Goal: Task Accomplishment & Management: Manage account settings

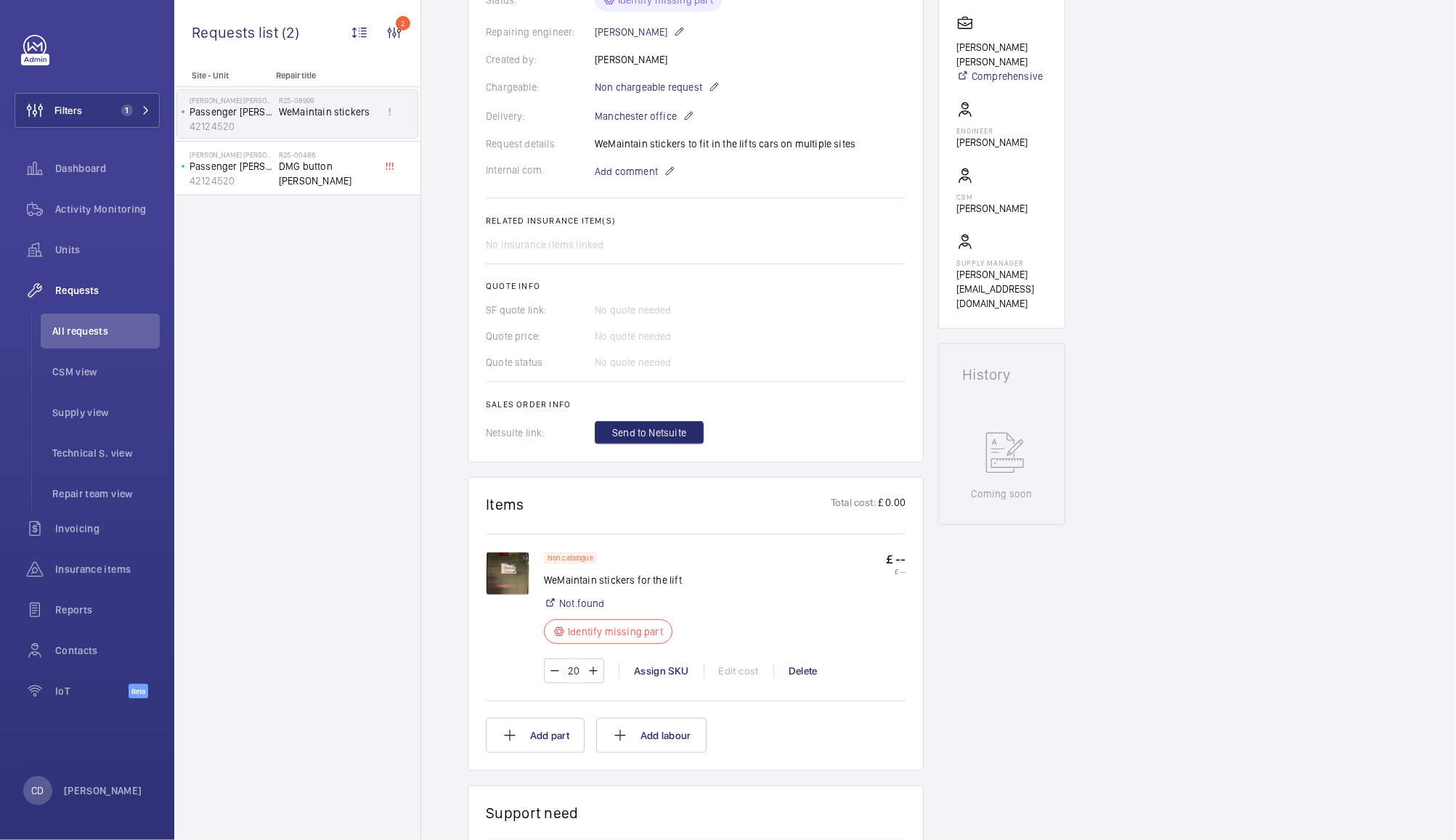
scroll to position [360, 0]
click at [329, 168] on span "DMG button Orona" at bounding box center [327, 174] width 96 height 29
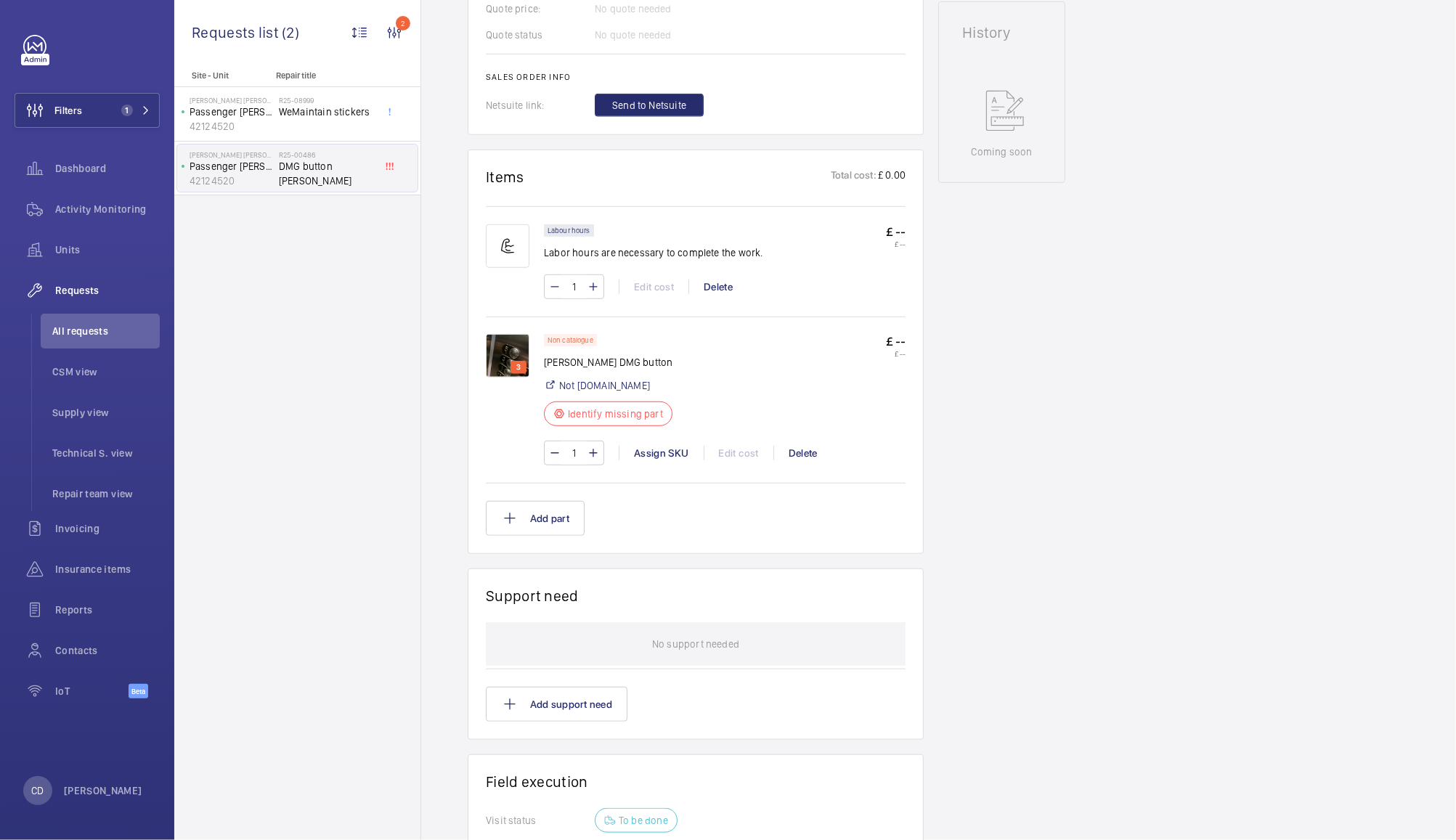
scroll to position [706, 0]
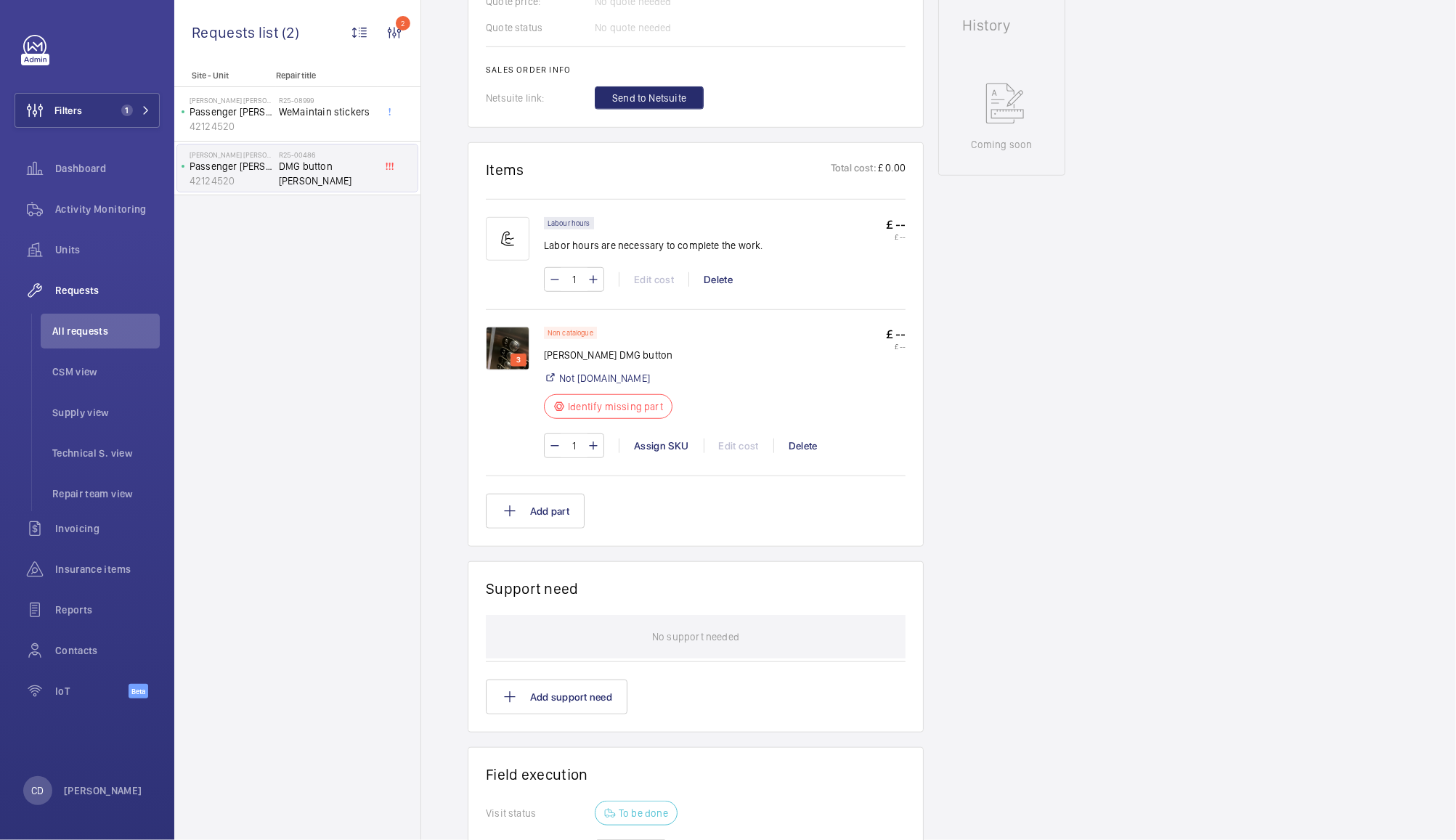
click at [498, 331] on img at bounding box center [507, 348] width 44 height 44
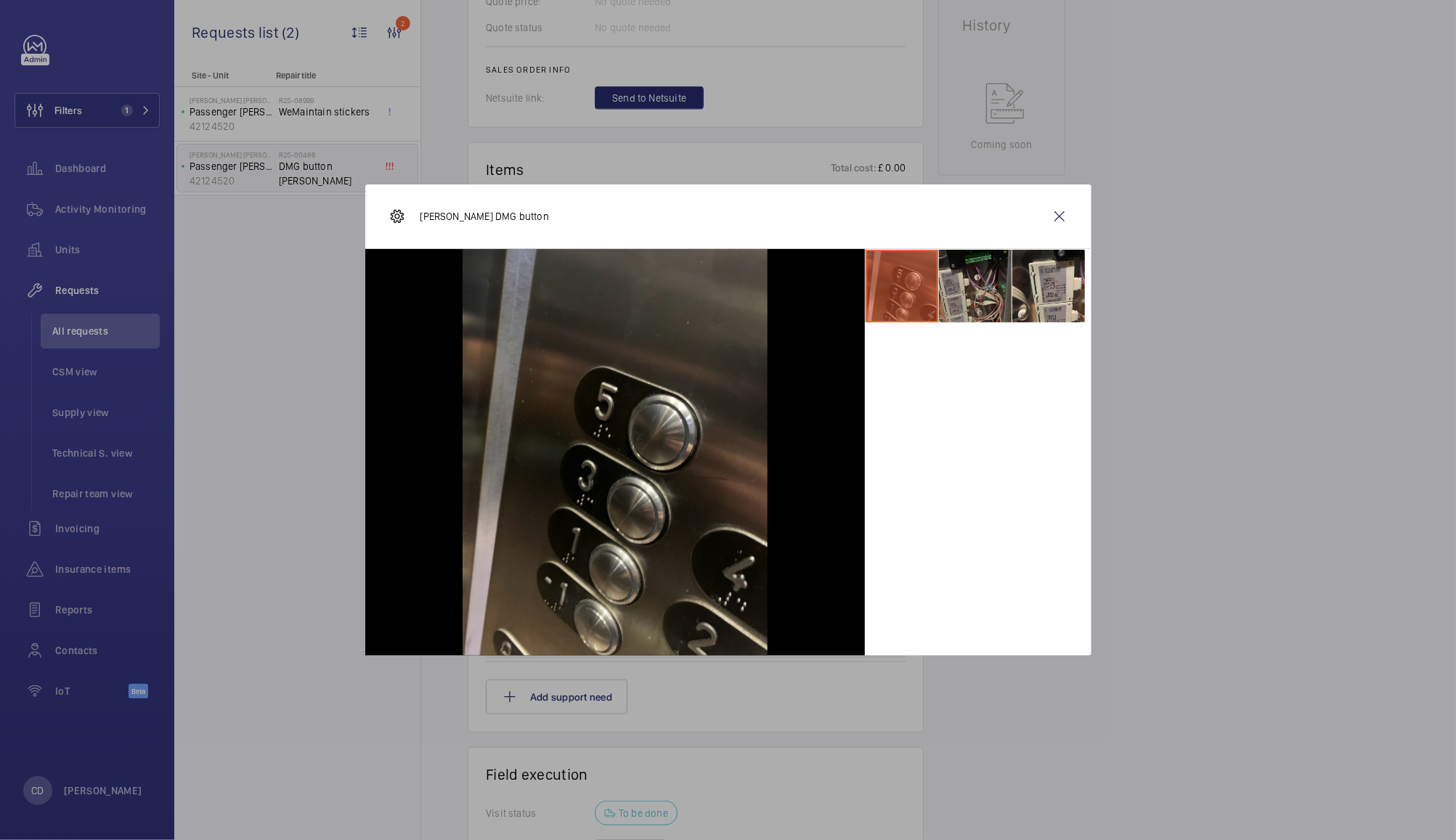
click at [987, 298] on li at bounding box center [975, 286] width 73 height 73
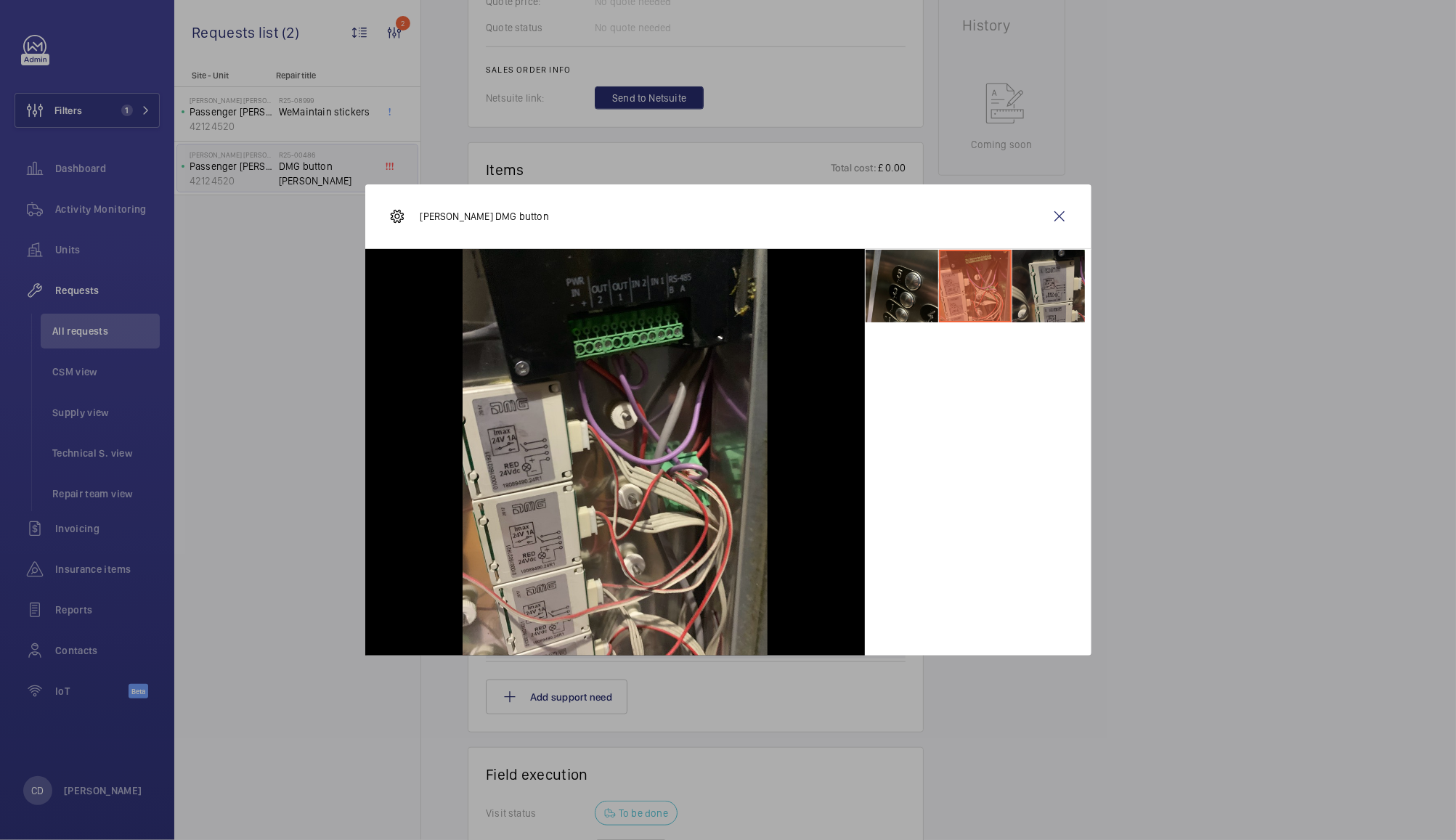
click at [1054, 303] on li at bounding box center [1048, 286] width 73 height 73
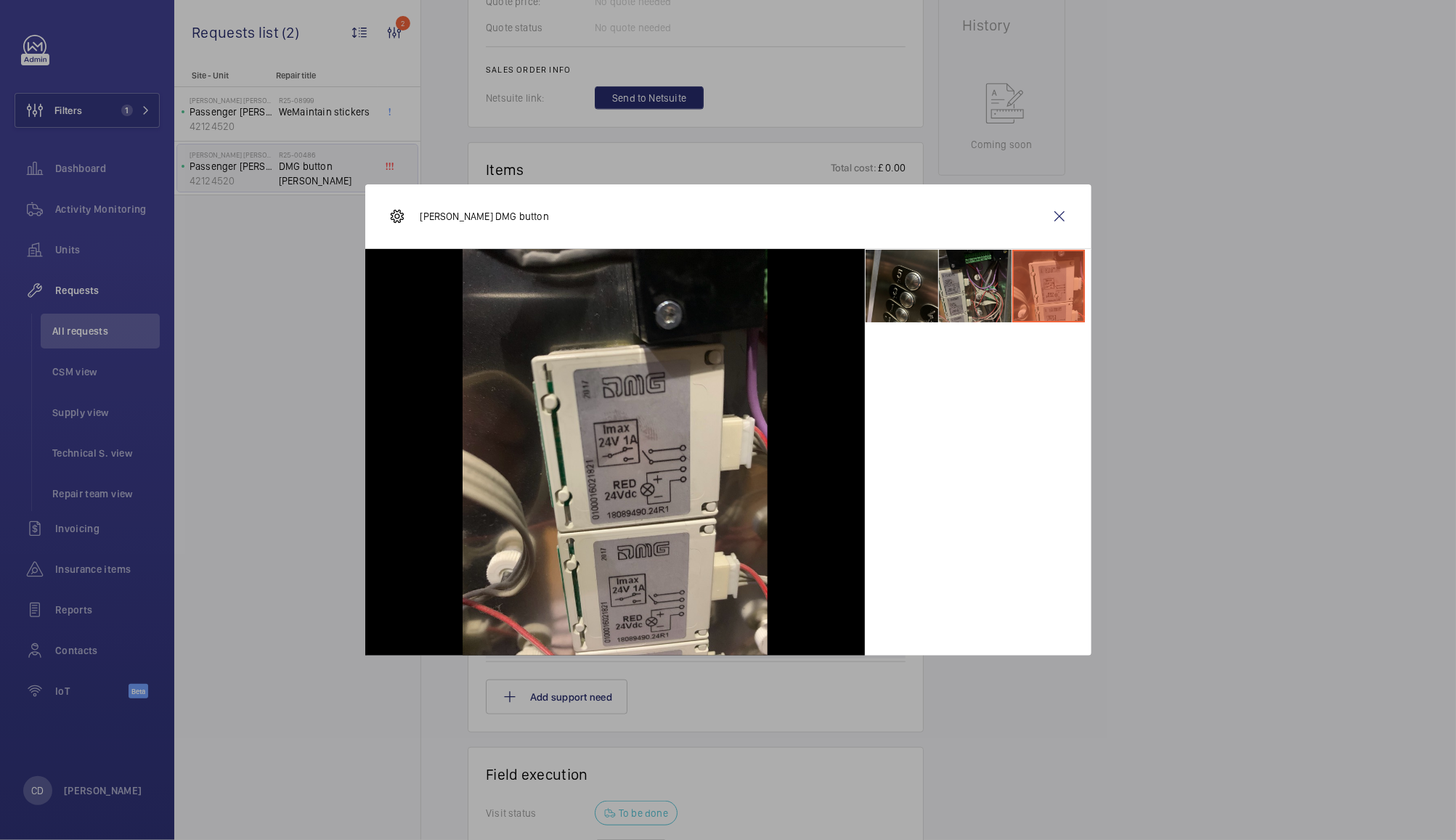
click at [976, 313] on li at bounding box center [975, 286] width 73 height 73
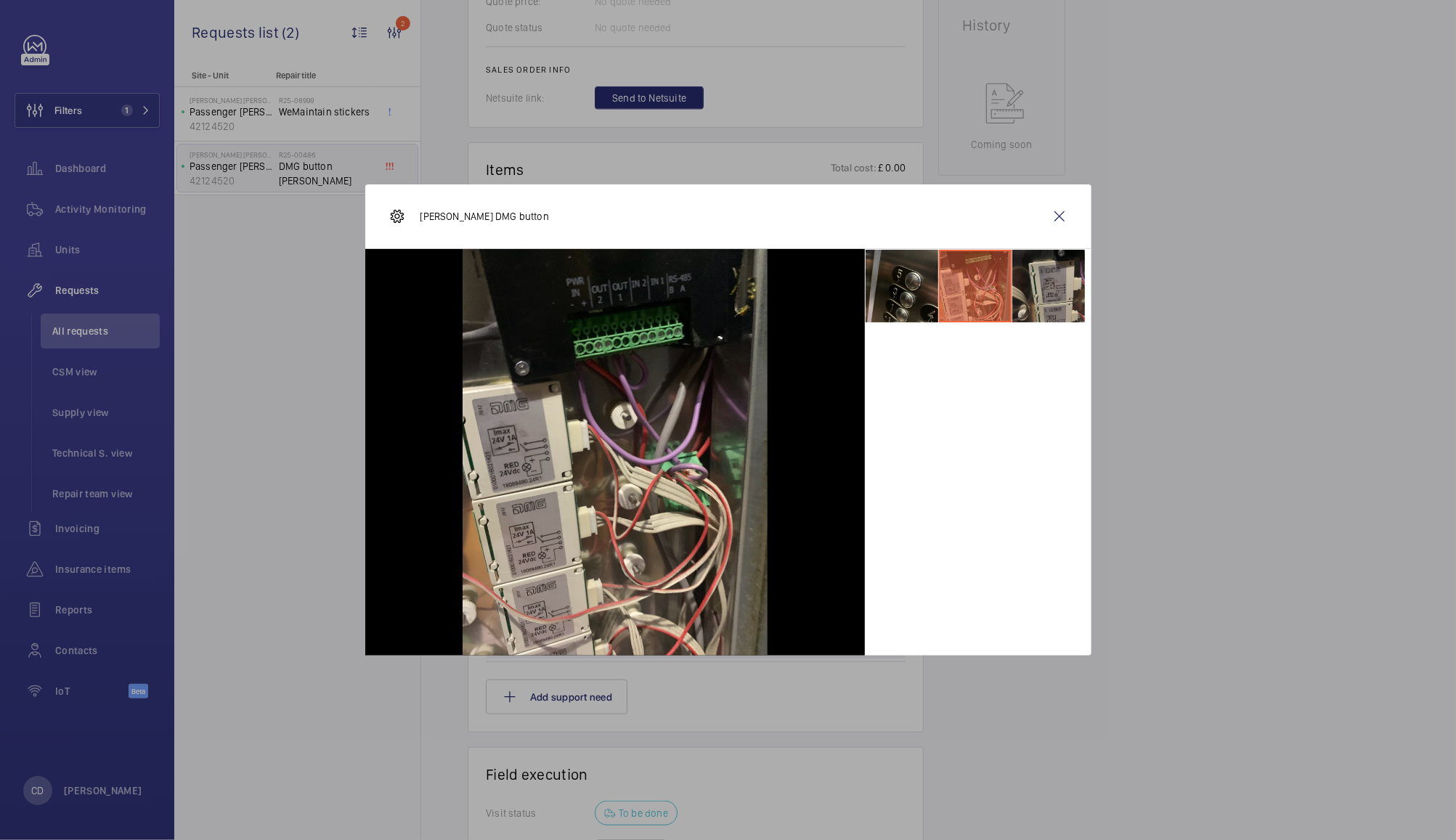
click at [1072, 306] on li at bounding box center [1048, 286] width 73 height 73
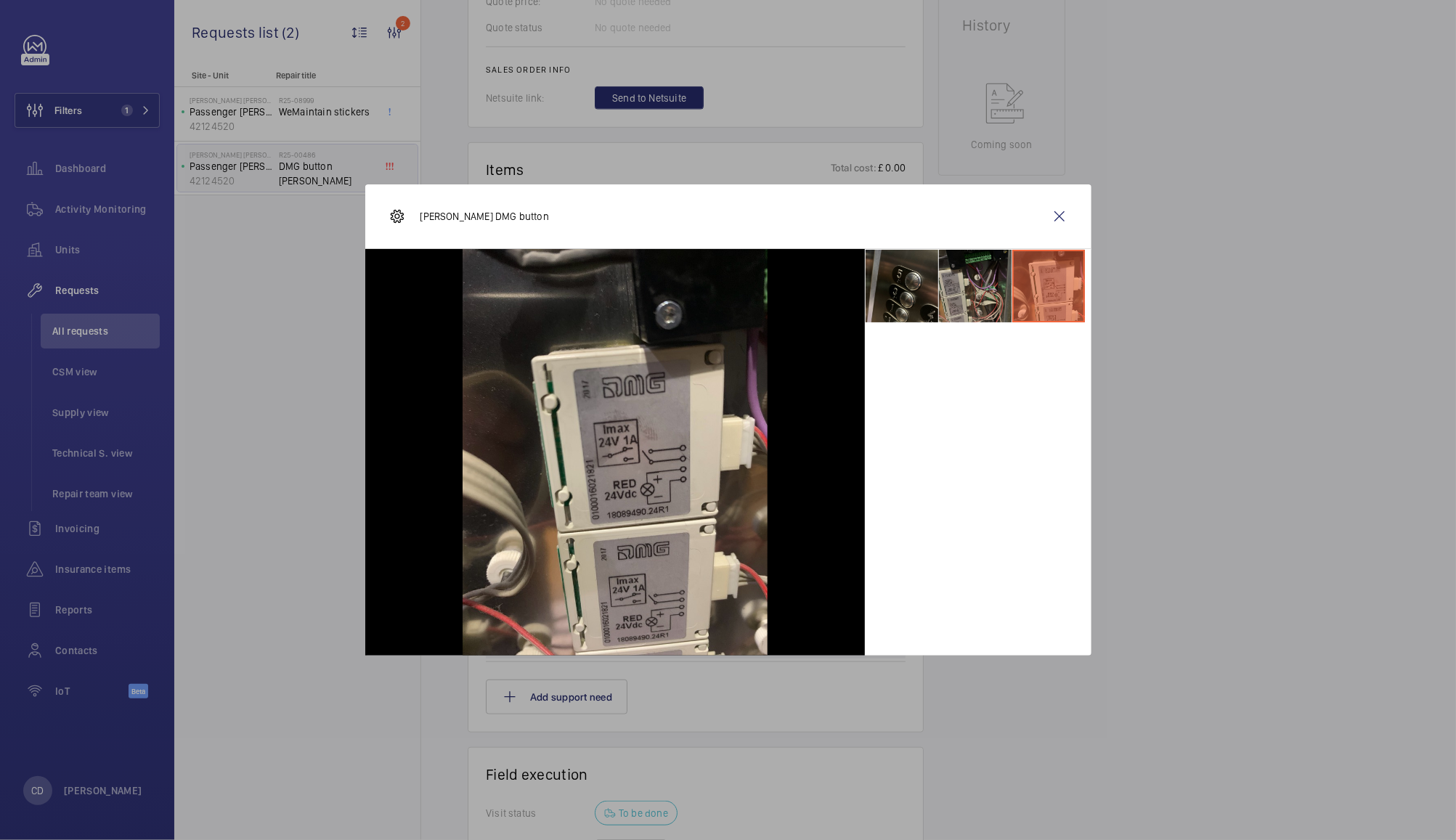
click at [981, 303] on li at bounding box center [975, 286] width 73 height 73
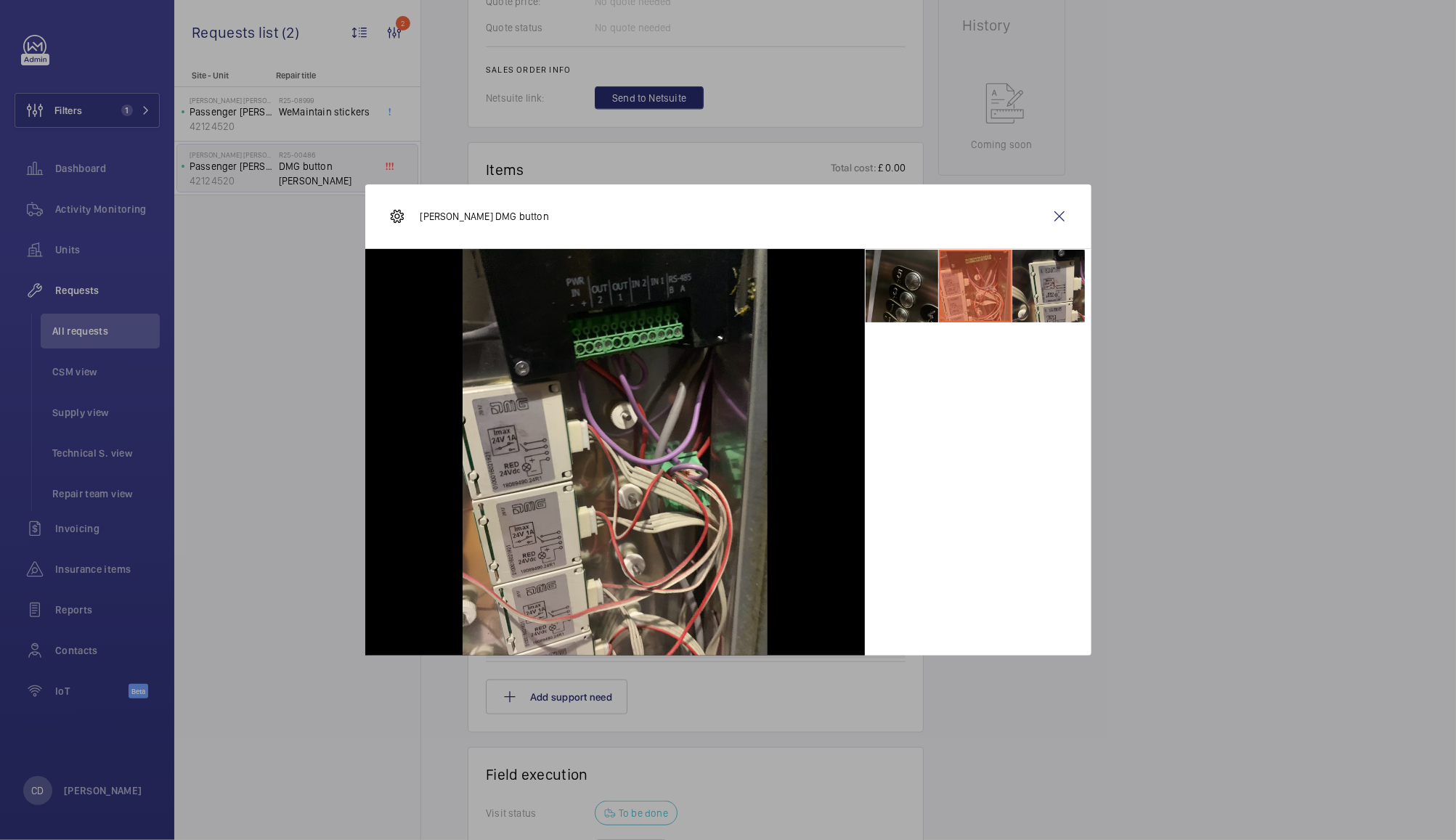
click at [910, 300] on li at bounding box center [901, 286] width 73 height 73
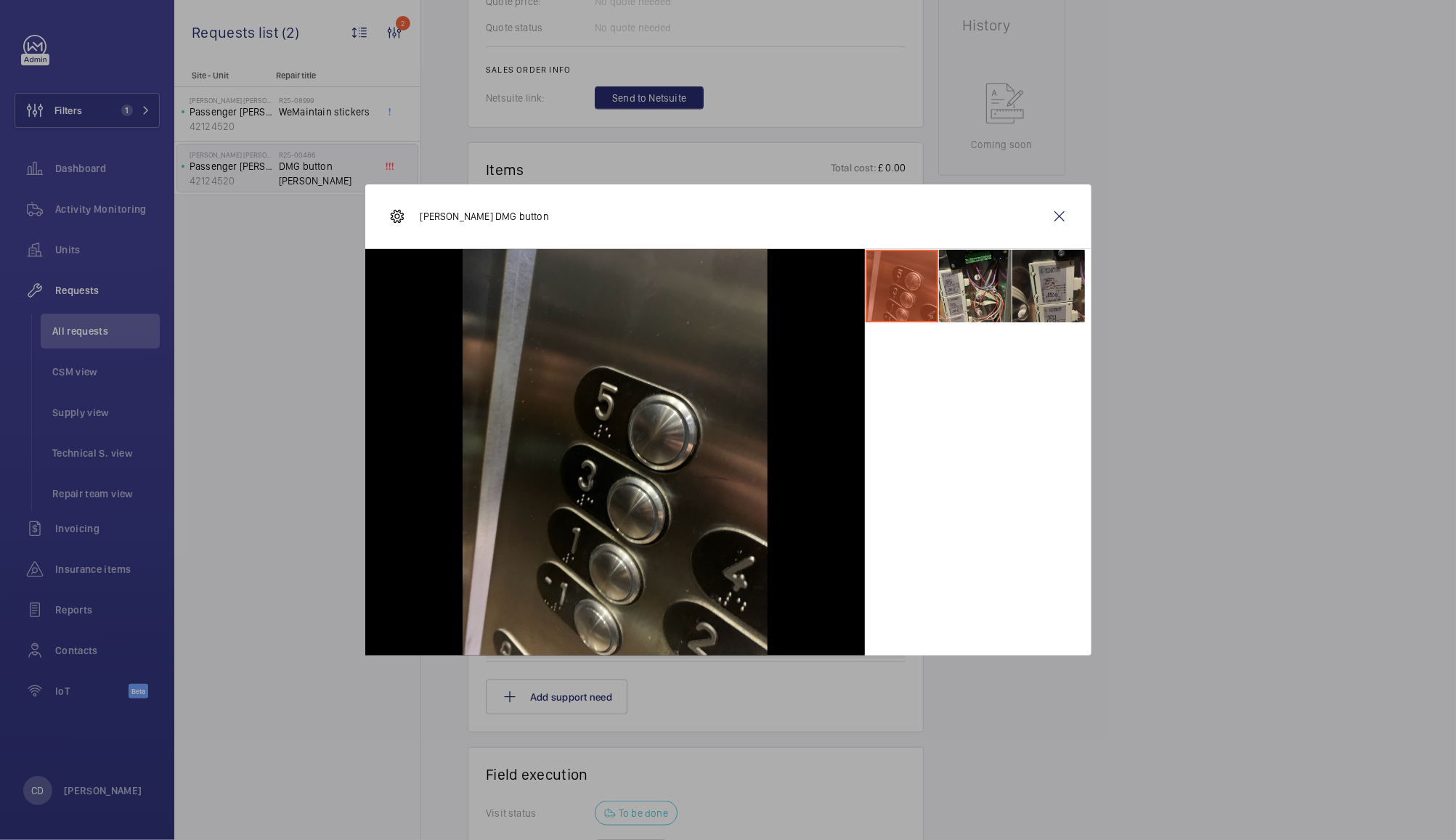
click at [1036, 290] on li at bounding box center [1048, 286] width 73 height 73
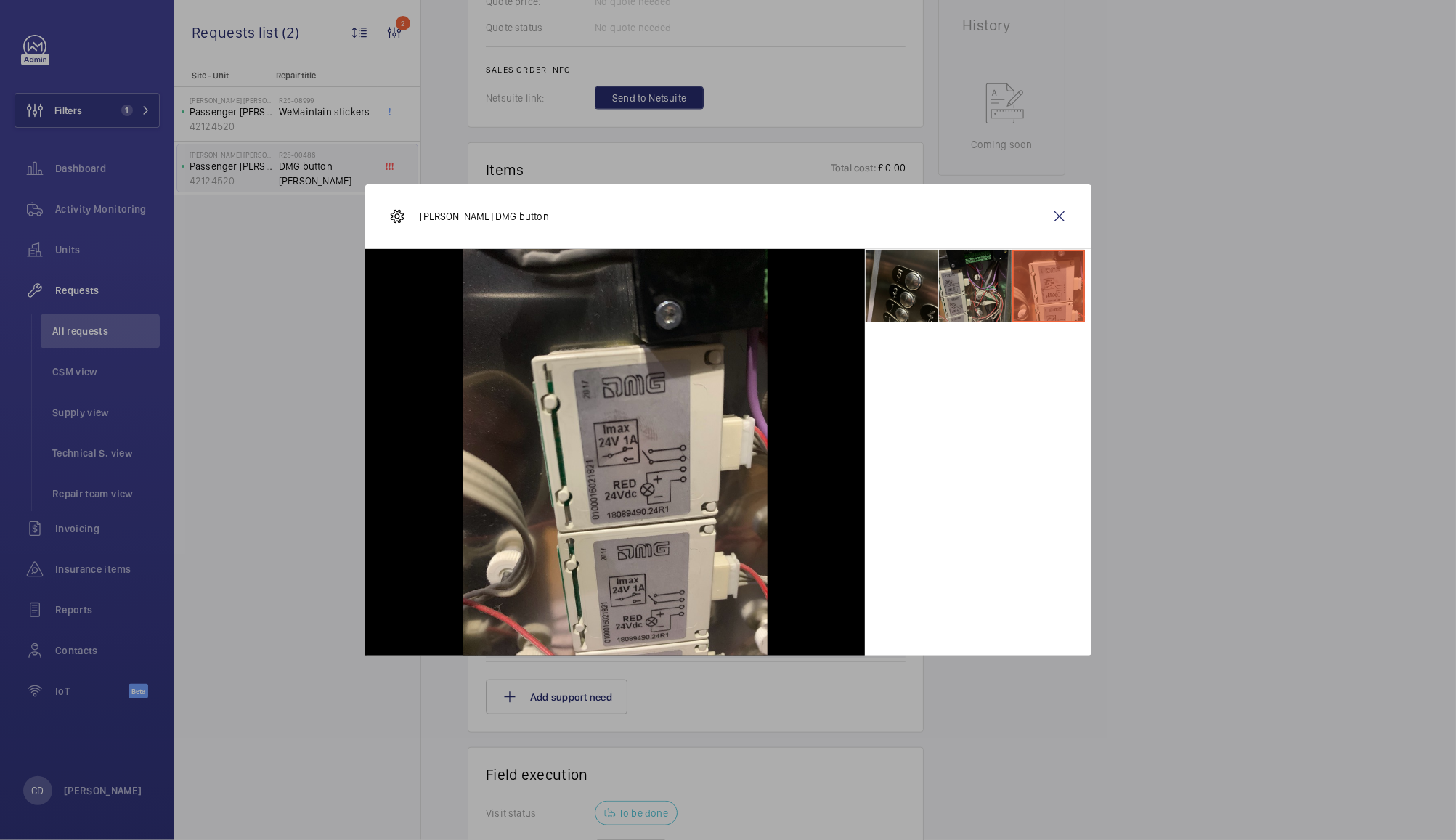
click at [970, 305] on li at bounding box center [975, 286] width 73 height 73
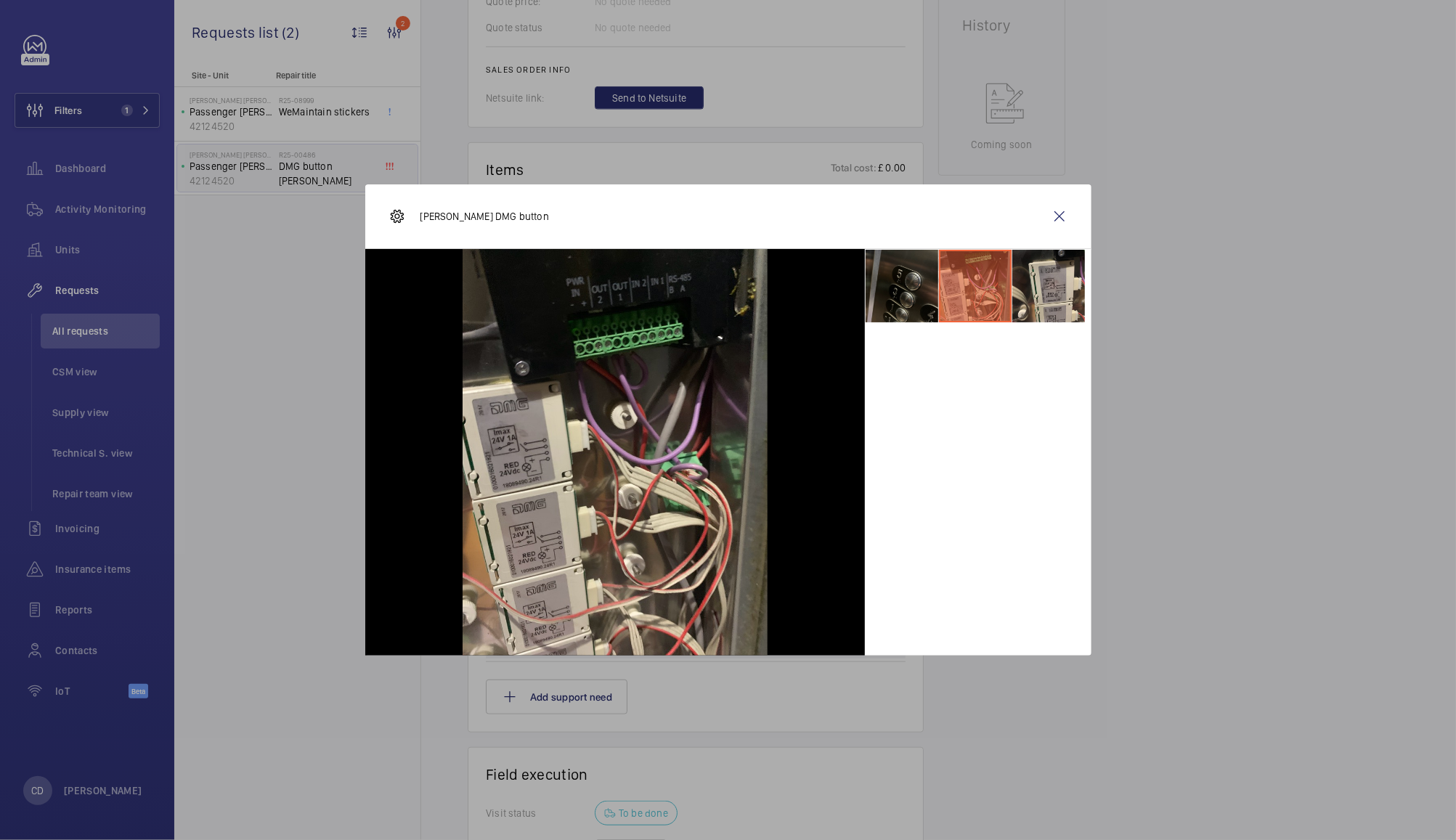
click at [900, 306] on li at bounding box center [901, 286] width 73 height 73
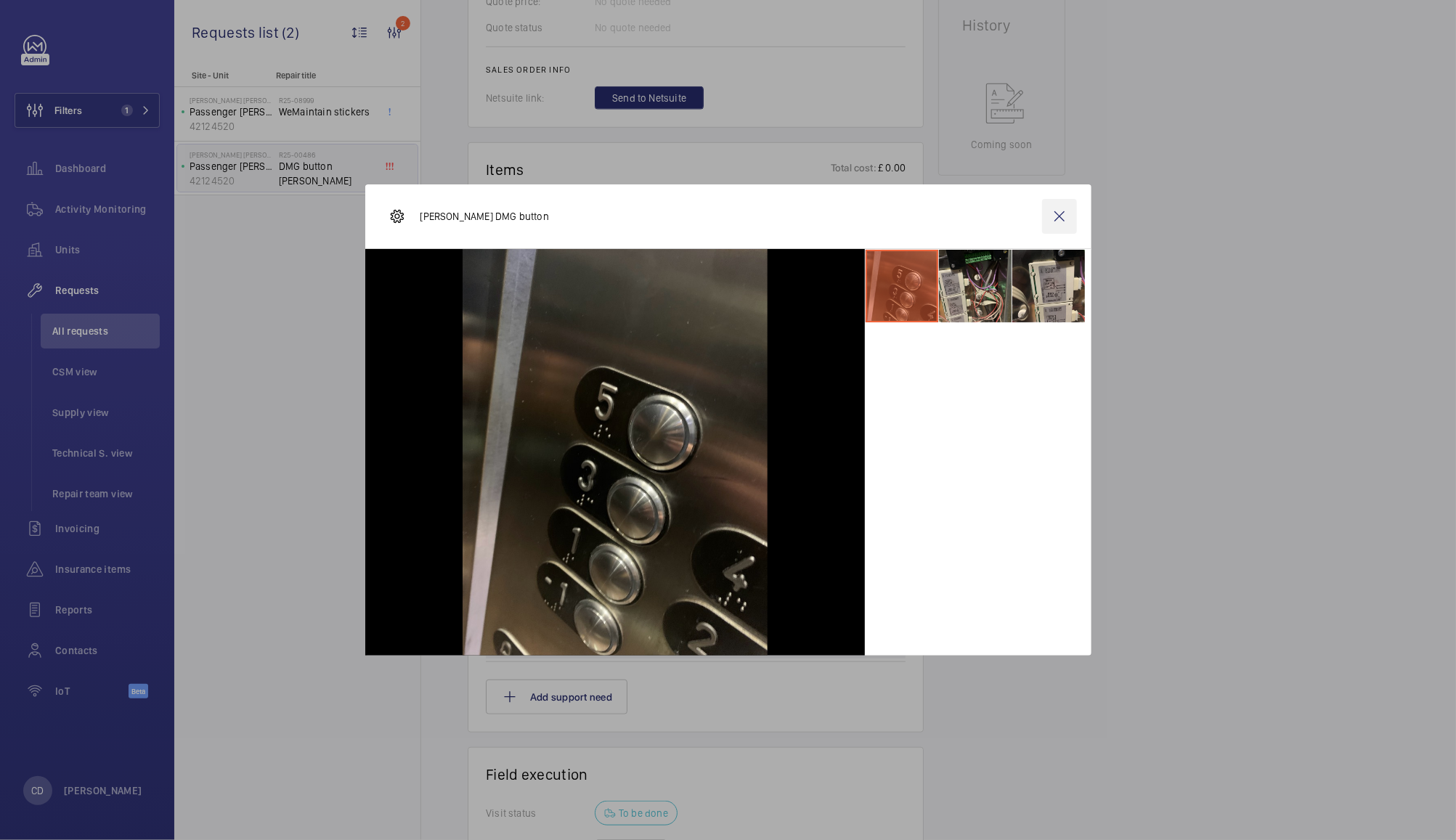
click at [1057, 221] on wm-front-icon-button at bounding box center [1059, 217] width 35 height 35
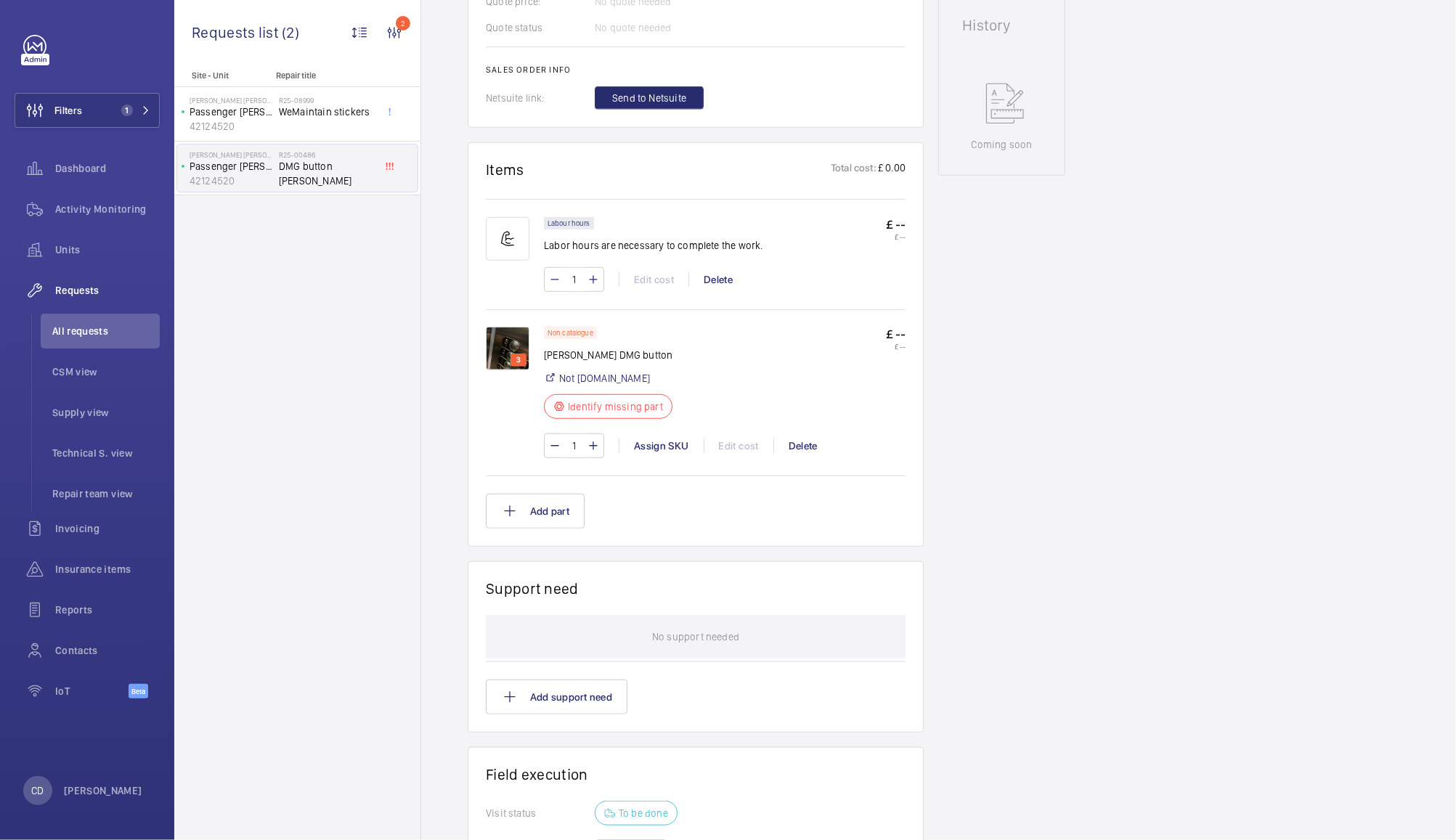
click at [502, 342] on img at bounding box center [507, 348] width 44 height 44
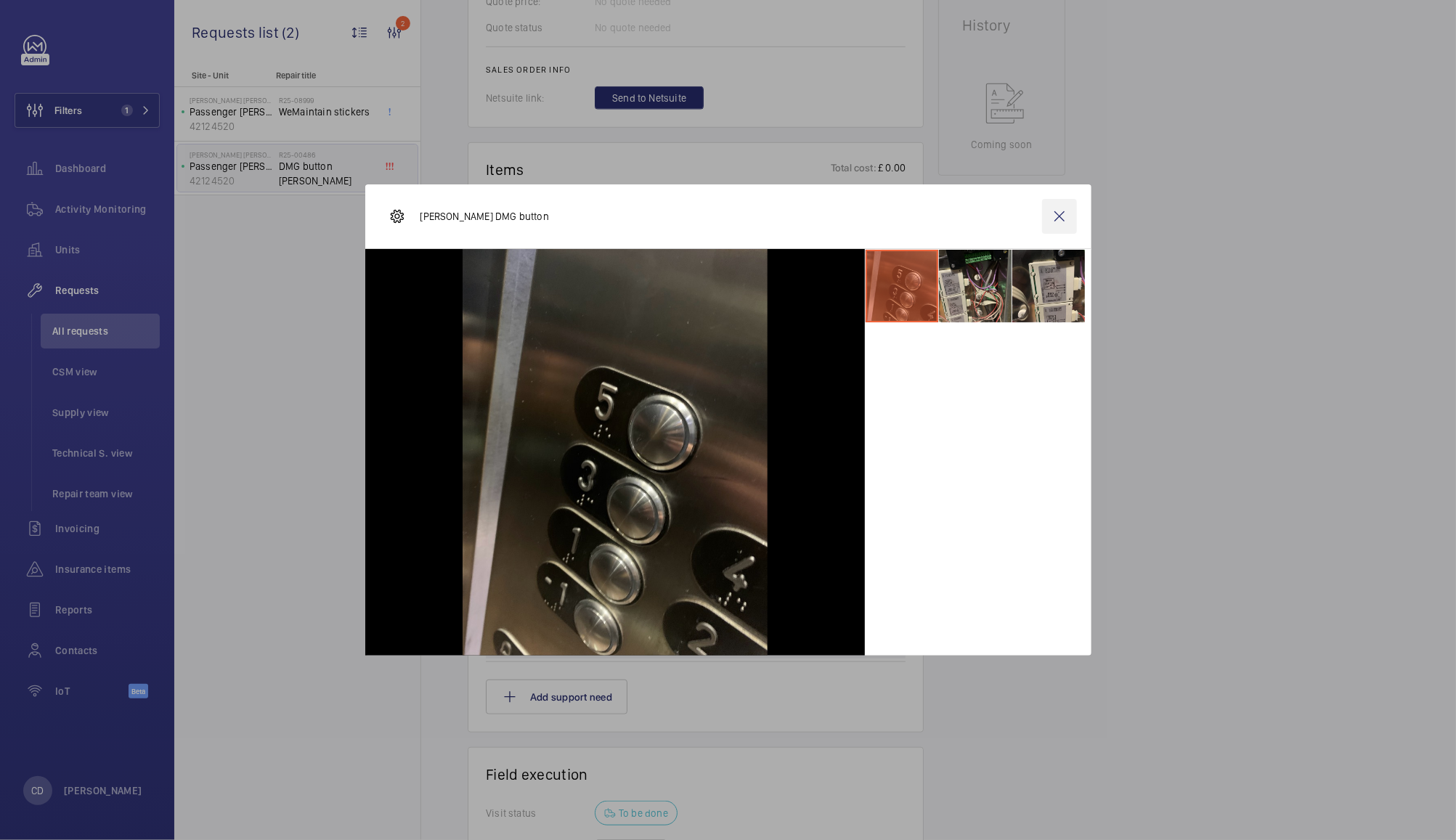
click at [1069, 222] on wm-front-icon-button at bounding box center [1059, 217] width 35 height 35
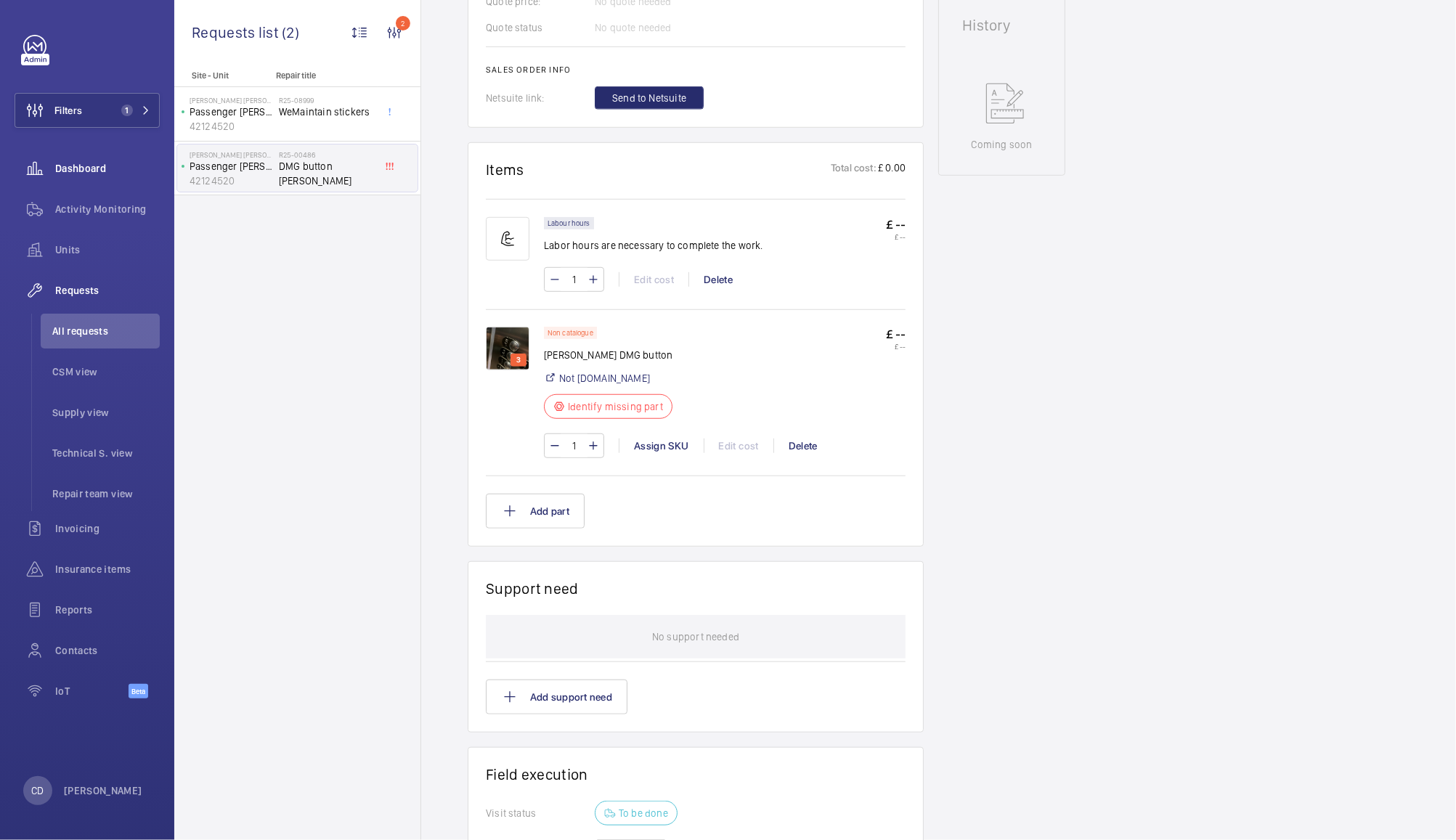
click at [82, 161] on span "Dashboard" at bounding box center [108, 168] width 105 height 15
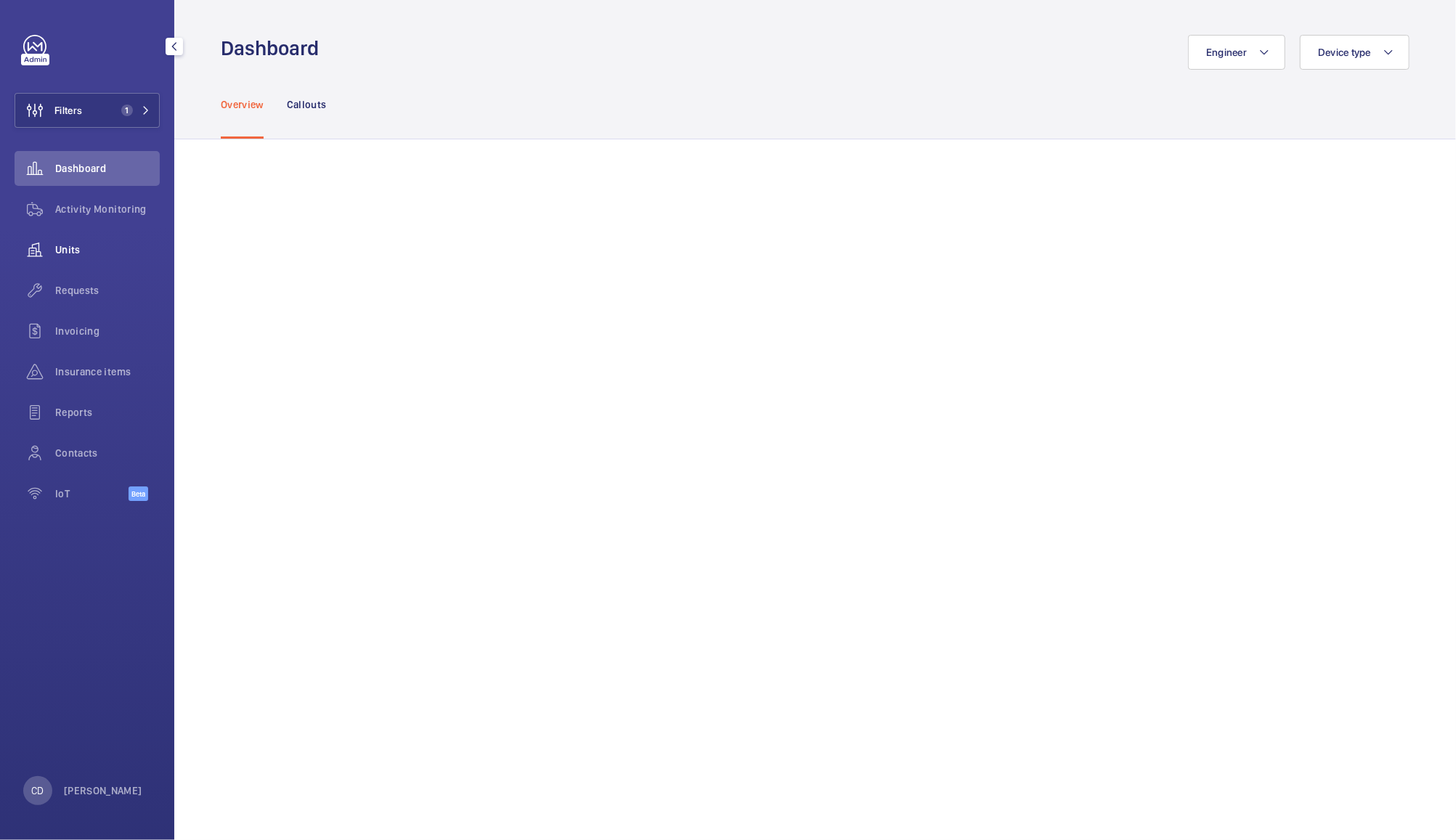
click at [79, 245] on span "Units" at bounding box center [108, 250] width 105 height 15
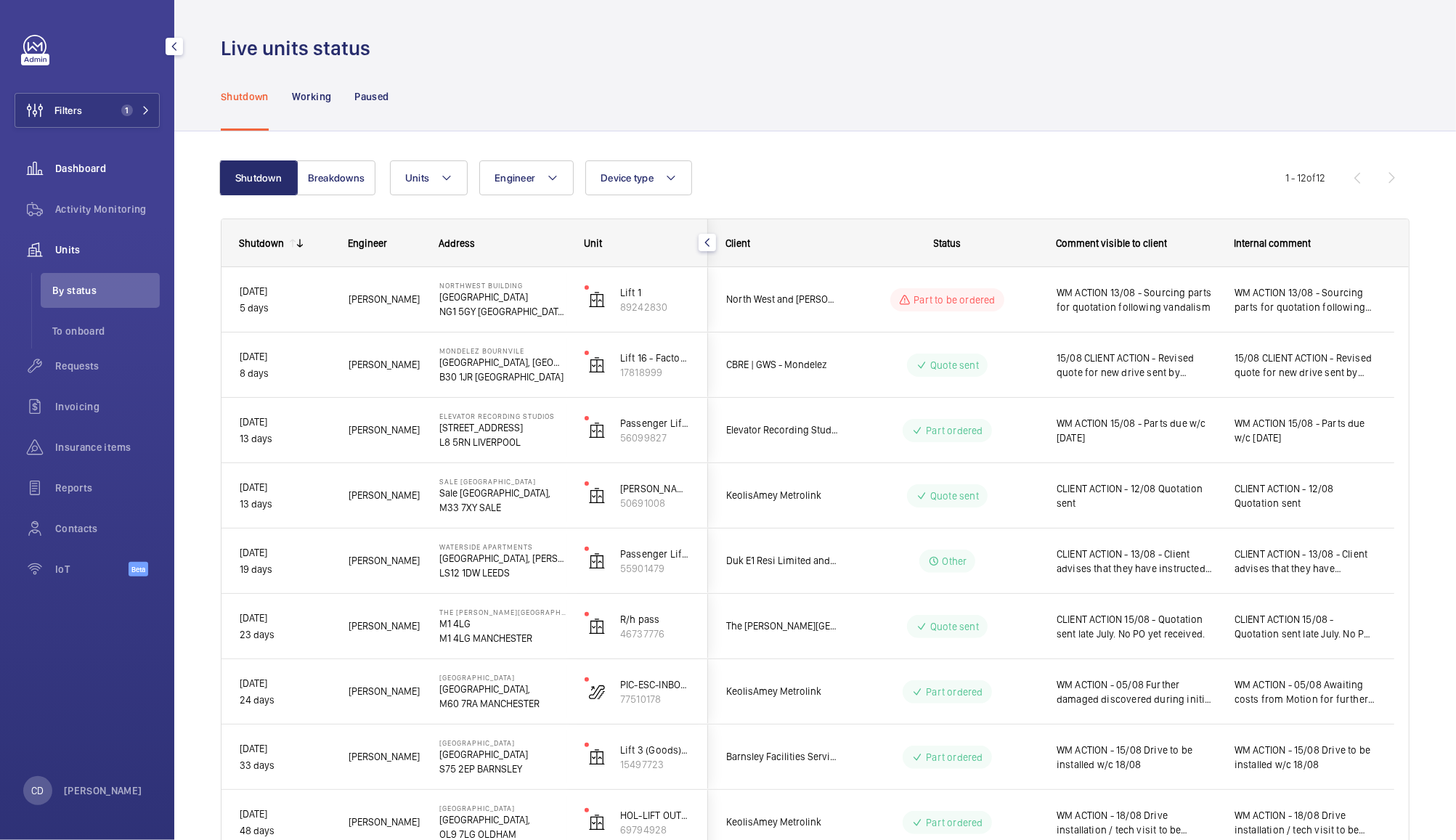
click at [70, 174] on span "Dashboard" at bounding box center [108, 168] width 105 height 15
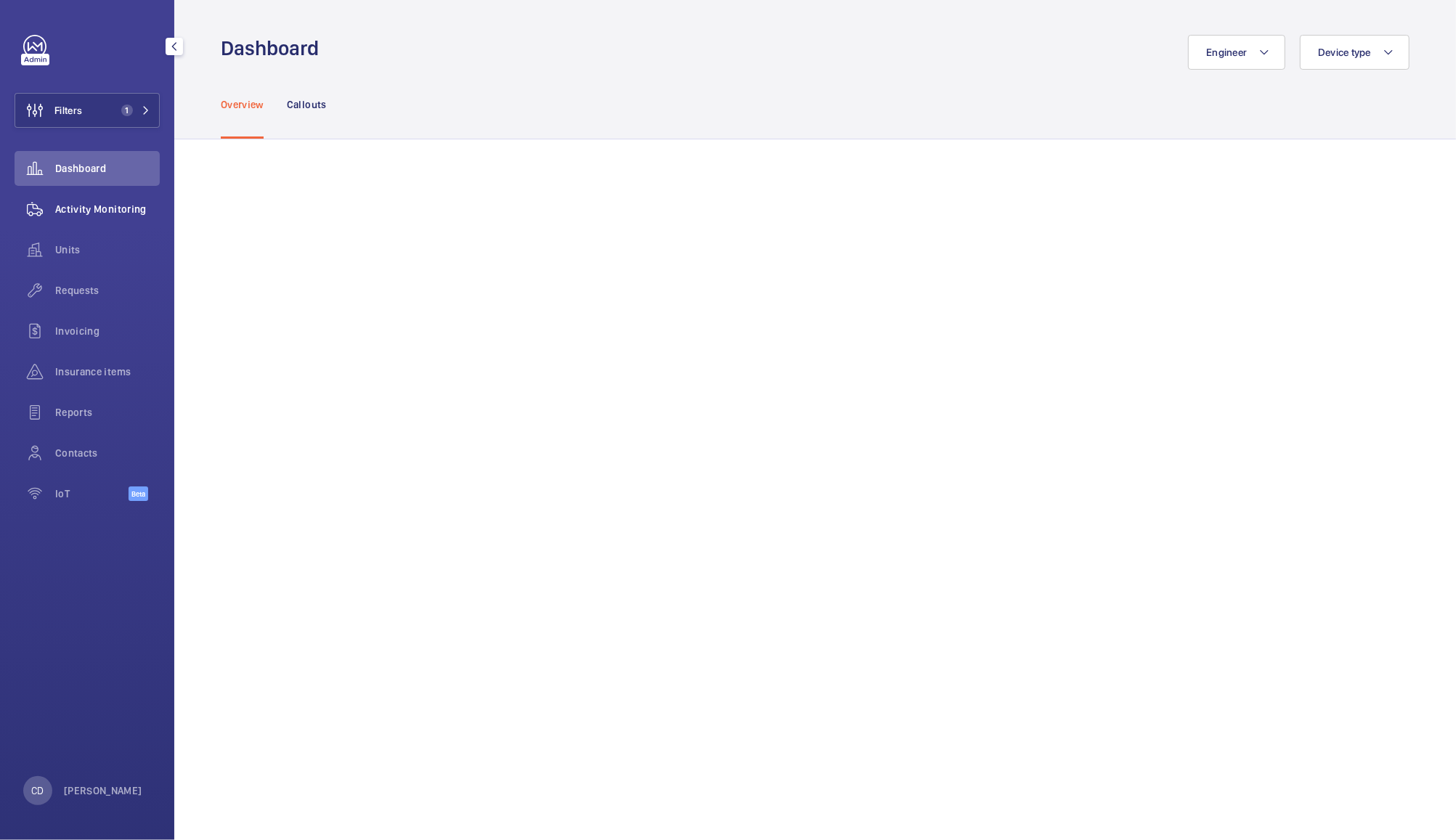
click at [122, 207] on span "Activity Monitoring" at bounding box center [108, 209] width 105 height 15
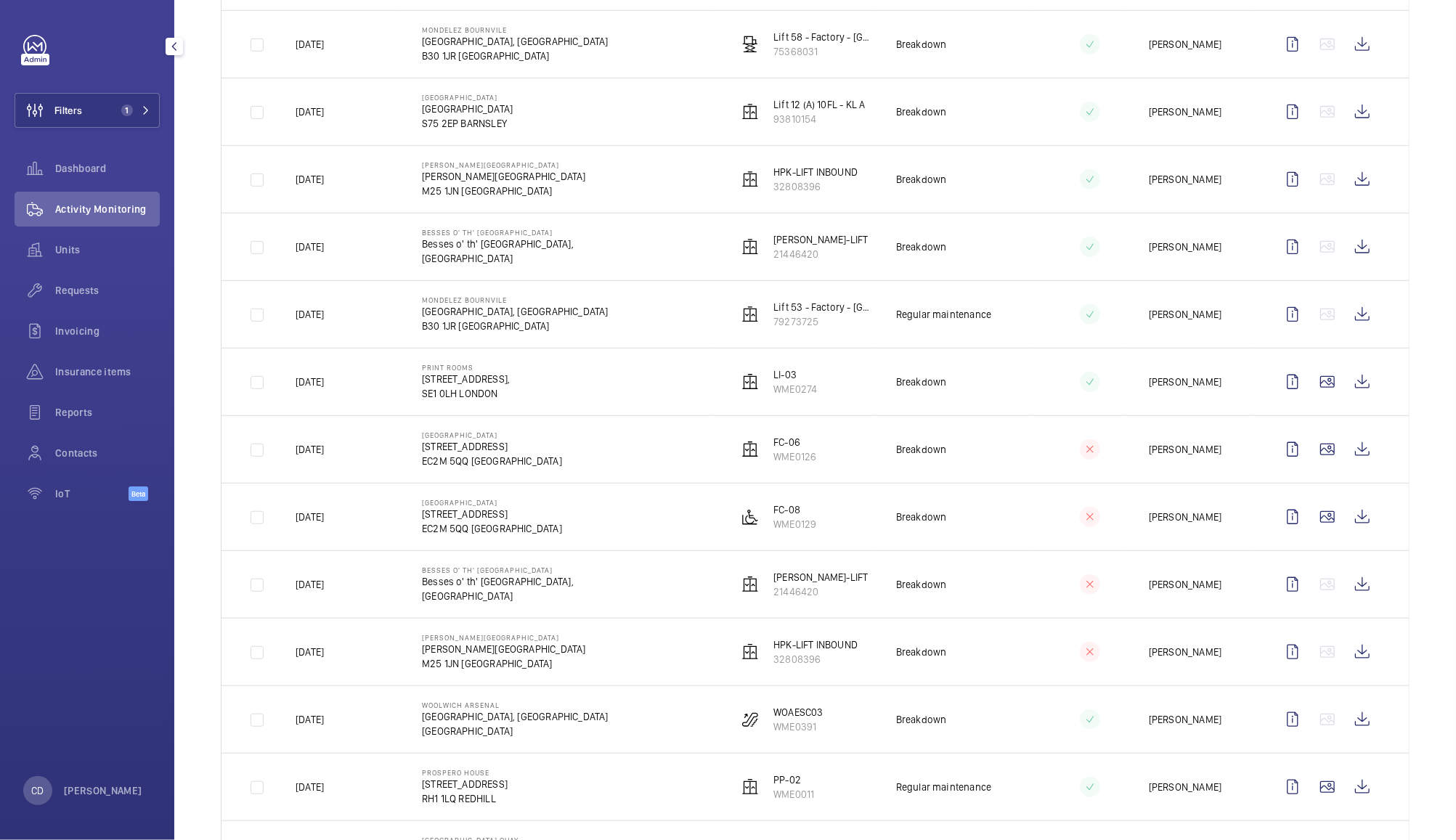
scroll to position [618, 0]
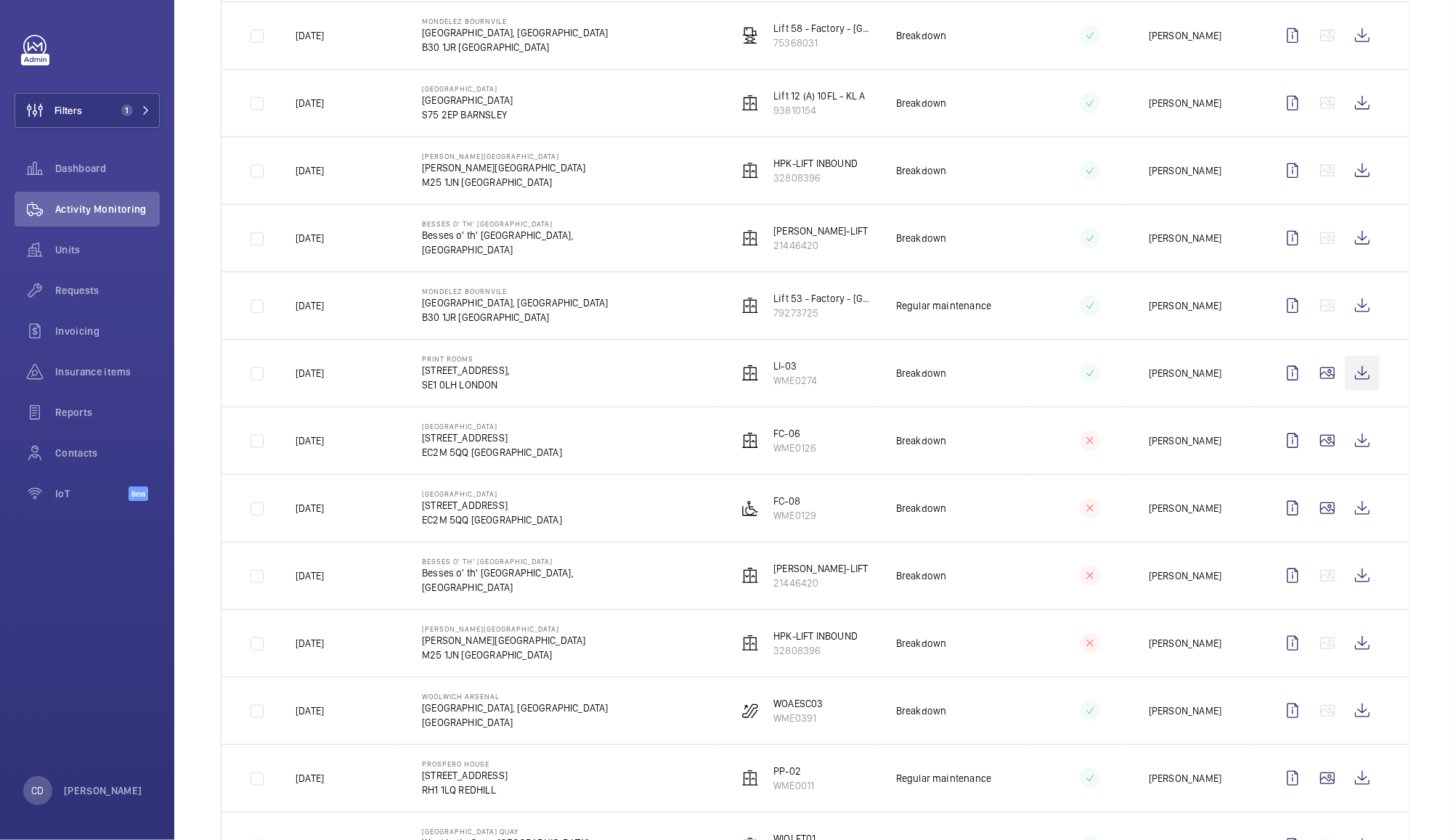
click at [1345, 378] on wm-front-icon-button at bounding box center [1363, 373] width 35 height 35
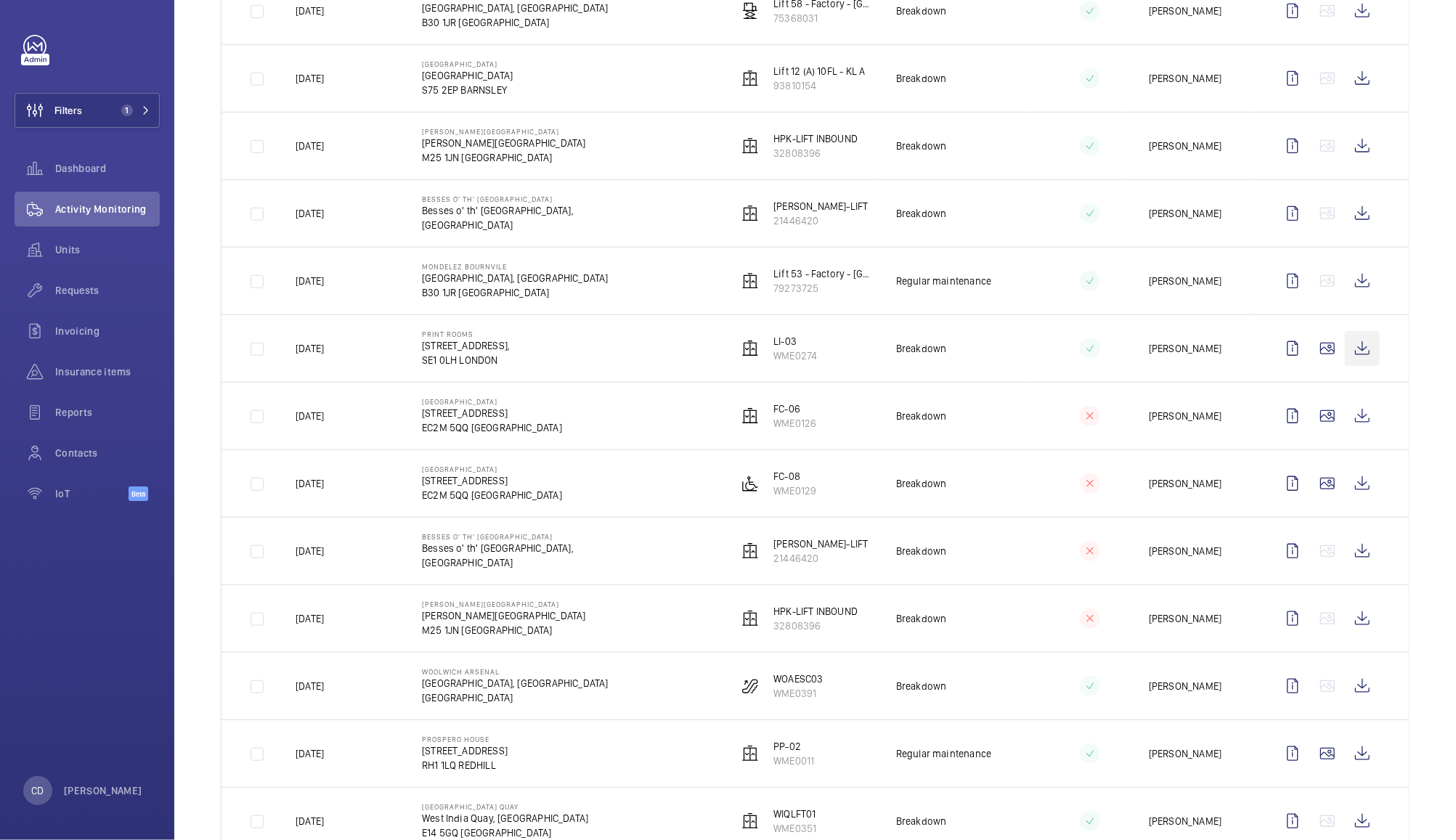
scroll to position [645, 0]
click at [1355, 489] on wm-front-icon-button at bounding box center [1363, 483] width 35 height 35
click at [1350, 423] on wm-front-icon-button at bounding box center [1363, 415] width 35 height 35
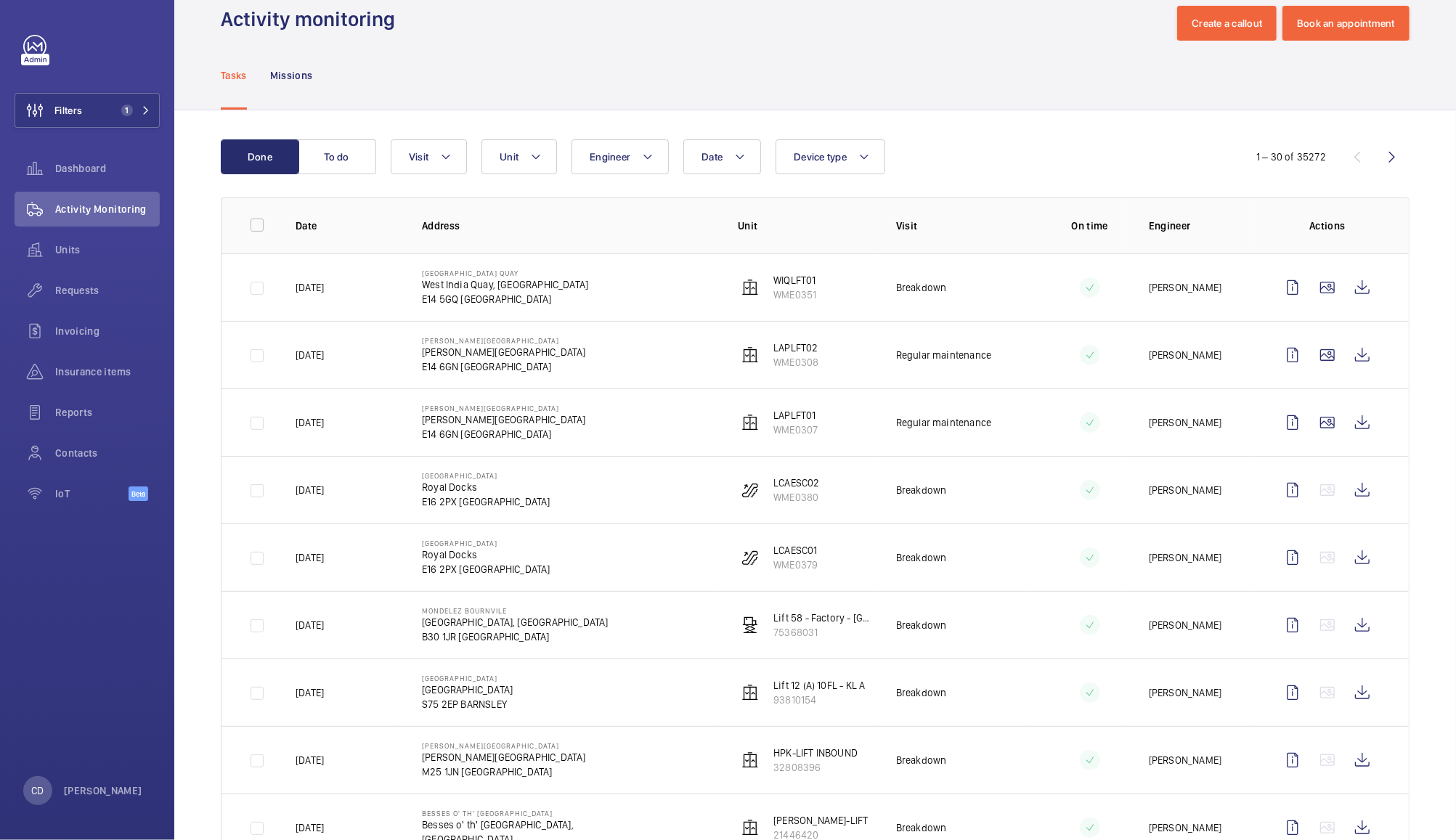
scroll to position [0, 0]
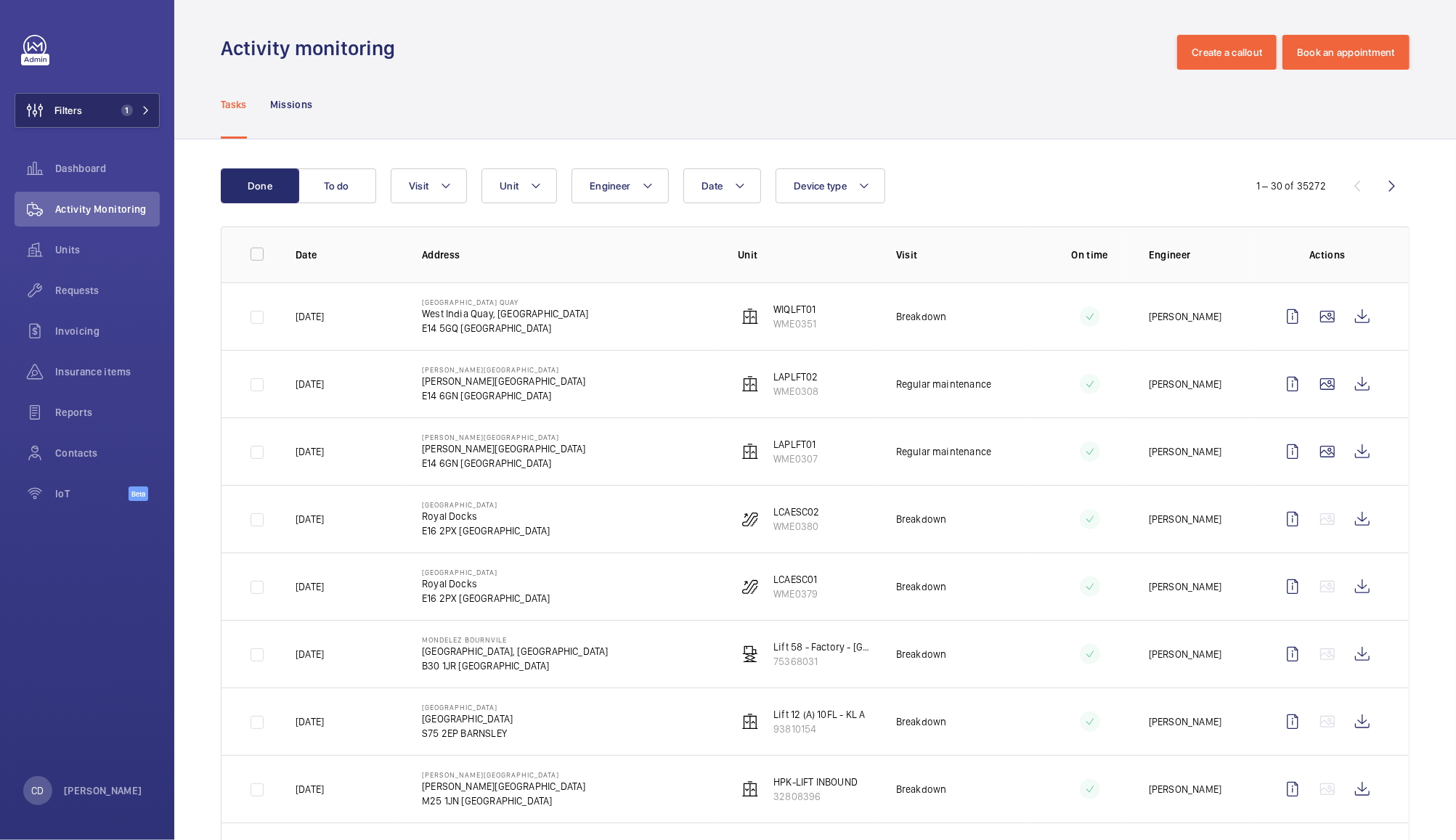
click at [71, 106] on span "Filters" at bounding box center [68, 110] width 27 height 15
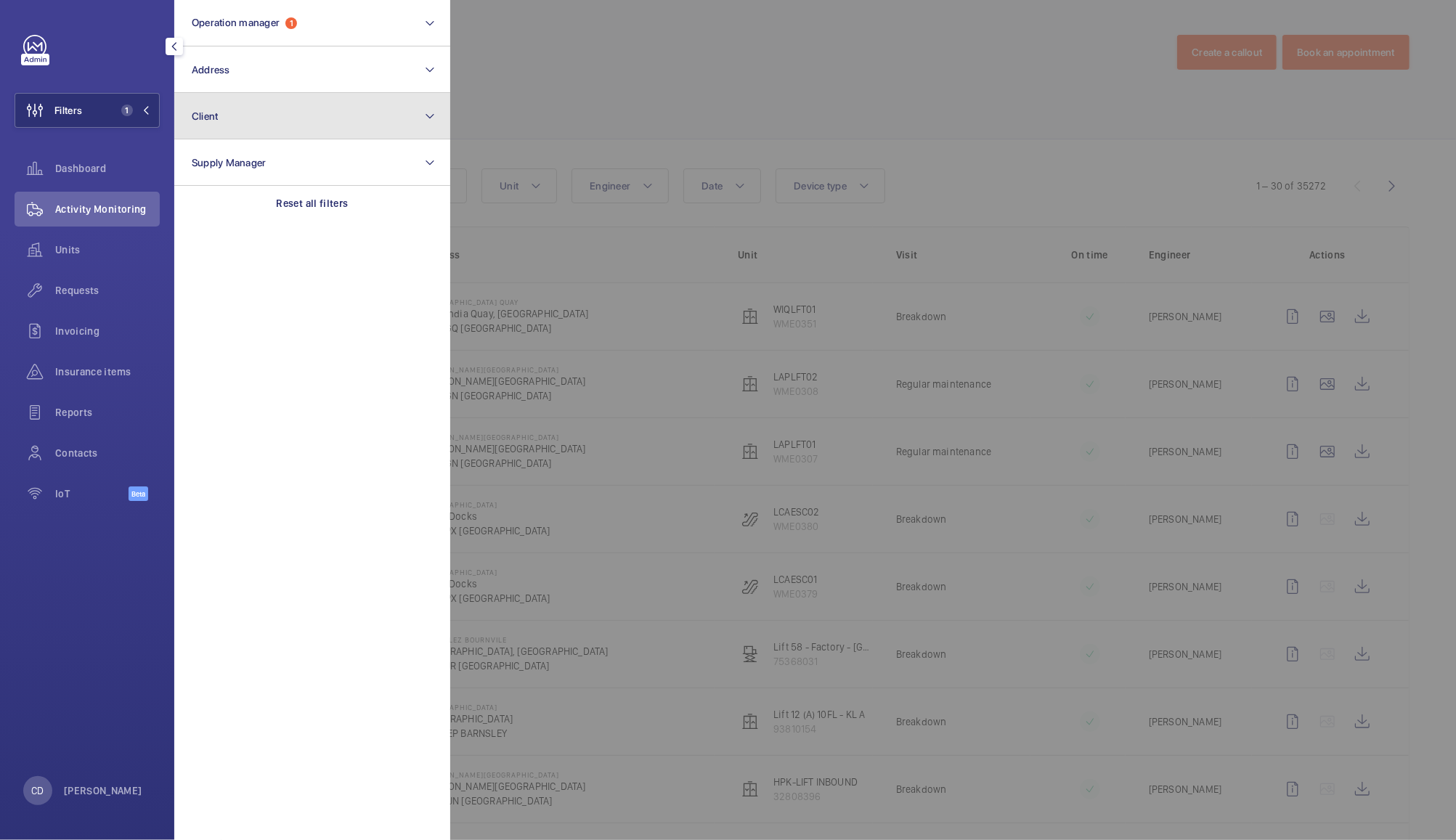
click at [238, 116] on button "Client" at bounding box center [312, 117] width 276 height 47
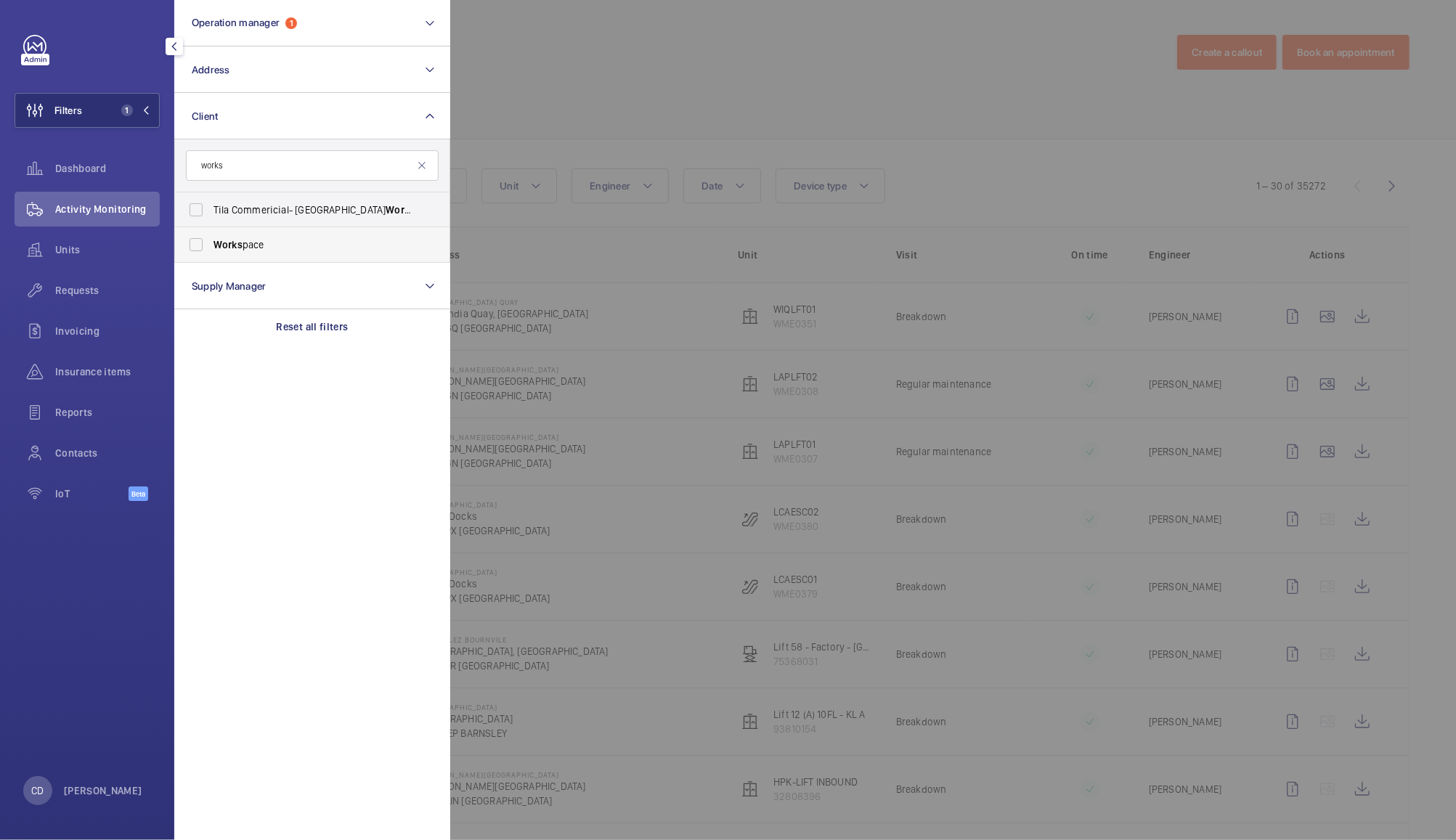
type input "works"
click at [202, 241] on label "Works pace" at bounding box center [301, 245] width 253 height 35
click at [202, 241] on input "Works pace" at bounding box center [196, 245] width 29 height 29
checkbox input "true"
click at [621, 64] on div at bounding box center [1178, 420] width 1456 height 840
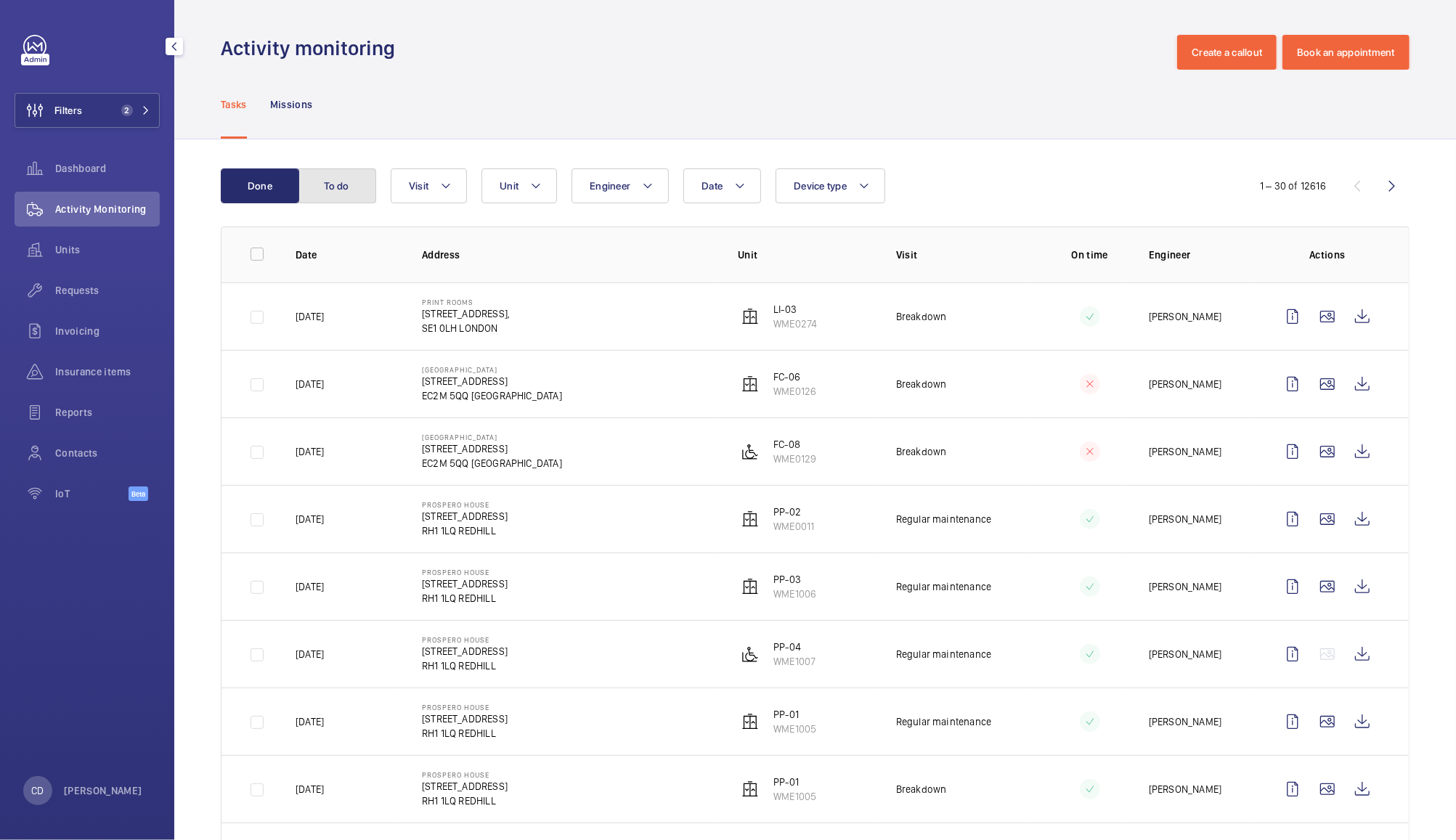
click at [355, 174] on button "To do" at bounding box center [336, 186] width 79 height 35
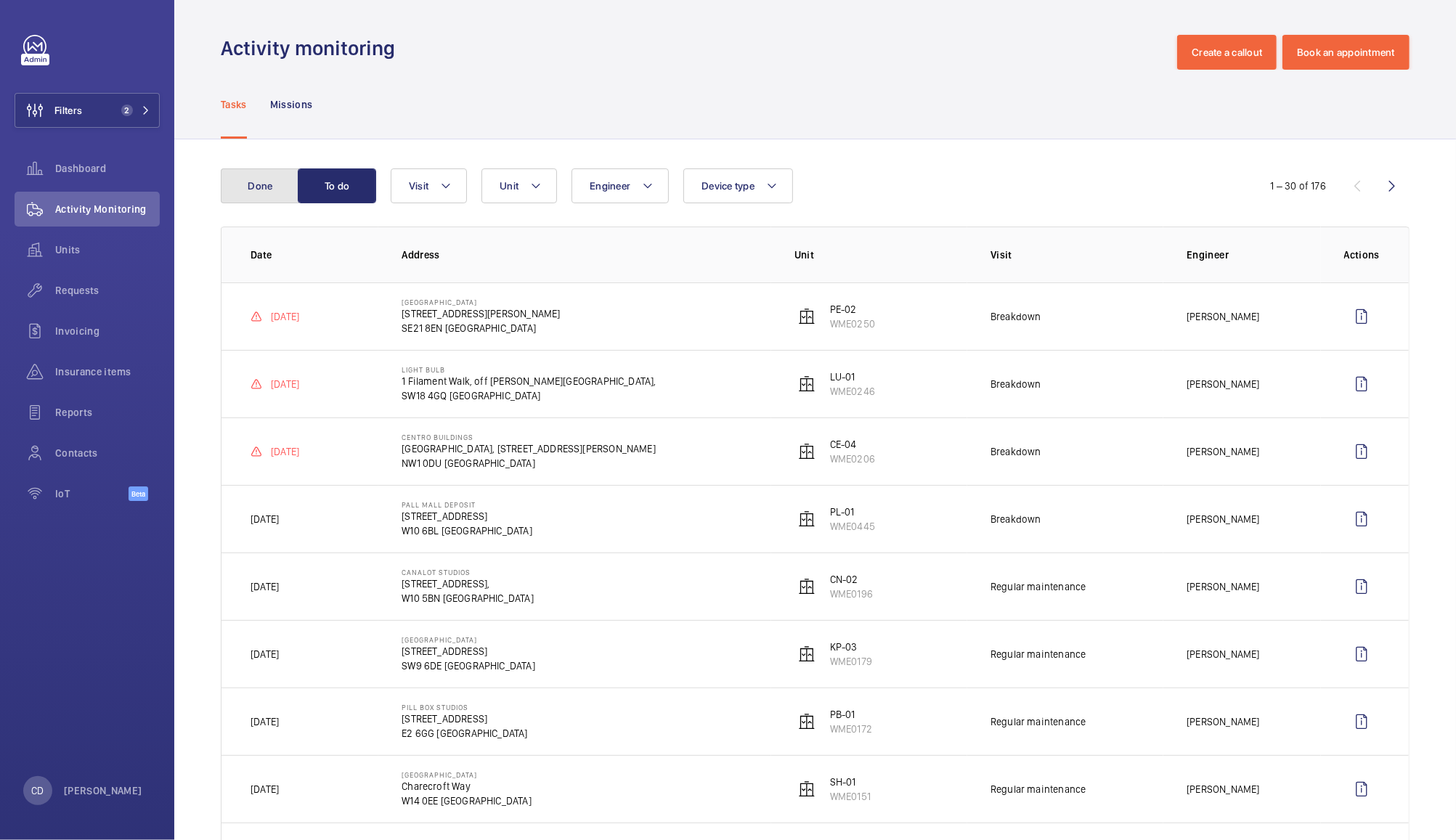
click at [245, 185] on button "Done" at bounding box center [260, 186] width 79 height 35
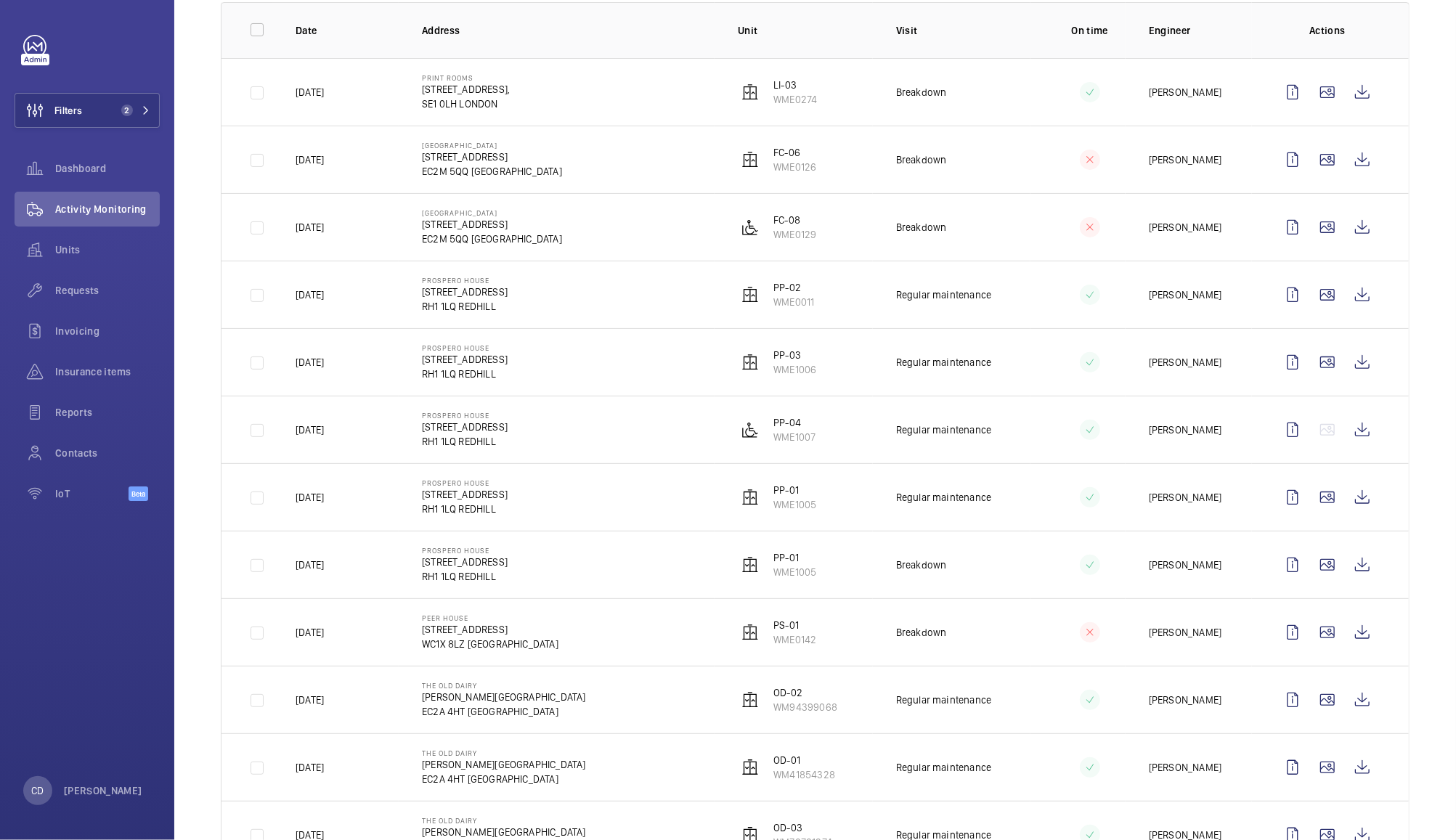
scroll to position [229, 0]
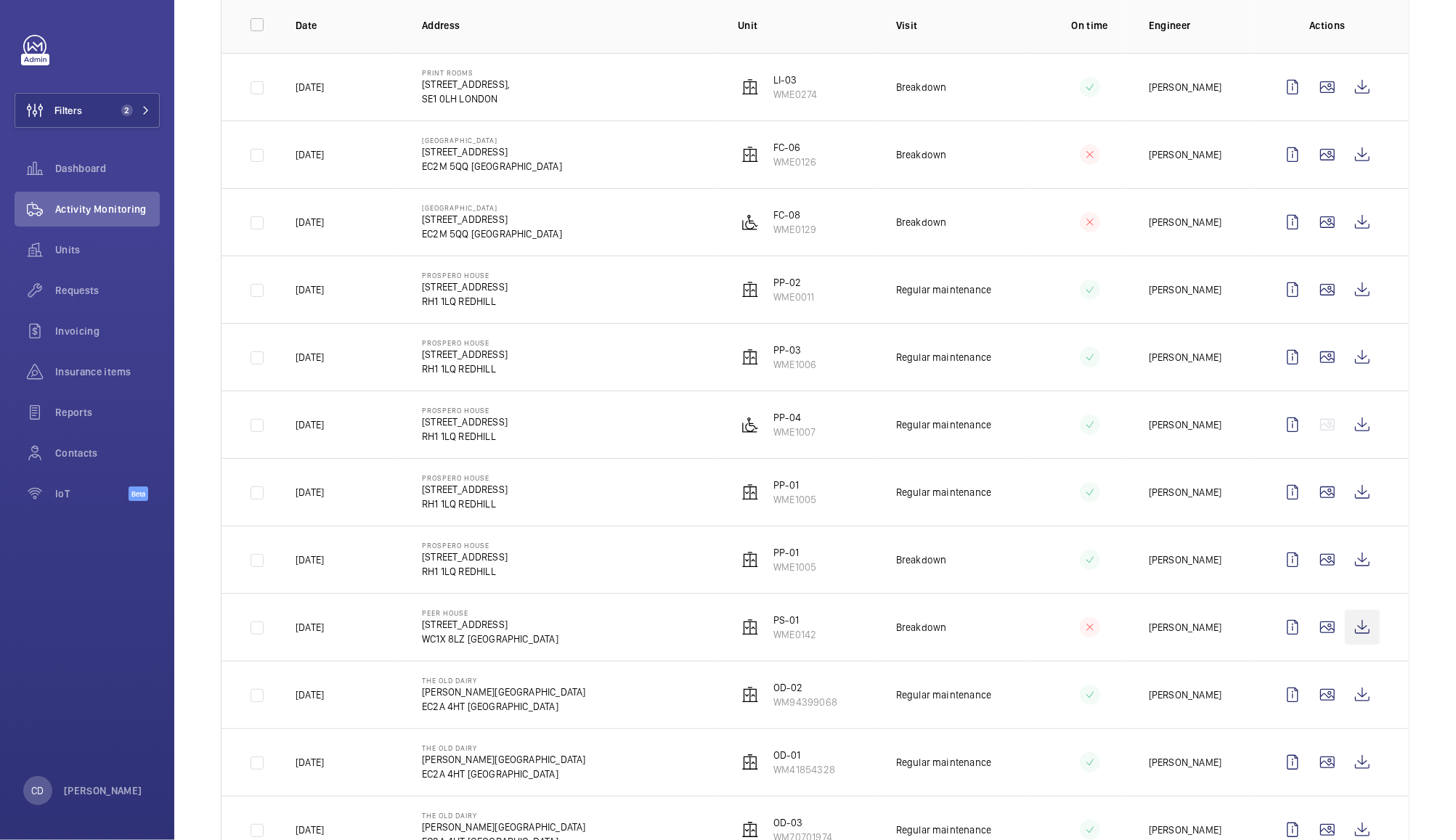
click at [1347, 628] on wm-front-icon-button at bounding box center [1363, 628] width 35 height 35
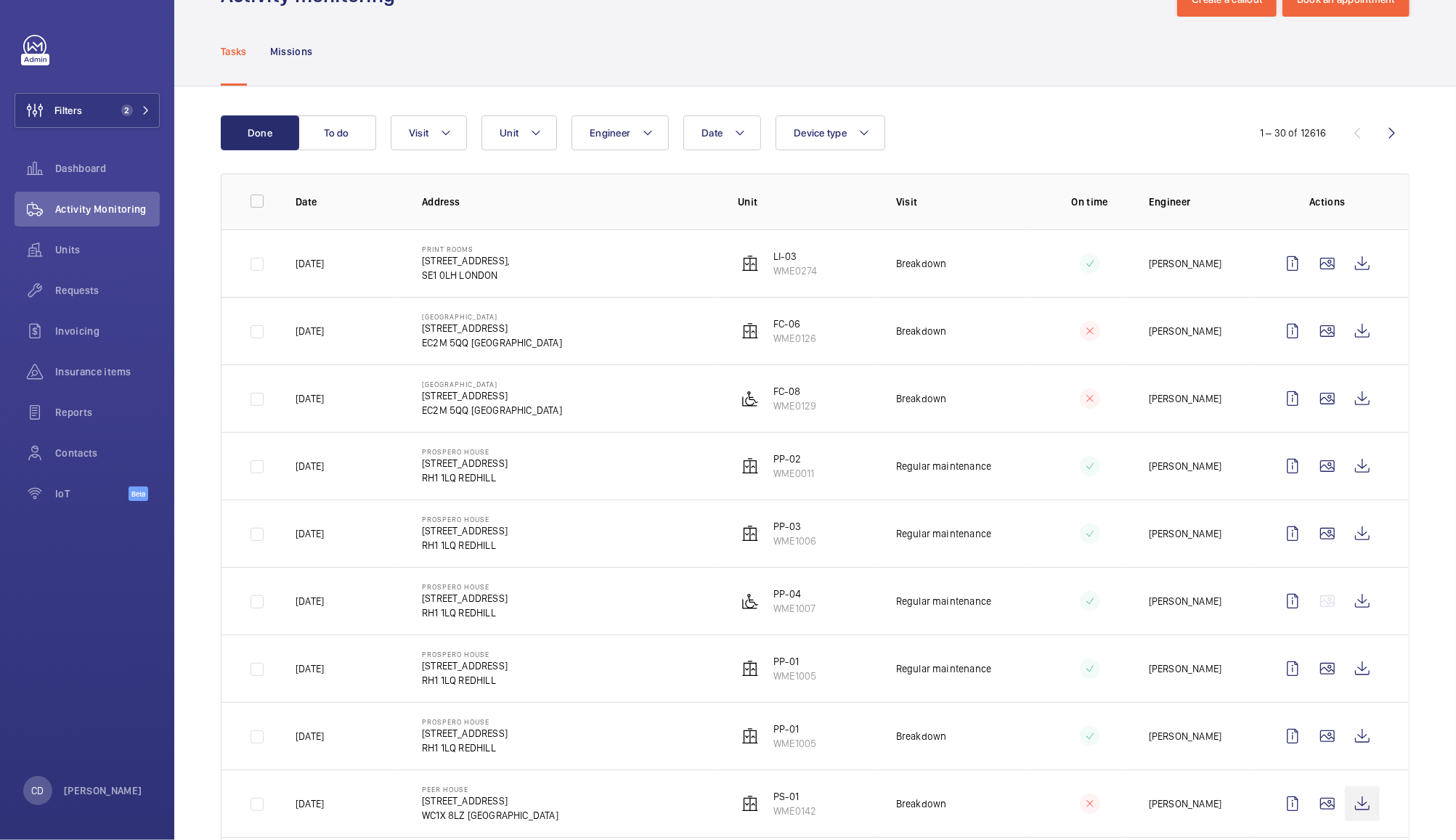
scroll to position [27, 0]
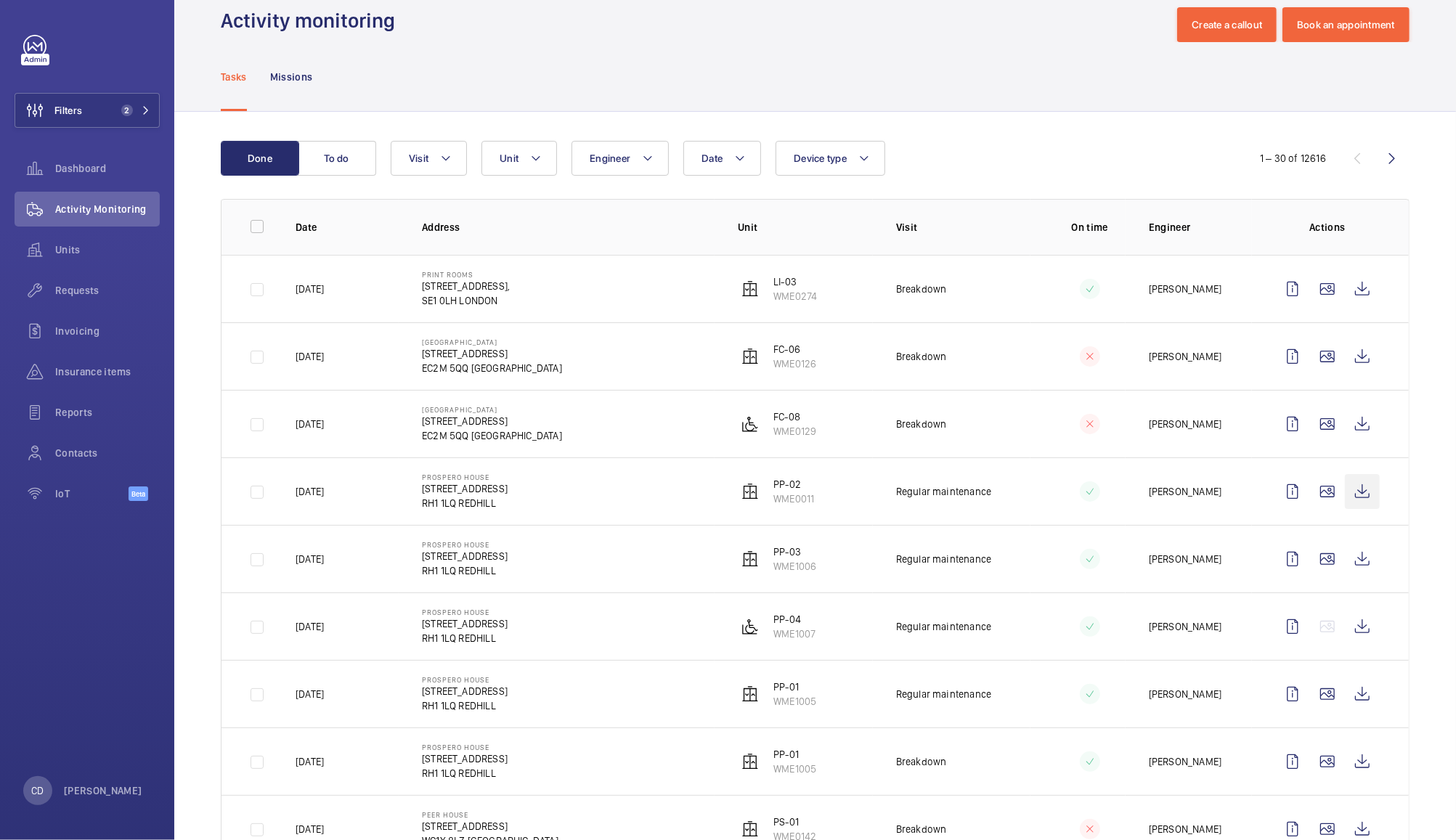
click at [1350, 495] on wm-front-icon-button at bounding box center [1363, 492] width 35 height 35
click at [1347, 560] on wm-front-icon-button at bounding box center [1363, 559] width 35 height 35
click at [1347, 627] on wm-front-icon-button at bounding box center [1363, 627] width 35 height 35
click at [518, 160] on span "Unit" at bounding box center [508, 158] width 18 height 12
type input "pp-04"
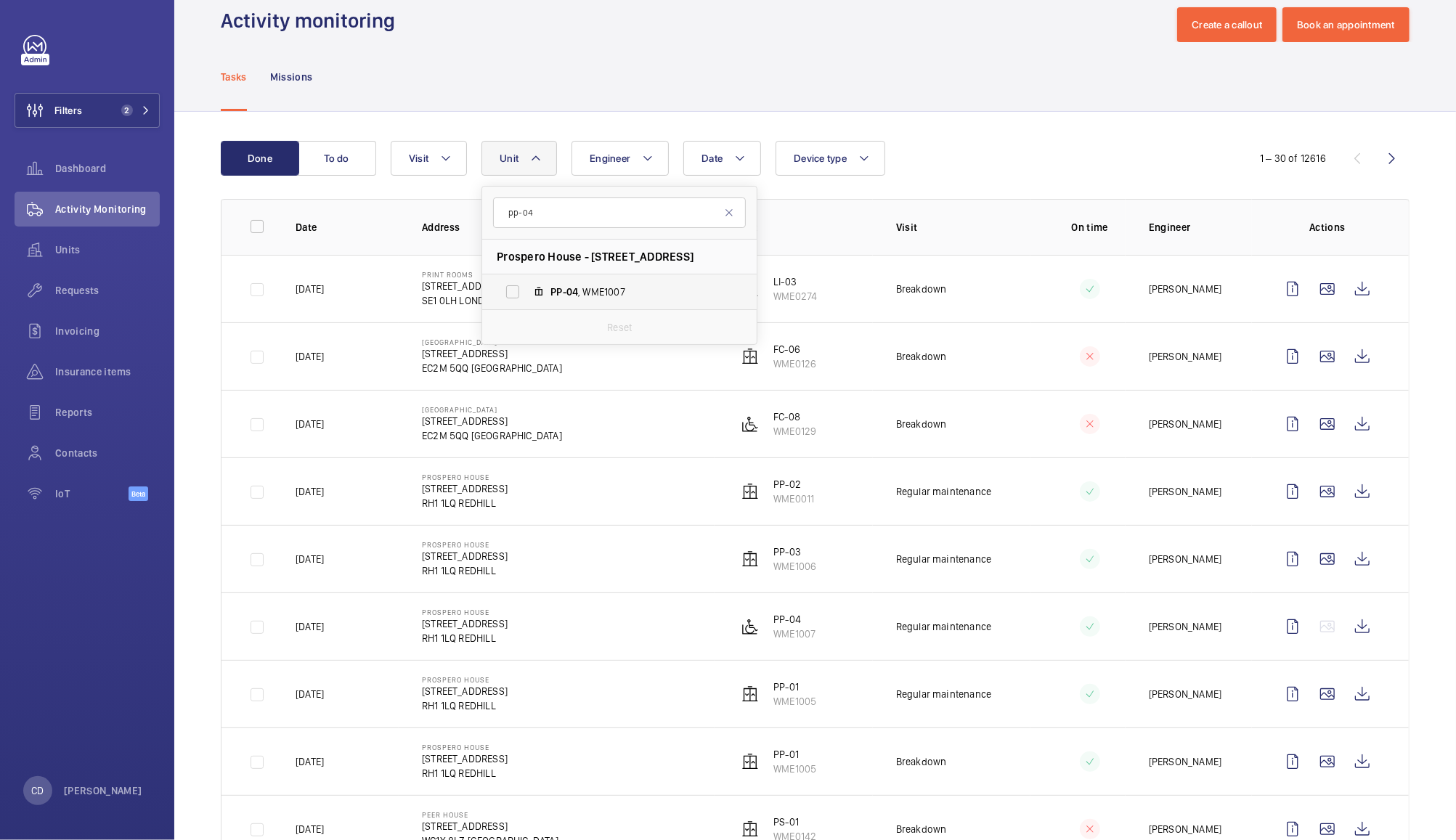
click at [593, 283] on label "PP-04 , WME1007" at bounding box center [607, 292] width 251 height 35
click at [527, 283] on input "PP-04 , WME1007" at bounding box center [512, 292] width 29 height 29
checkbox input "true"
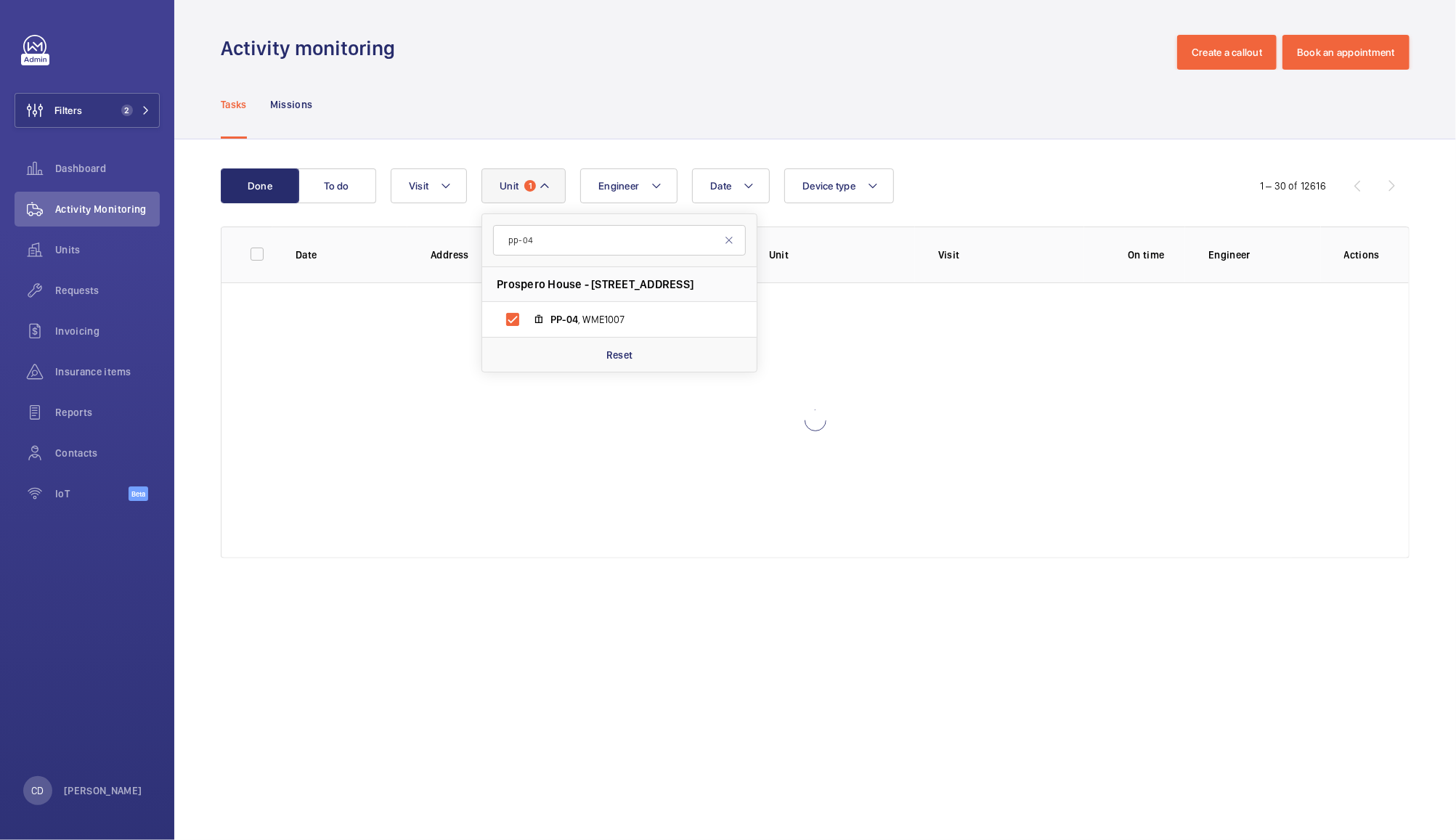
click at [946, 98] on div "Tasks Missions" at bounding box center [815, 104] width 1189 height 69
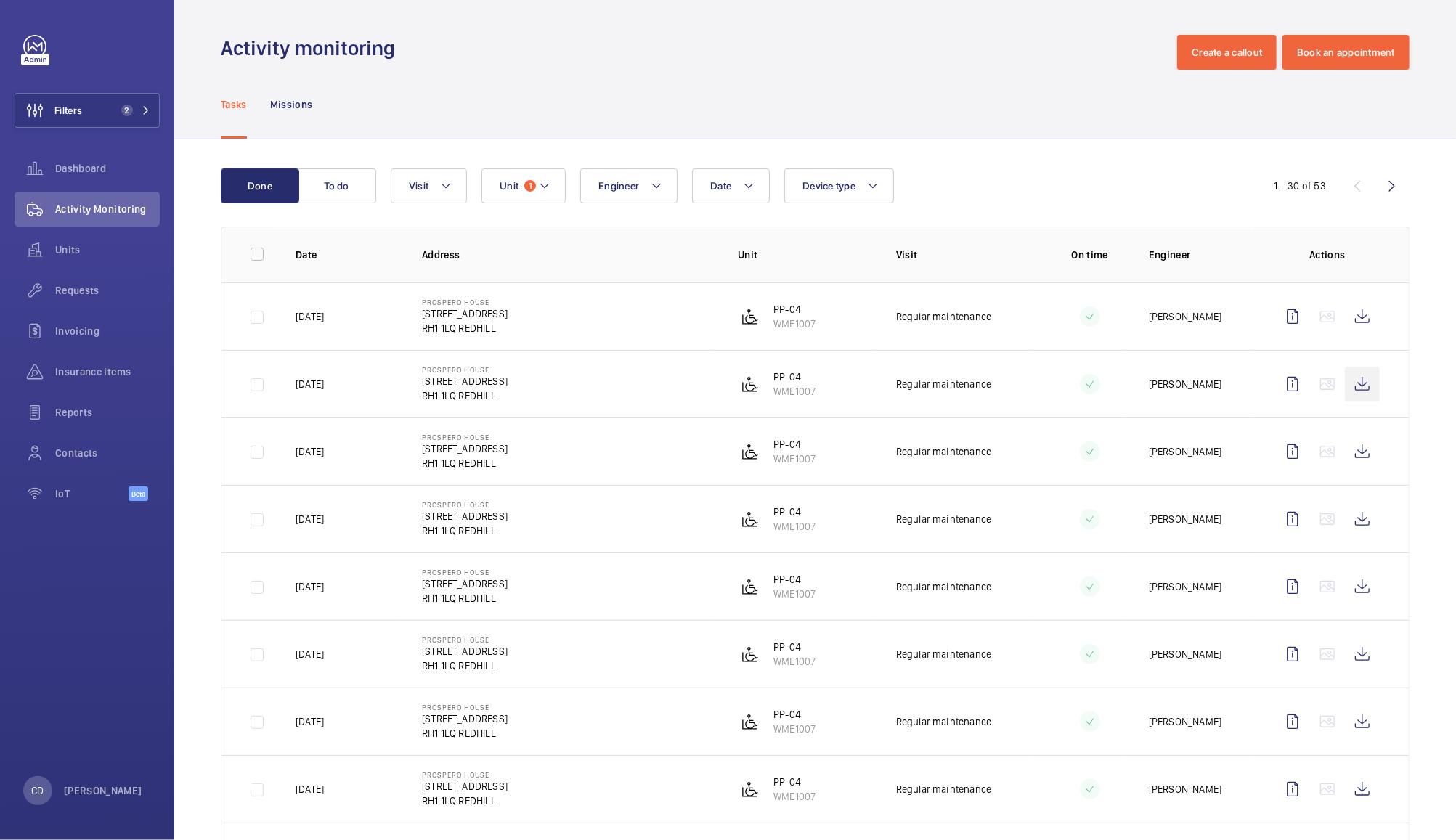
click at [1351, 387] on wm-front-icon-button at bounding box center [1363, 384] width 35 height 35
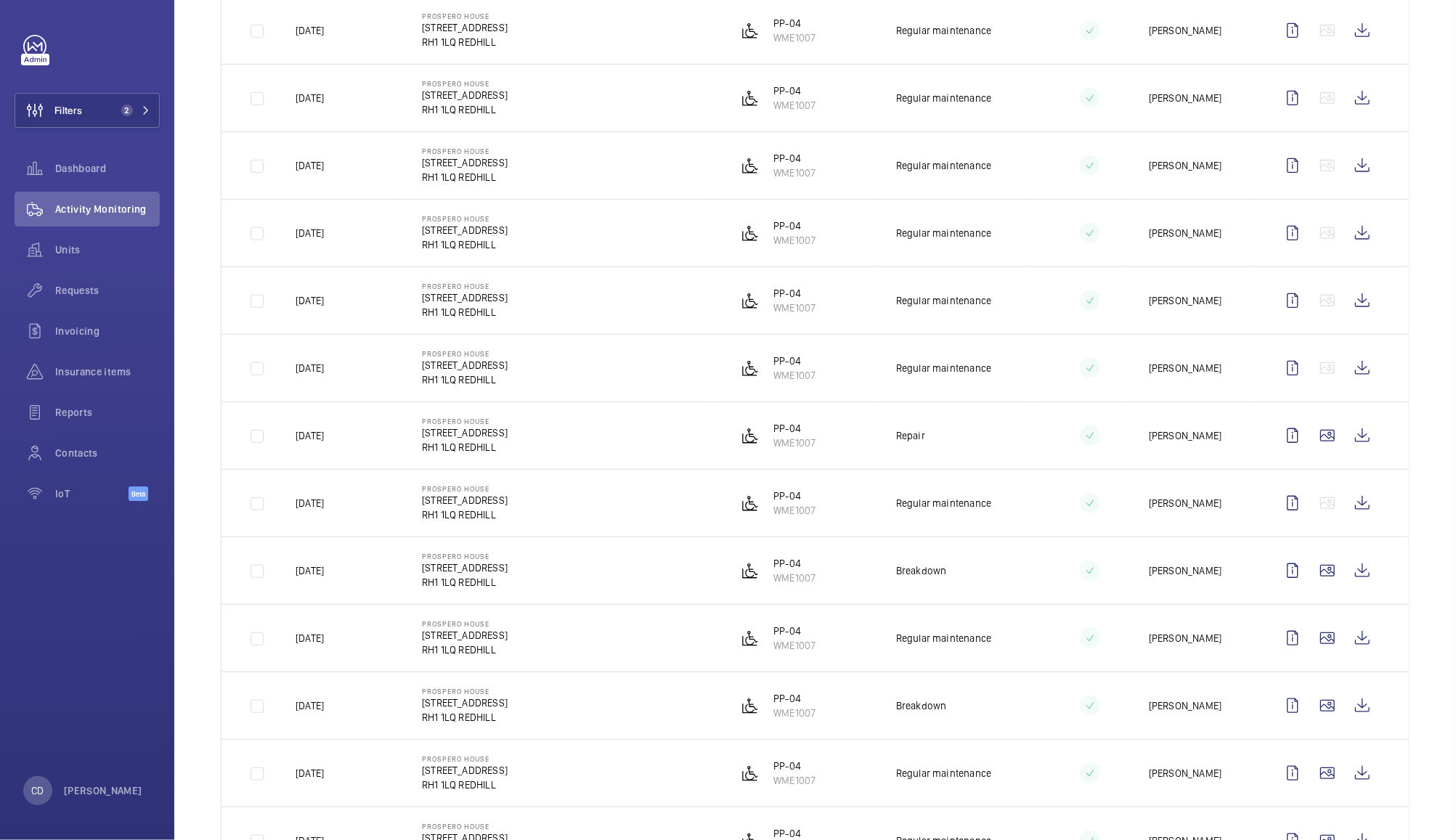
scroll to position [553, 0]
click at [1345, 379] on wm-front-icon-button at bounding box center [1363, 371] width 35 height 35
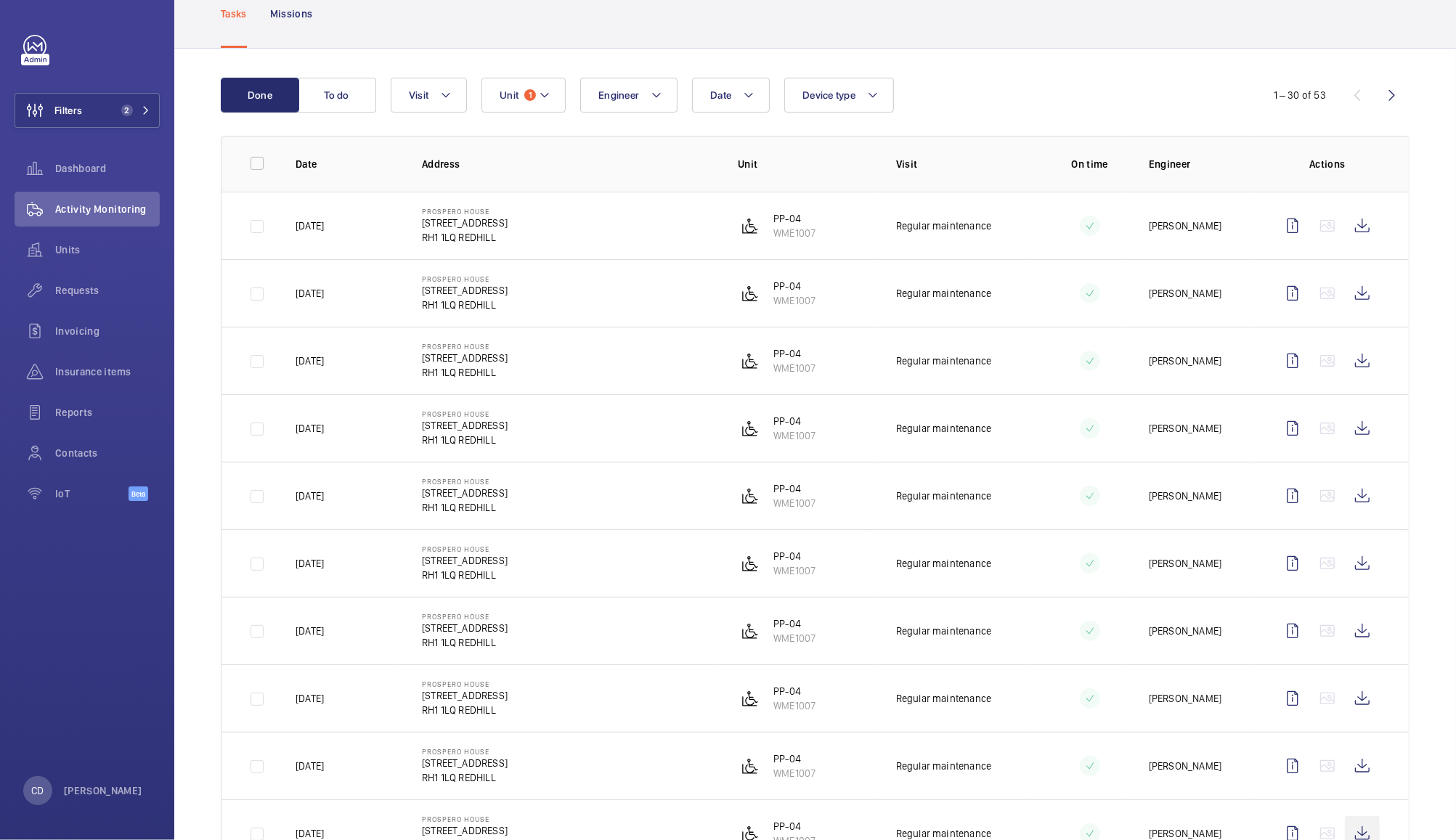
scroll to position [0, 0]
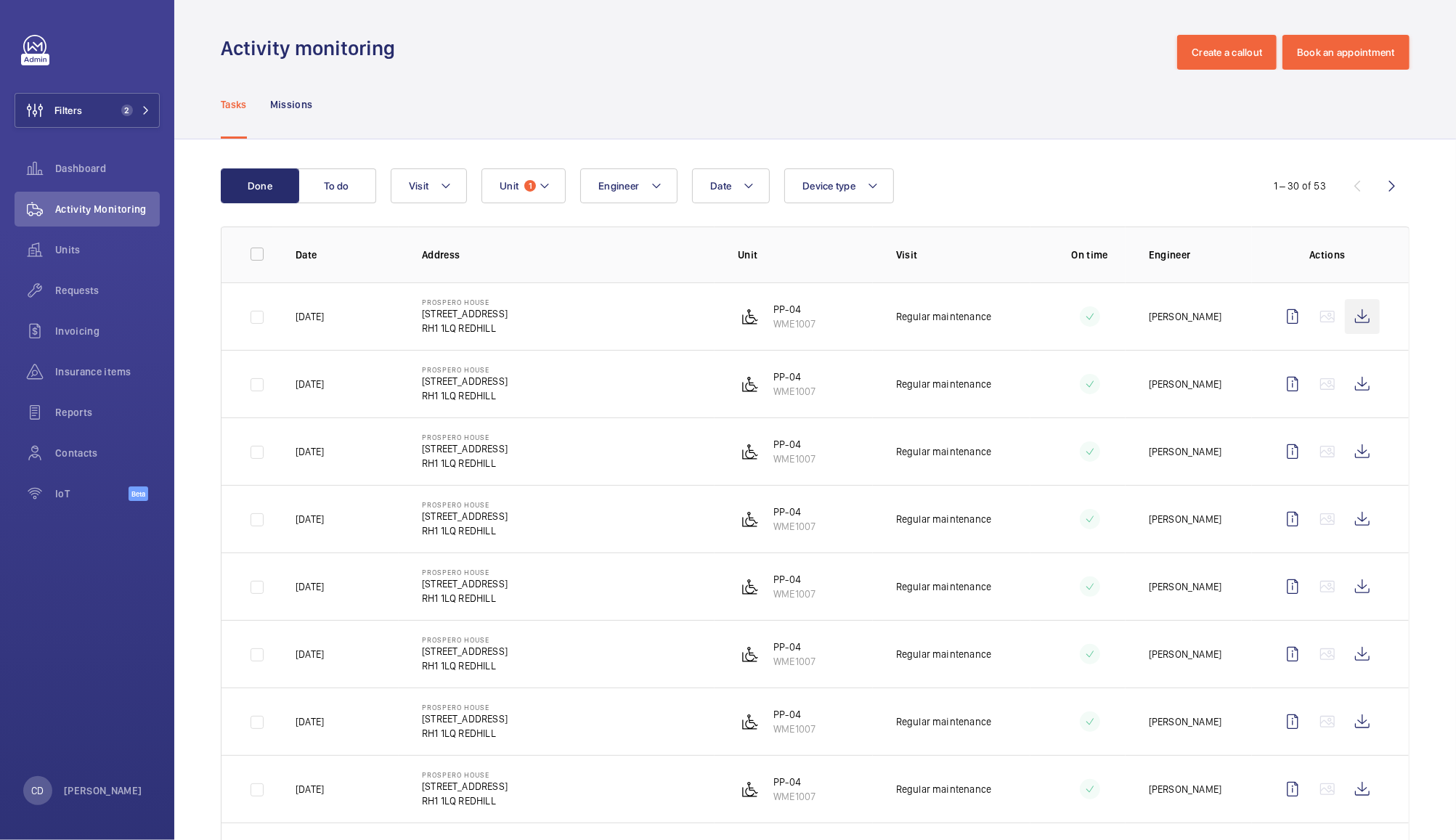
click at [1347, 311] on wm-front-icon-button at bounding box center [1363, 317] width 35 height 35
click at [536, 199] on button "Unit 1" at bounding box center [523, 186] width 85 height 35
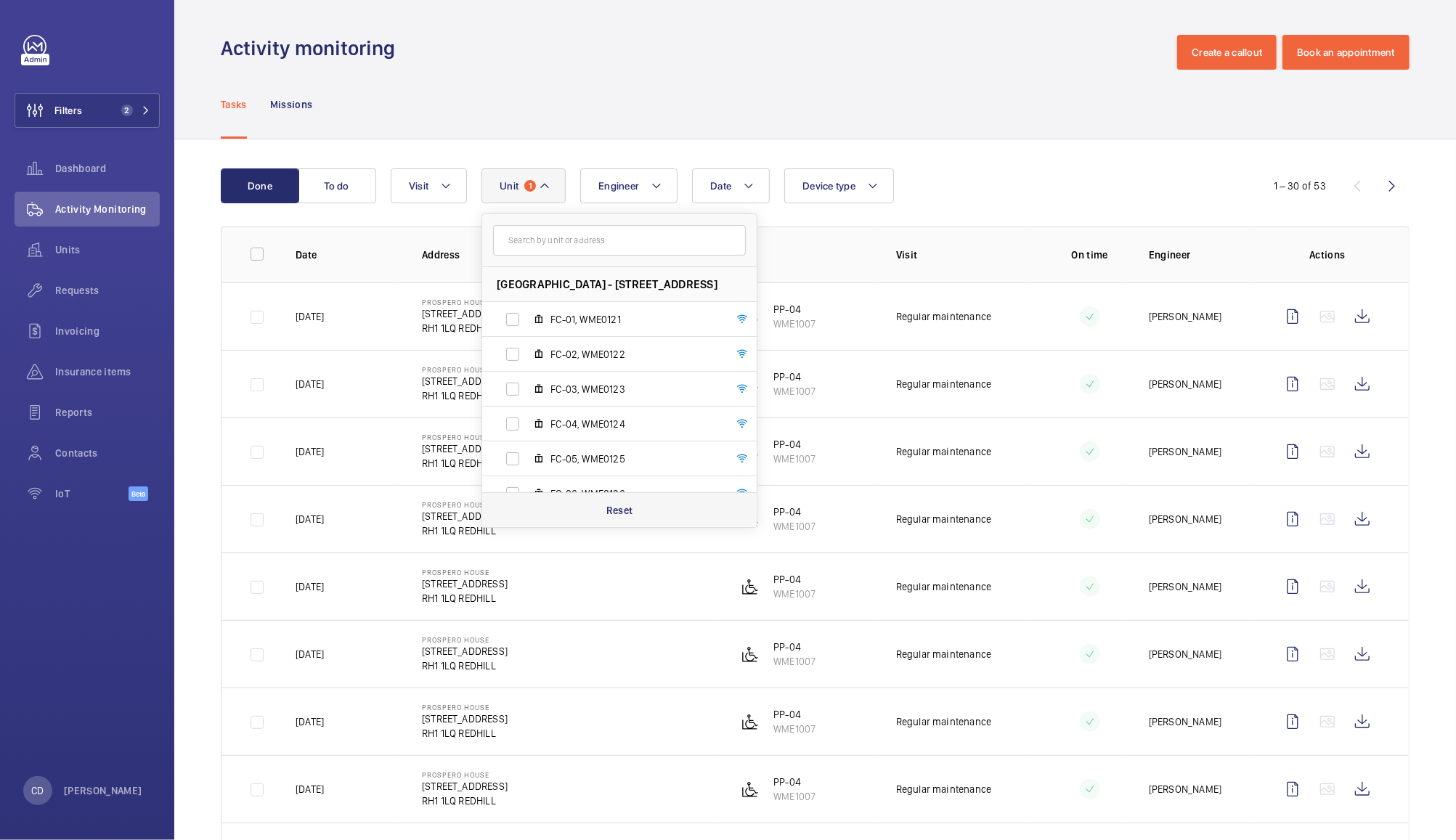
click at [630, 522] on div "Reset" at bounding box center [619, 509] width 274 height 35
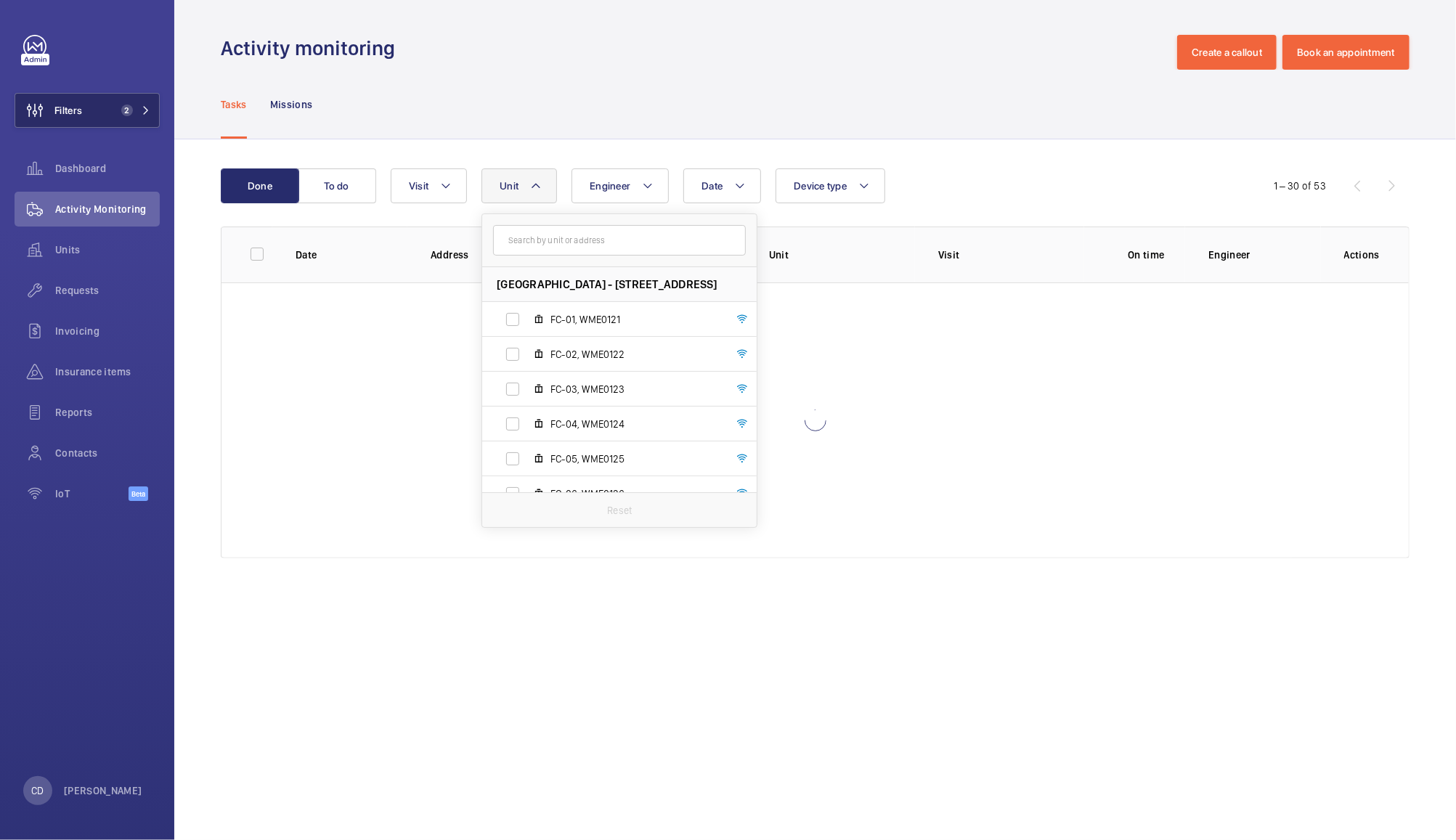
click at [118, 111] on span "2" at bounding box center [124, 111] width 17 height 12
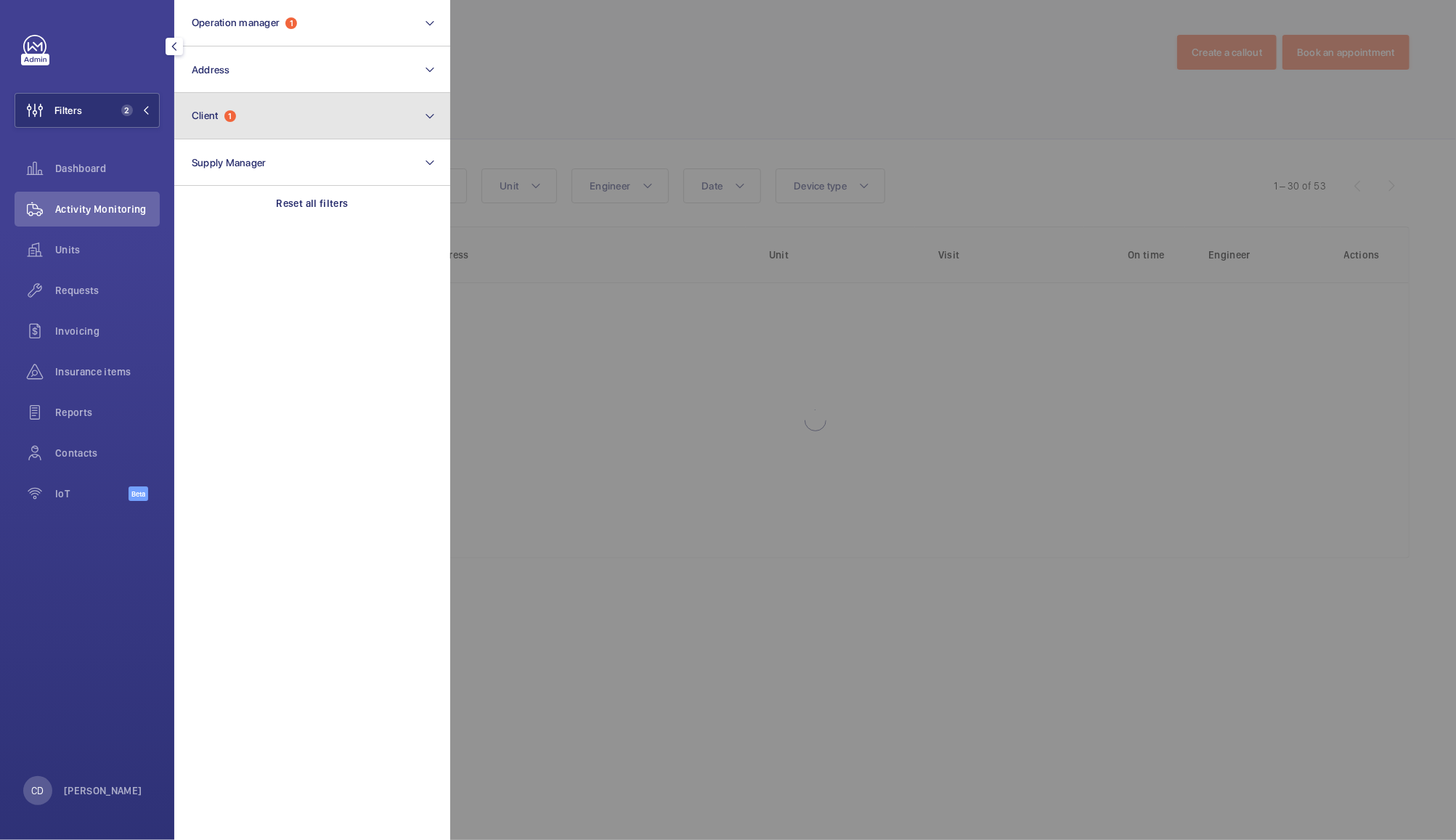
click at [320, 113] on button "Client 1" at bounding box center [312, 117] width 276 height 47
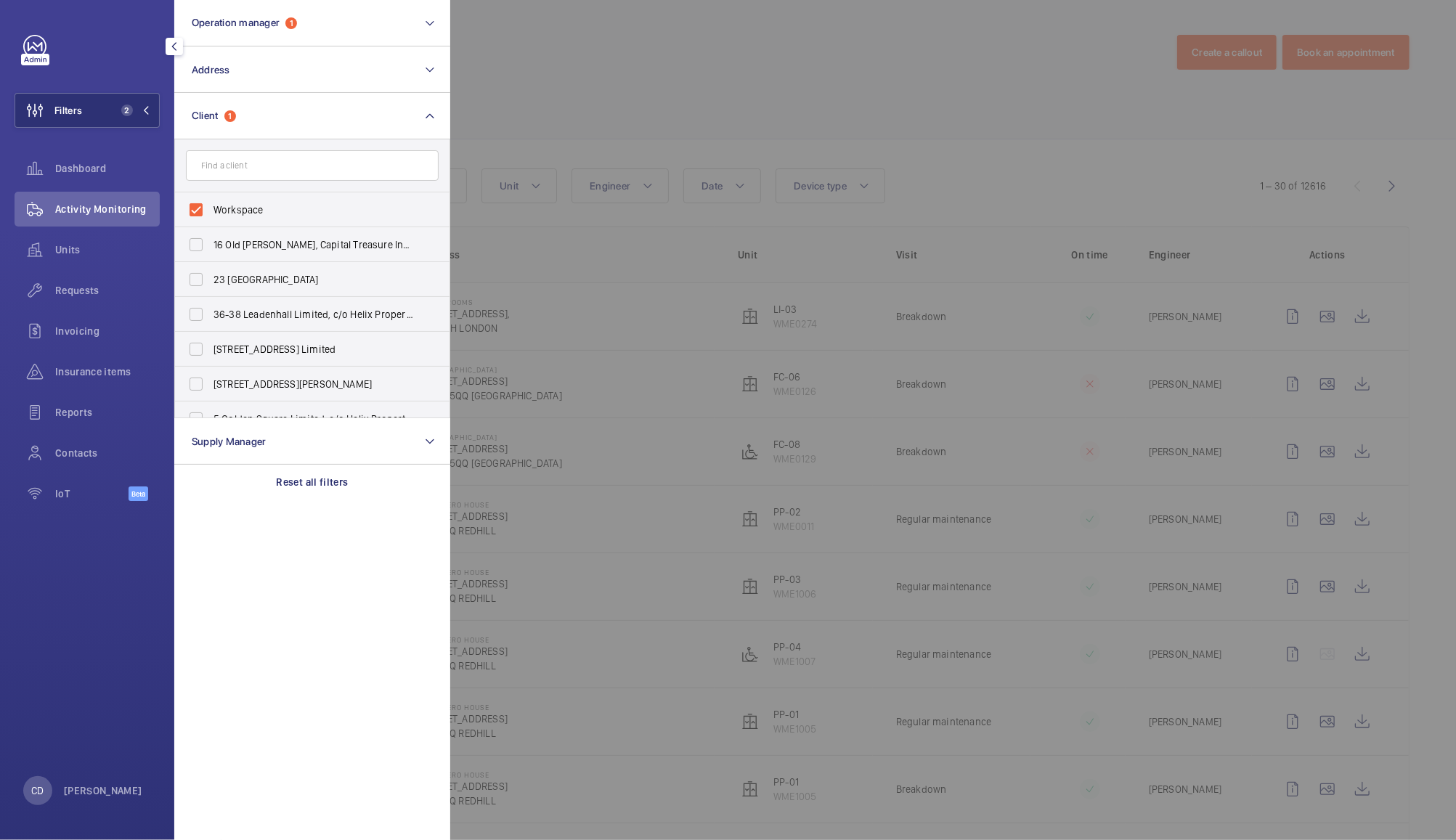
click at [654, 69] on div at bounding box center [1178, 420] width 1456 height 840
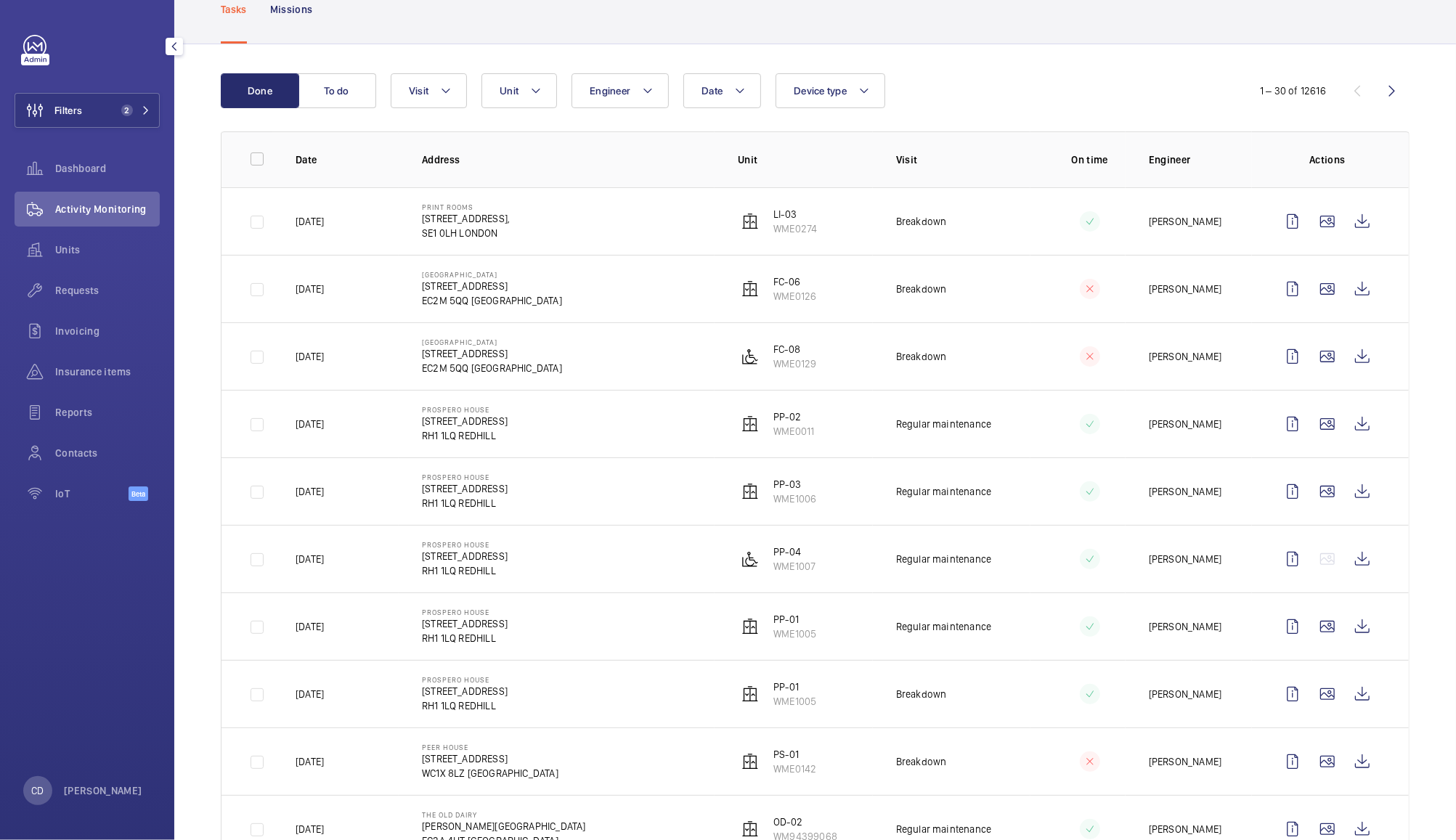
scroll to position [110, 0]
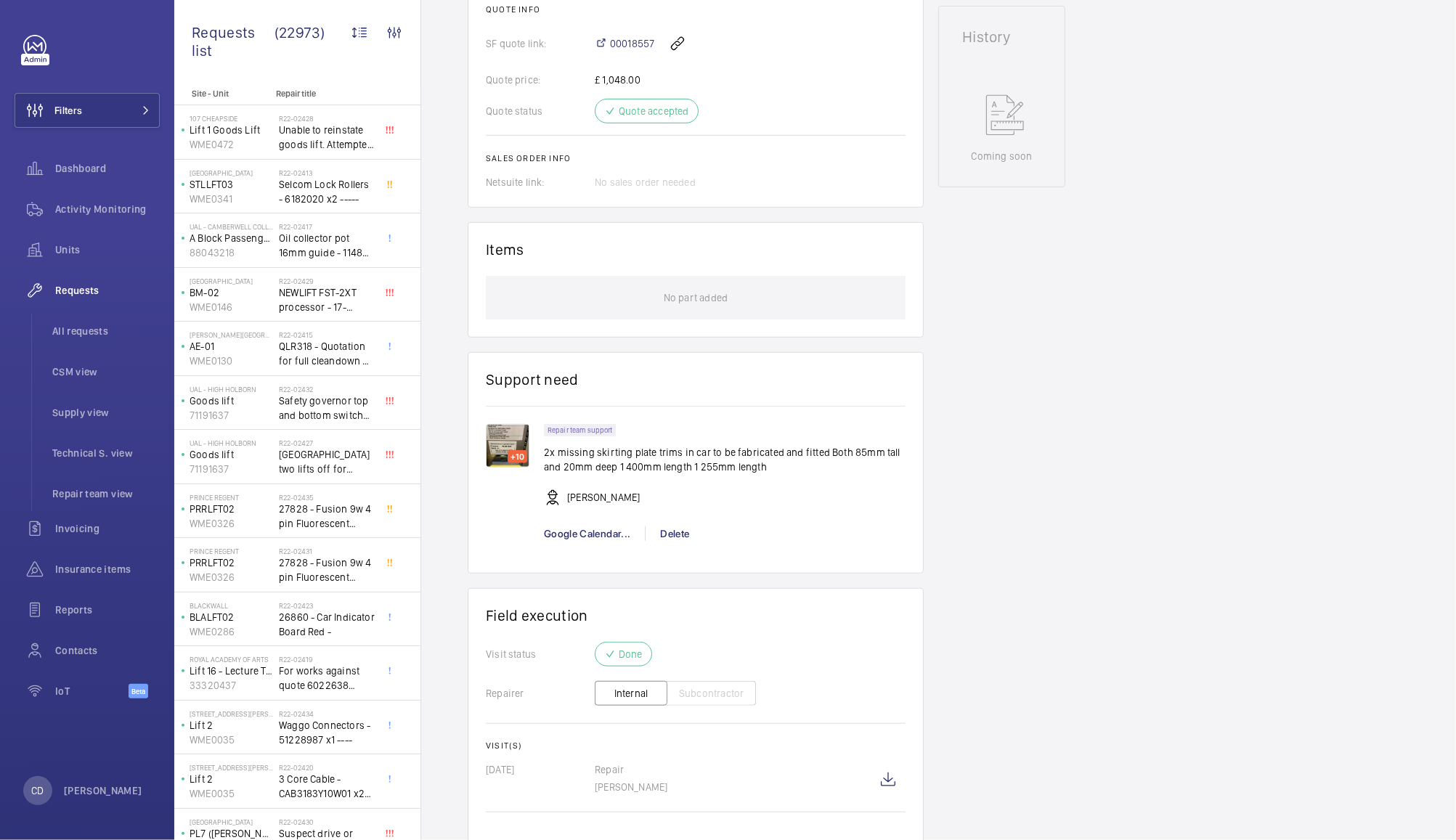
scroll to position [756, 0]
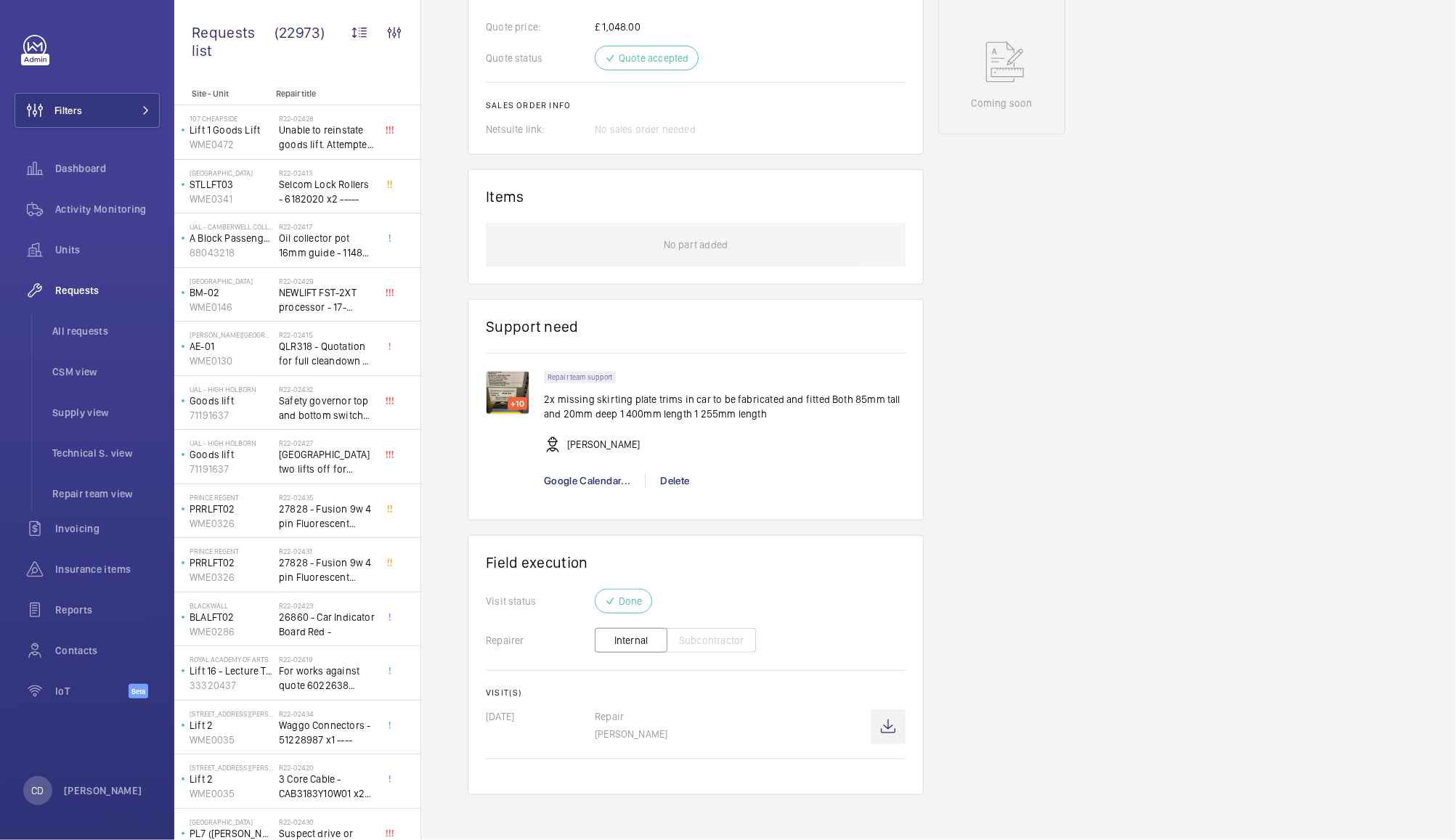
click at [896, 734] on wm-front-icon-button at bounding box center [888, 727] width 35 height 35
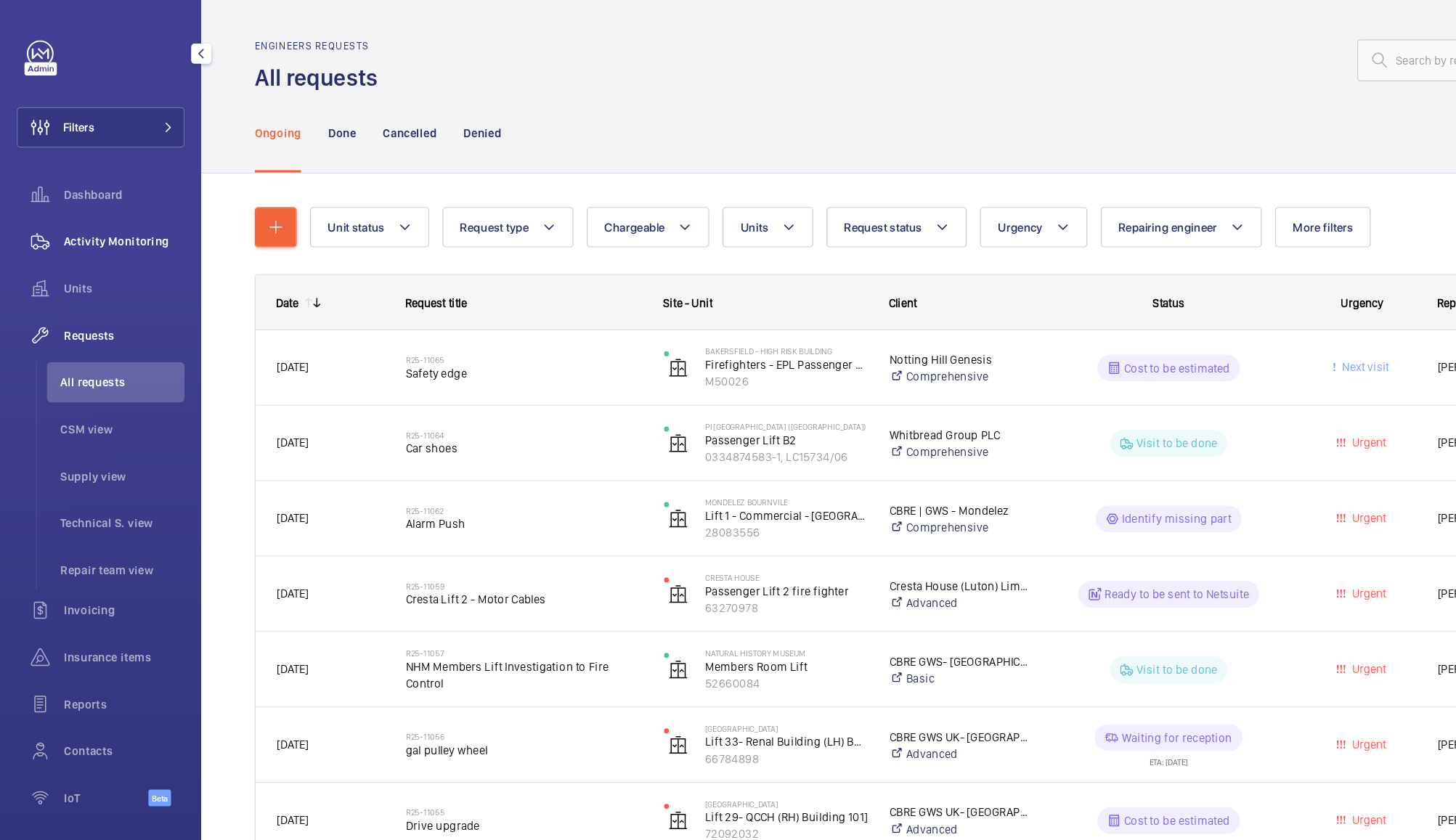
click at [109, 196] on div "Activity Monitoring" at bounding box center [87, 209] width 145 height 35
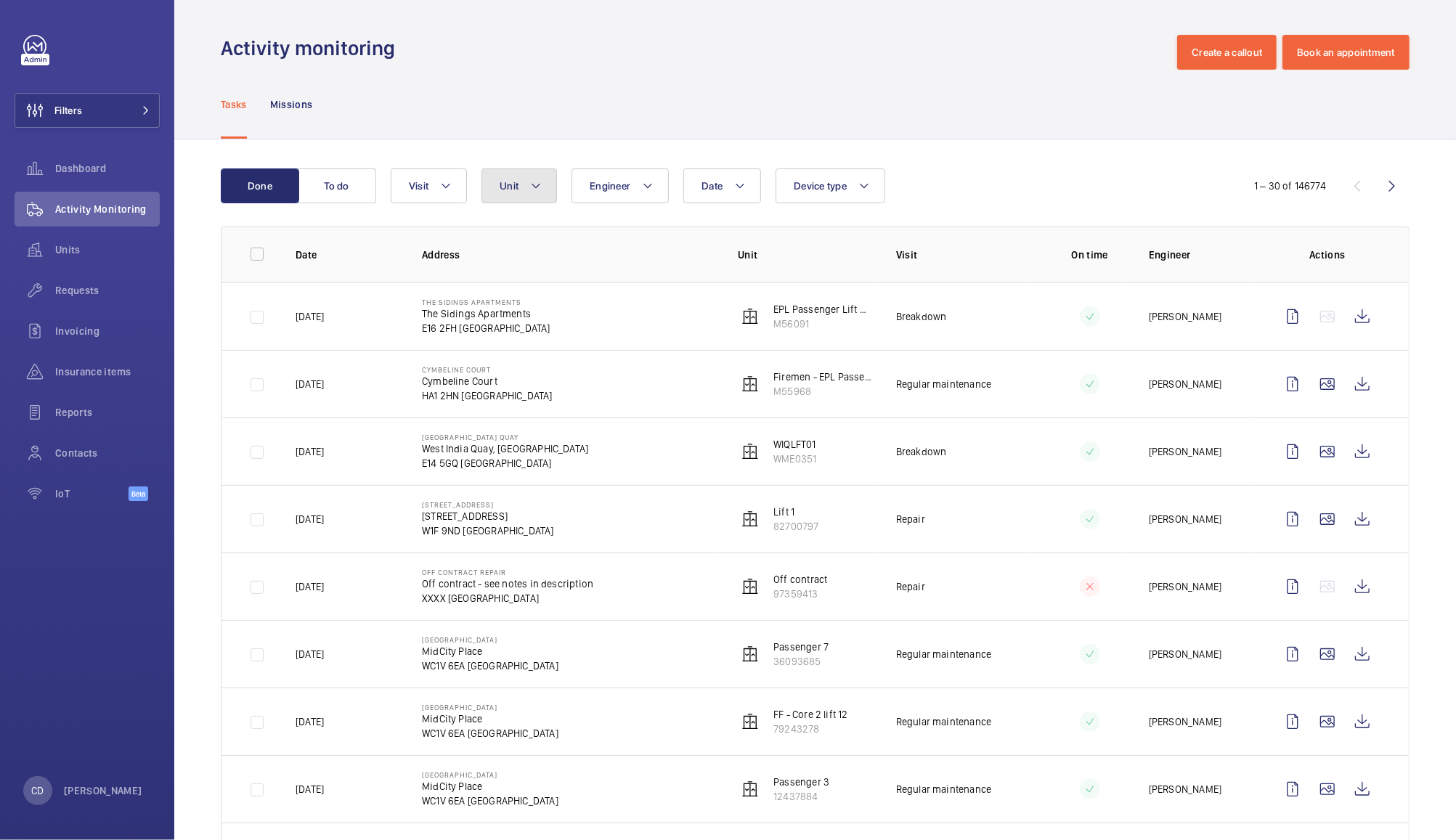
click at [518, 191] on button "Unit" at bounding box center [519, 186] width 76 height 35
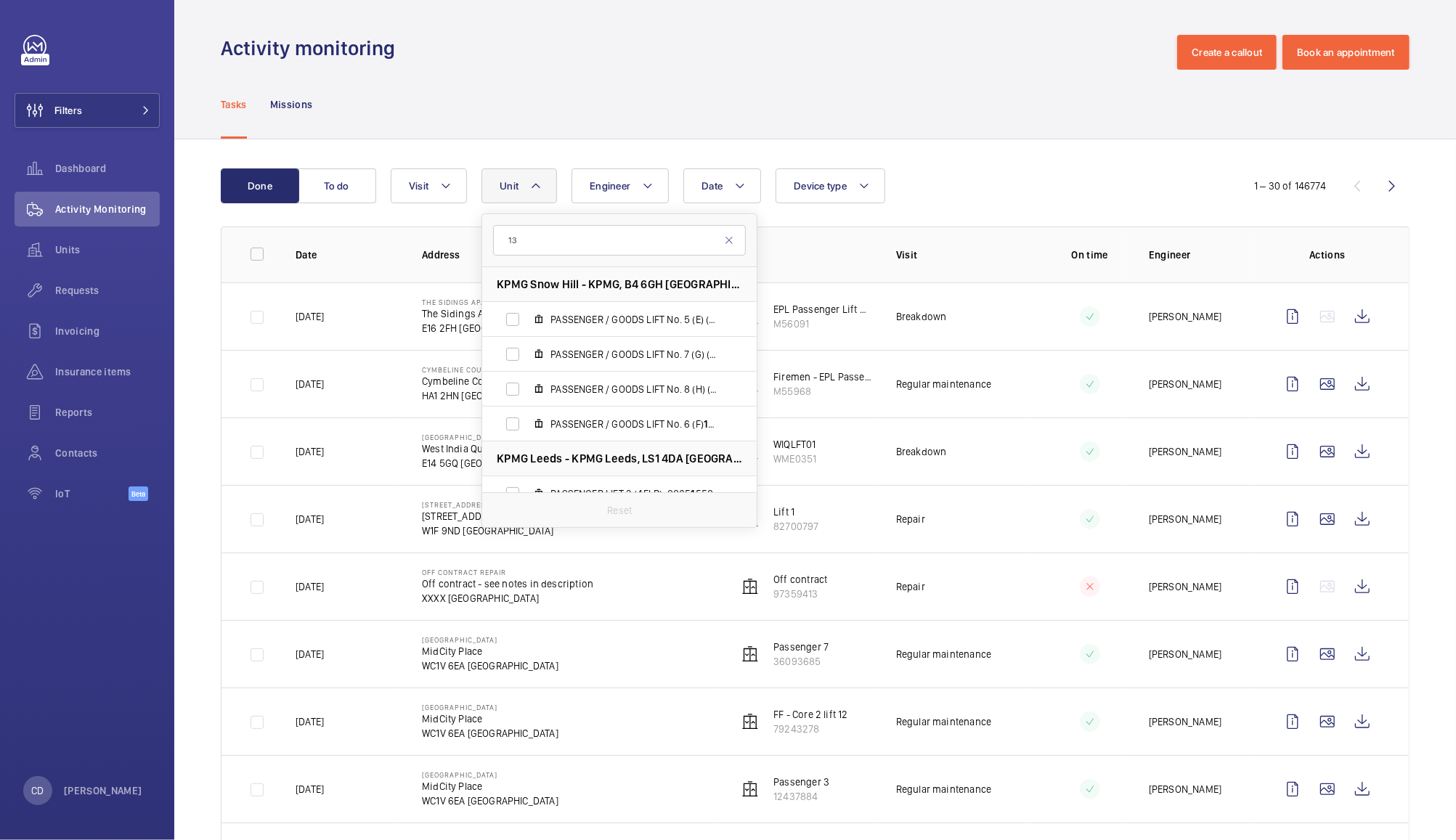
type input "133"
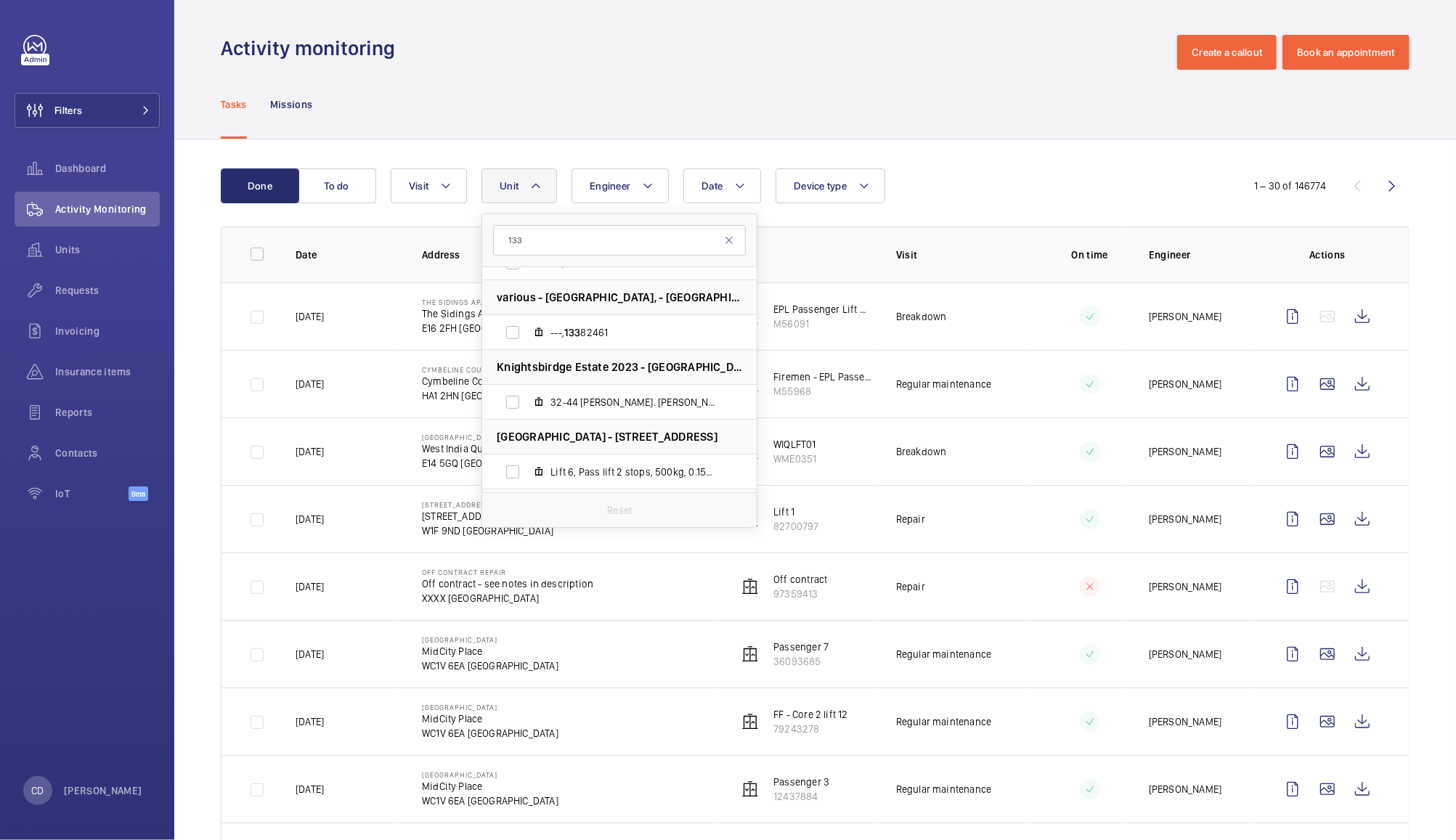
scroll to position [7971, 0]
click at [93, 97] on button "Filters" at bounding box center [87, 111] width 145 height 35
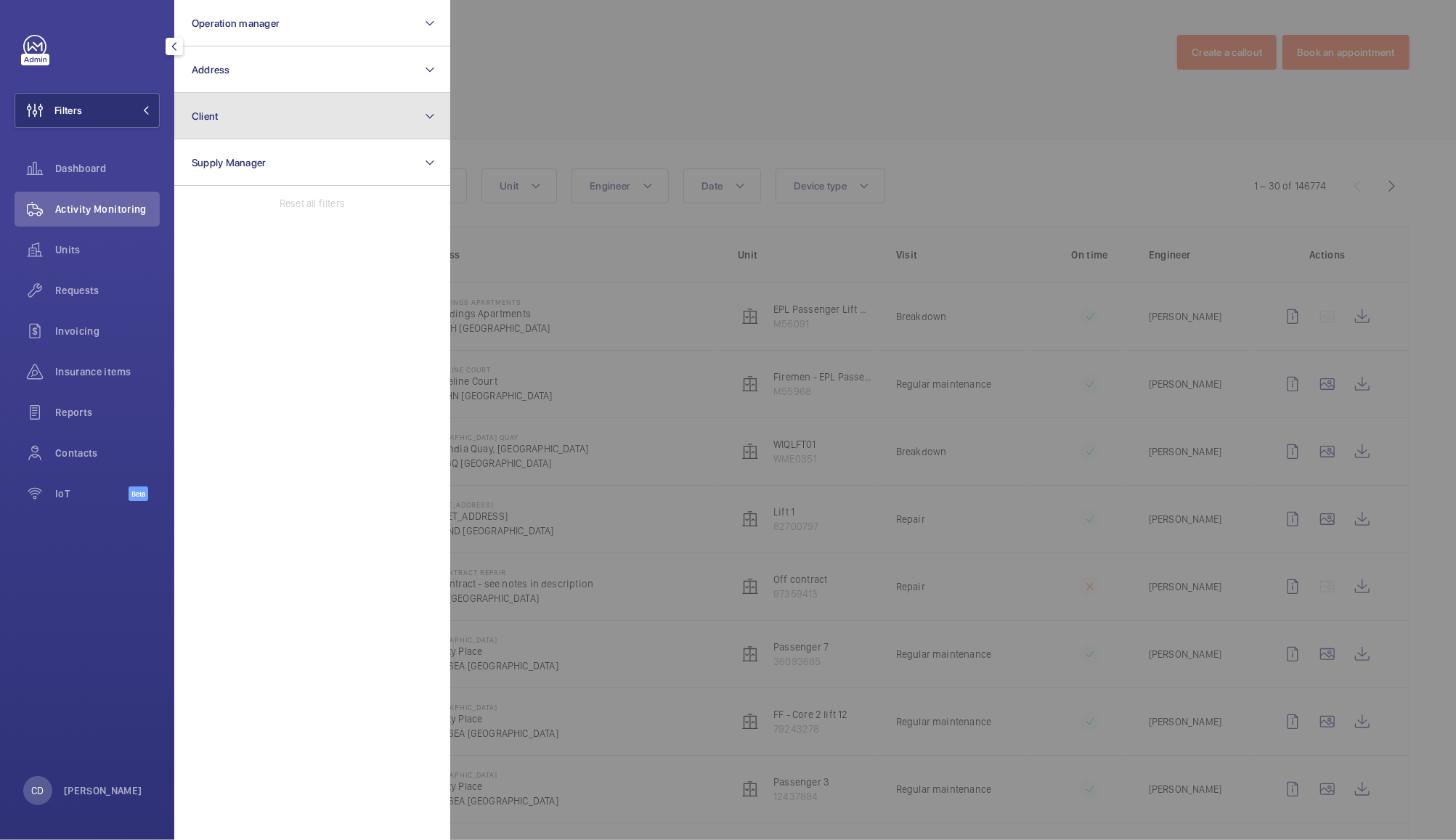
click at [220, 118] on button "Client" at bounding box center [312, 117] width 276 height 47
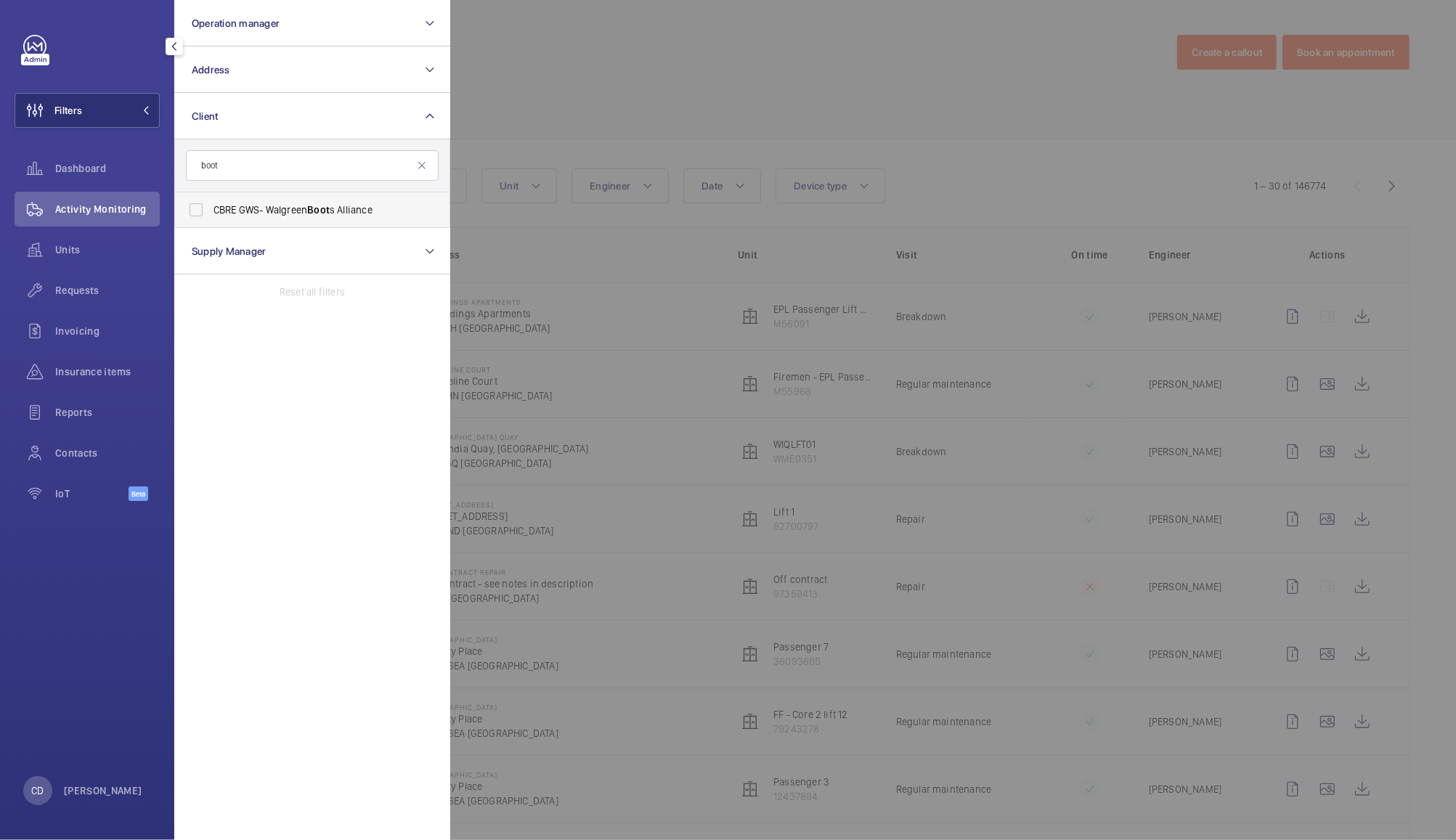
type input "boot"
click at [241, 209] on span "CBRE GWS- Walgreen Boot s Alliance" at bounding box center [313, 209] width 199 height 15
click at [211, 209] on input "CBRE GWS- Walgreen Boot s Alliance" at bounding box center [196, 210] width 29 height 29
checkbox input "true"
click at [534, 93] on div at bounding box center [1178, 420] width 1456 height 840
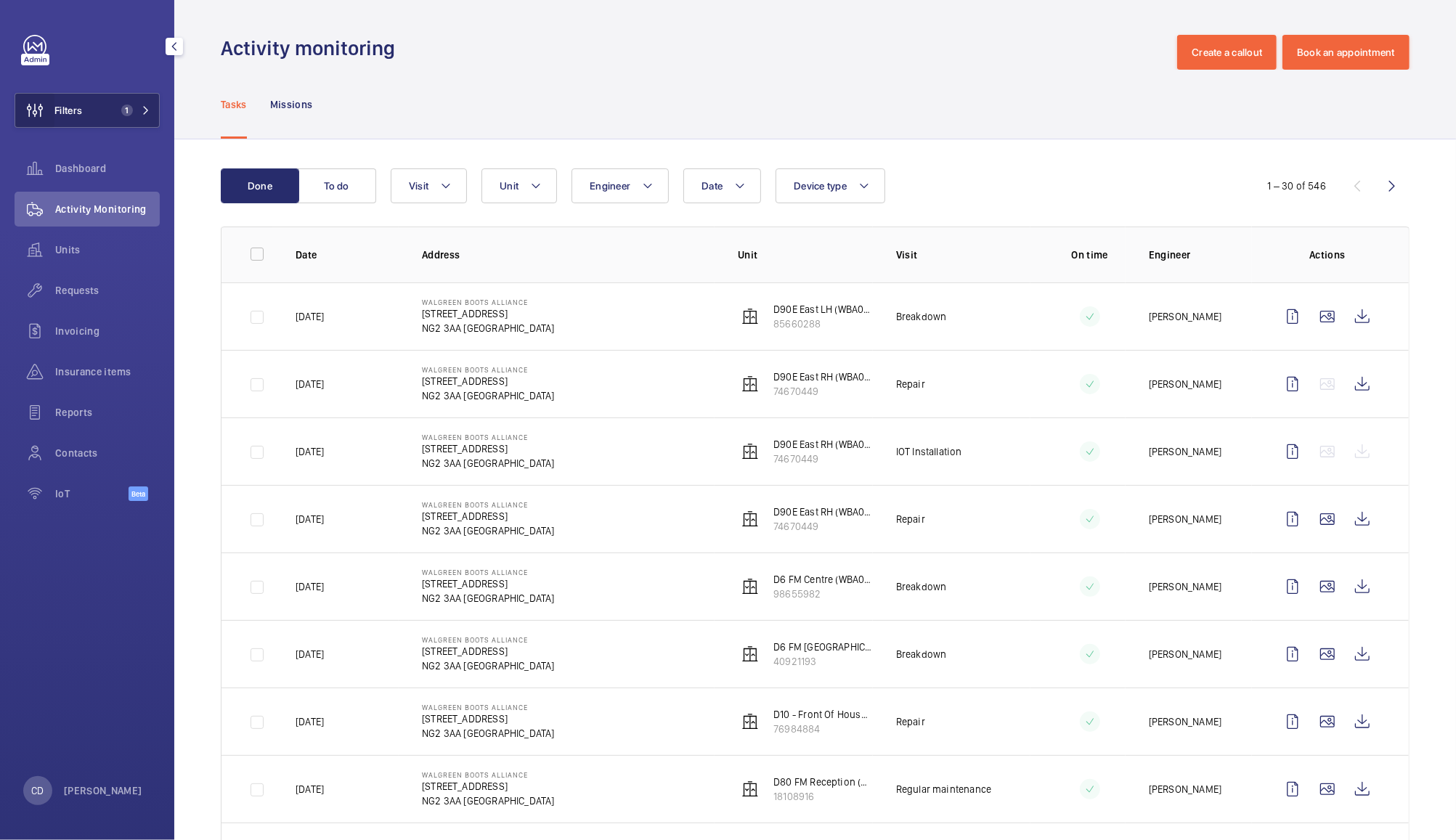
click at [52, 99] on wm-front-icon-button at bounding box center [35, 111] width 39 height 35
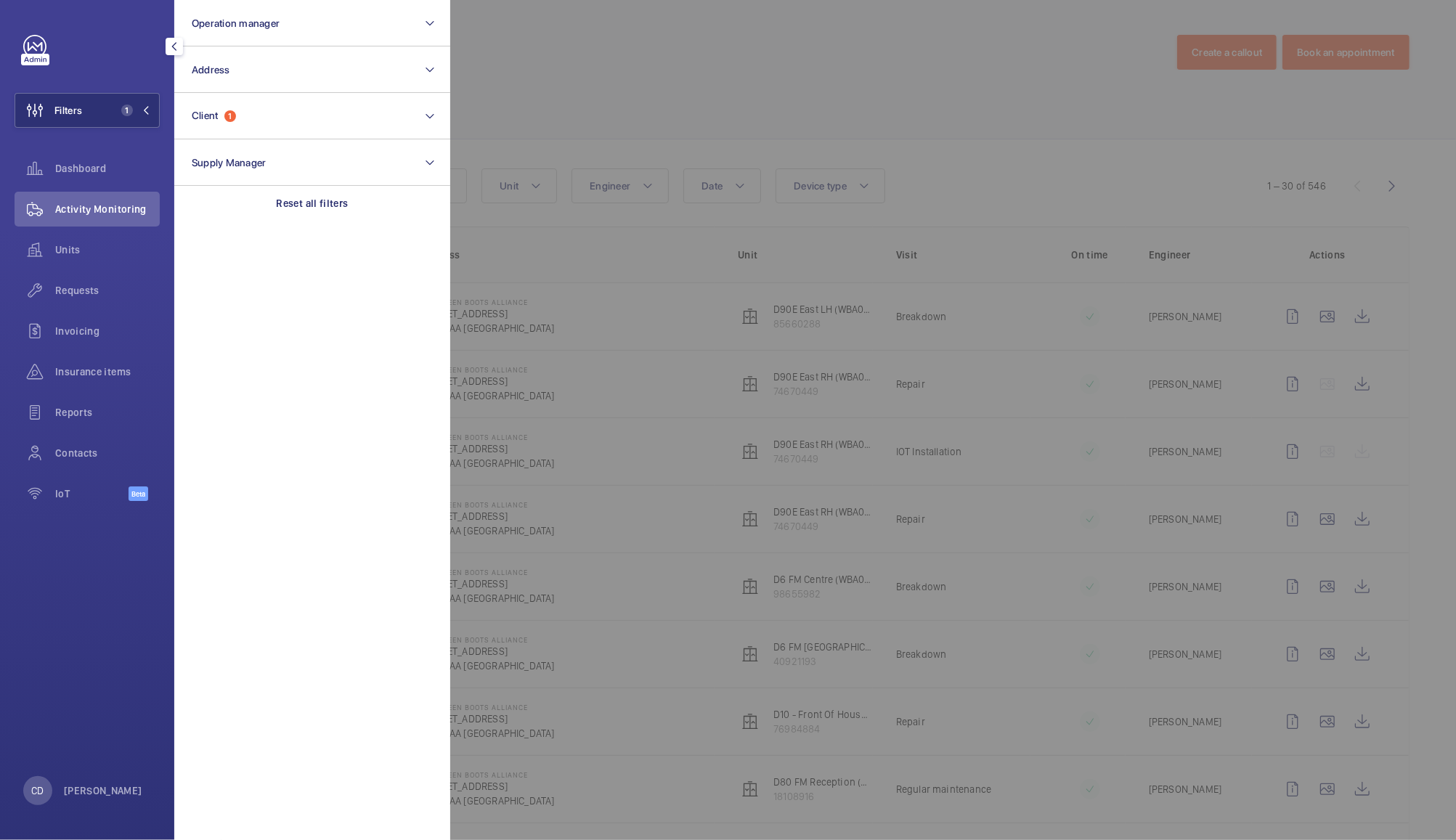
click at [641, 64] on div at bounding box center [1178, 420] width 1456 height 840
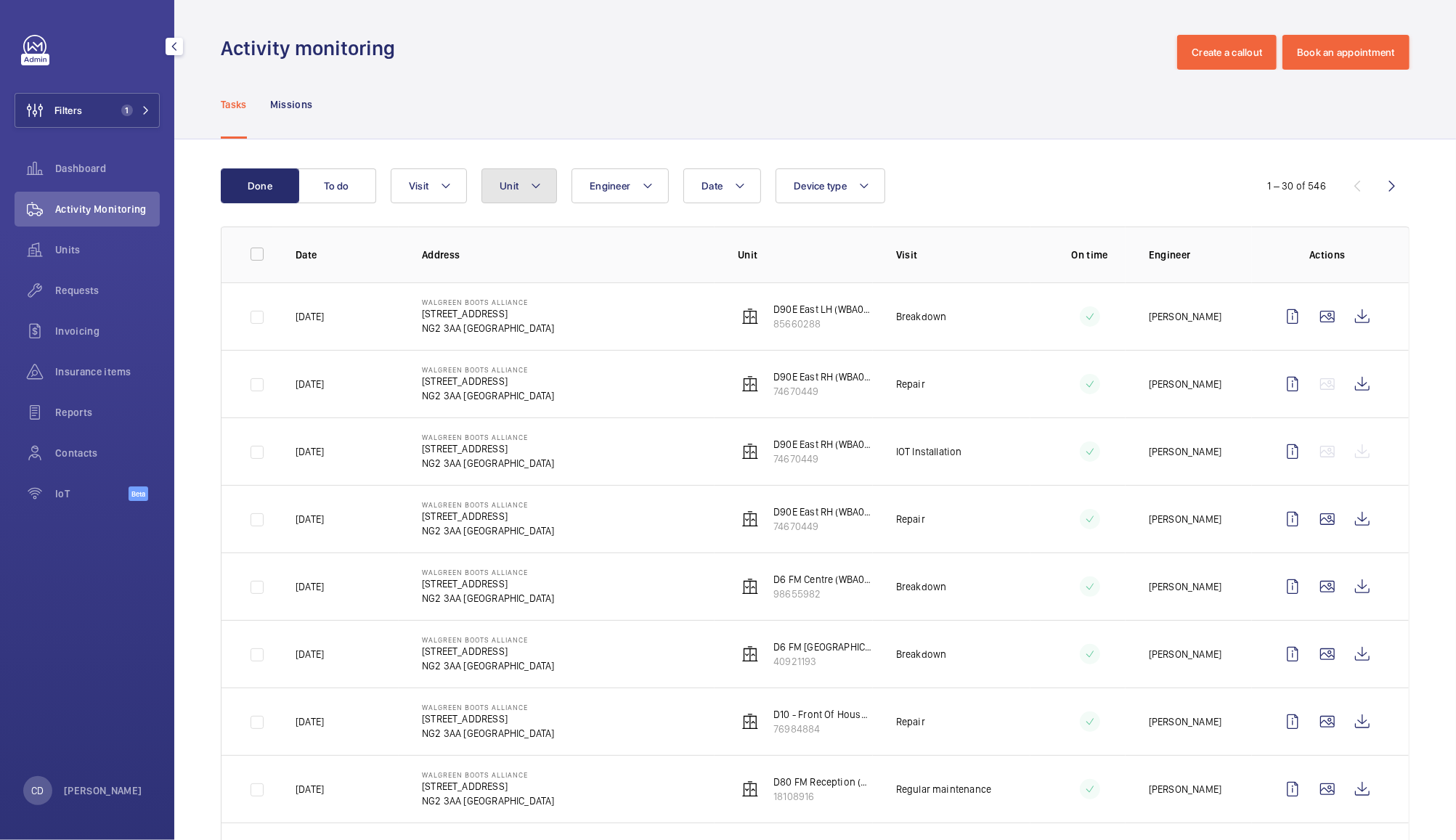
click at [512, 190] on span "Unit" at bounding box center [508, 186] width 18 height 12
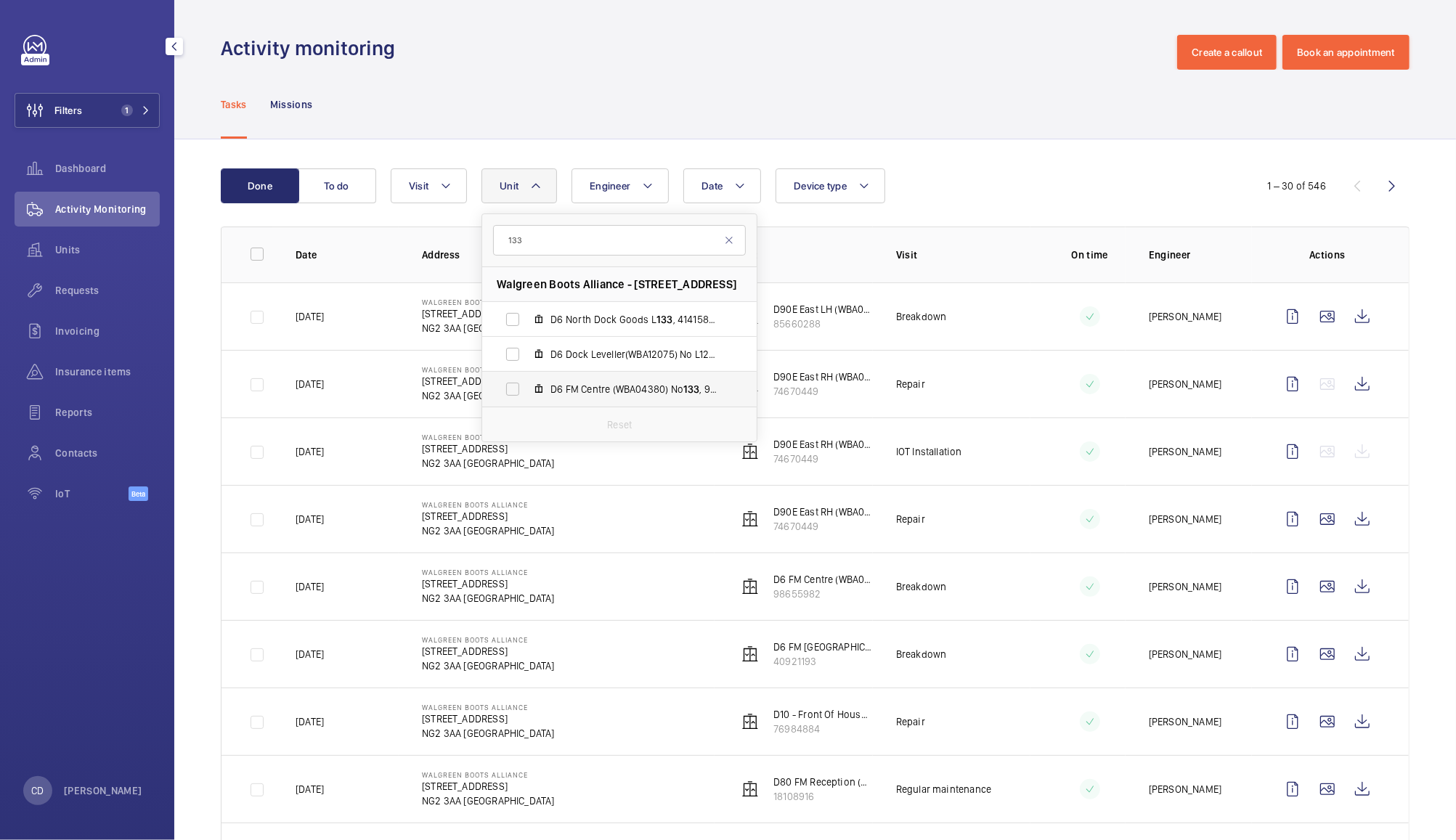
type input "133"
click at [507, 395] on label "D6 FM Centre (WBA04380) No 133 , 98655982" at bounding box center [607, 389] width 251 height 35
click at [507, 395] on input "D6 FM Centre (WBA04380) No 133 , 98655982" at bounding box center [512, 389] width 29 height 29
checkbox input "true"
click at [506, 329] on label "D6 North Dock Goods L 133 , 41415850" at bounding box center [607, 320] width 251 height 35
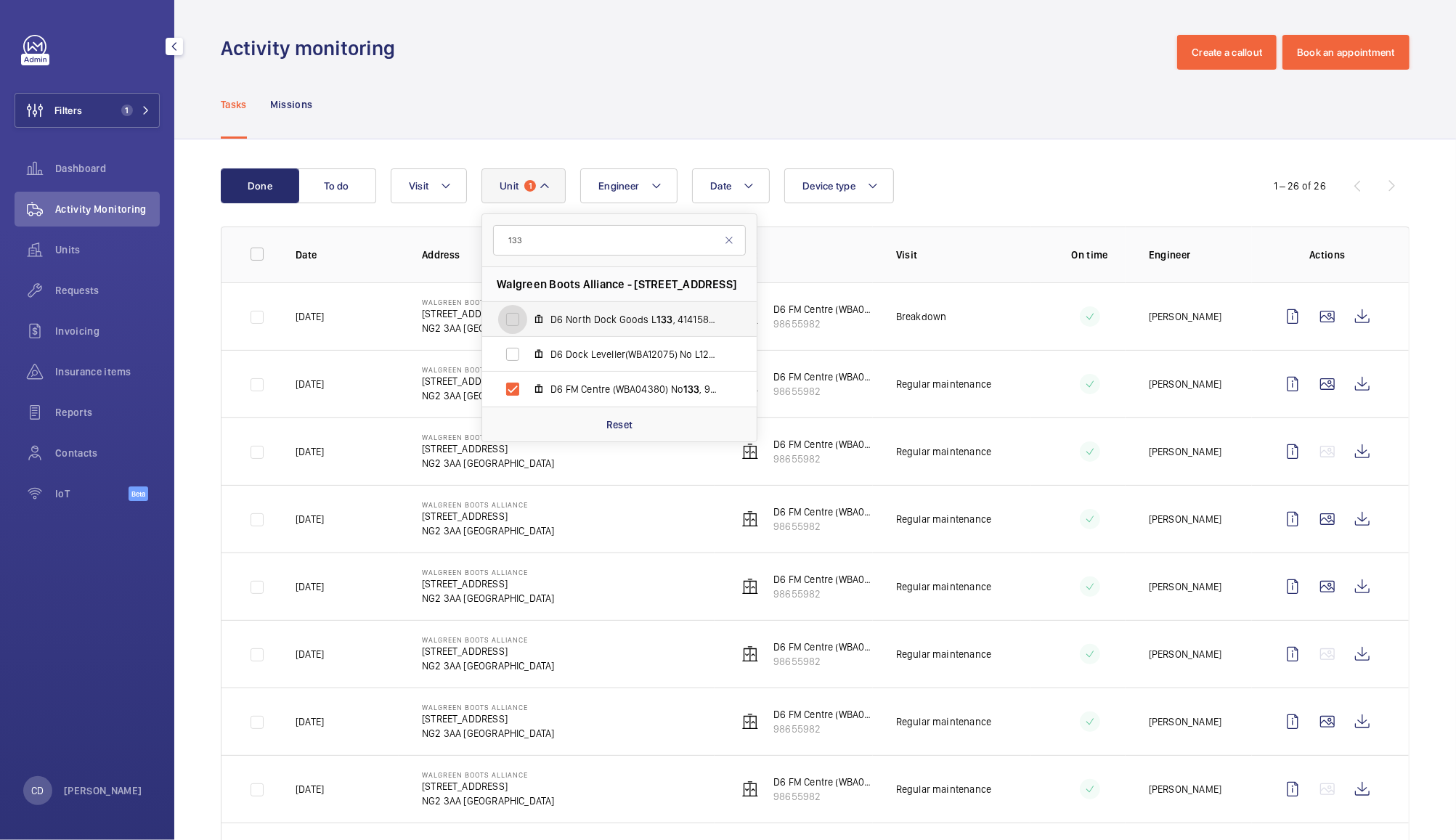
click at [506, 329] on input "D6 North Dock Goods L 133 , 41415850" at bounding box center [512, 320] width 29 height 29
checkbox input "true"
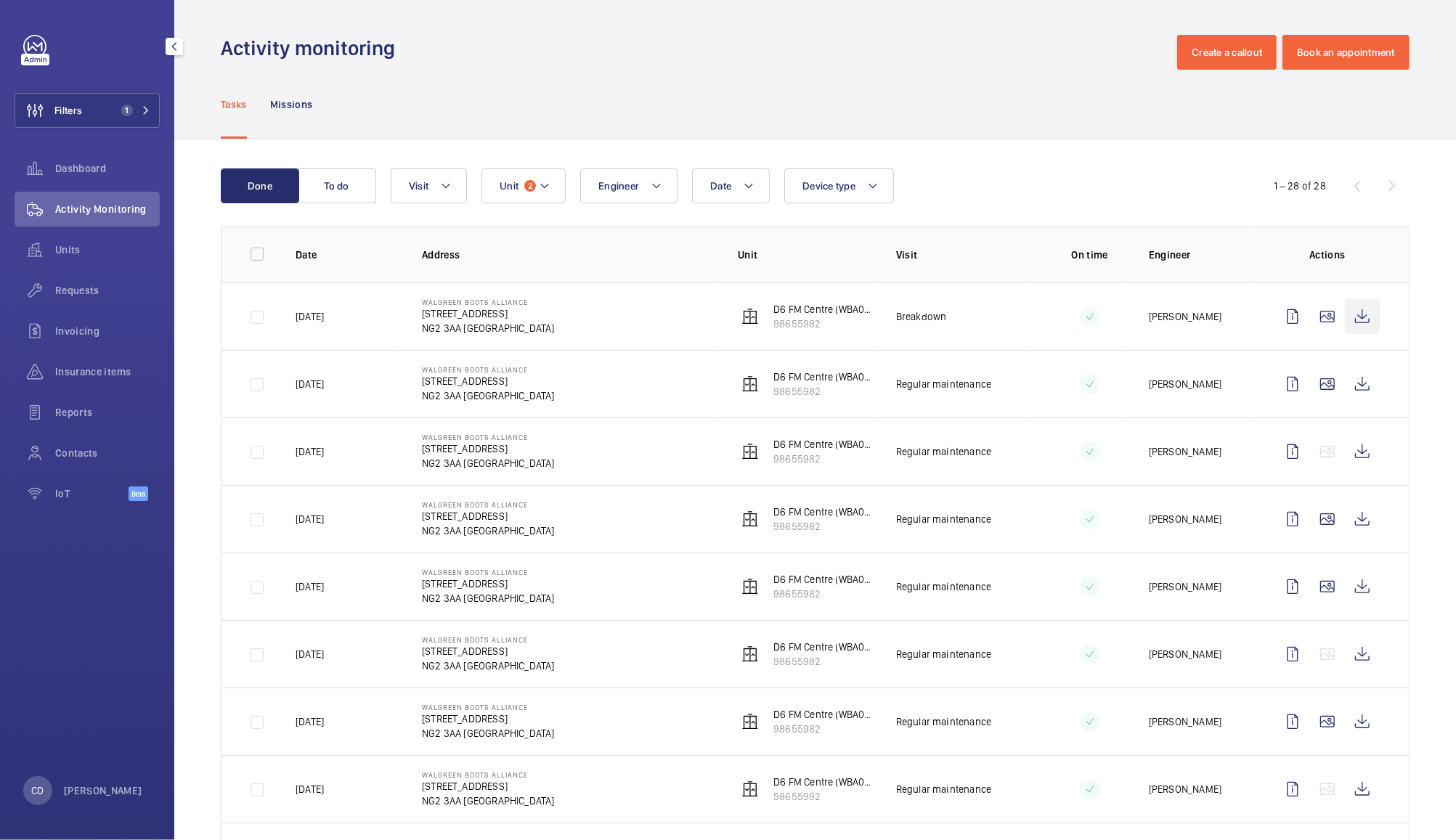
click at [1362, 325] on wm-front-icon-button at bounding box center [1363, 317] width 35 height 35
click at [53, 293] on wm-front-icon-button at bounding box center [35, 291] width 41 height 35
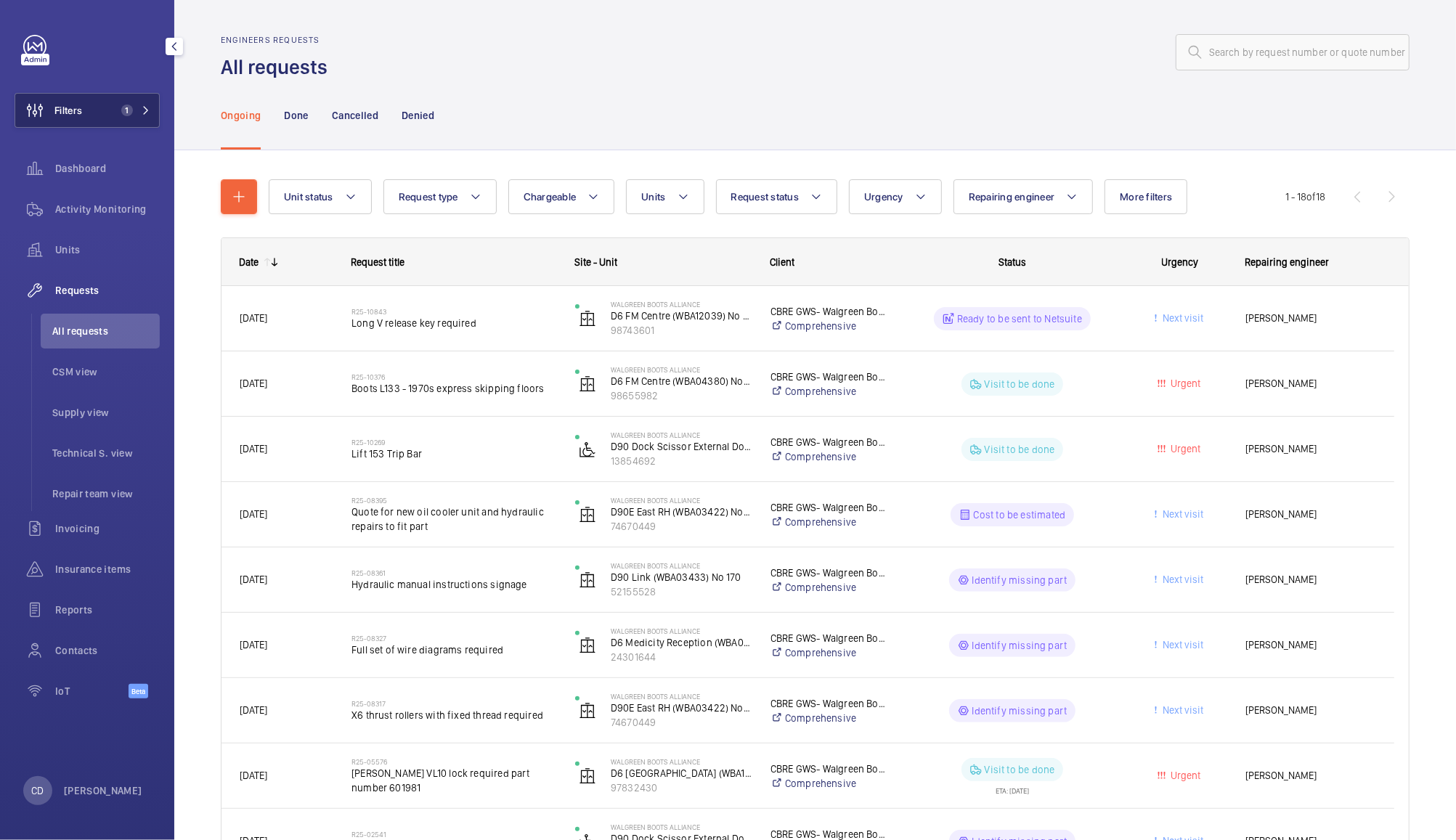
click at [77, 116] on span "Filters" at bounding box center [68, 110] width 27 height 15
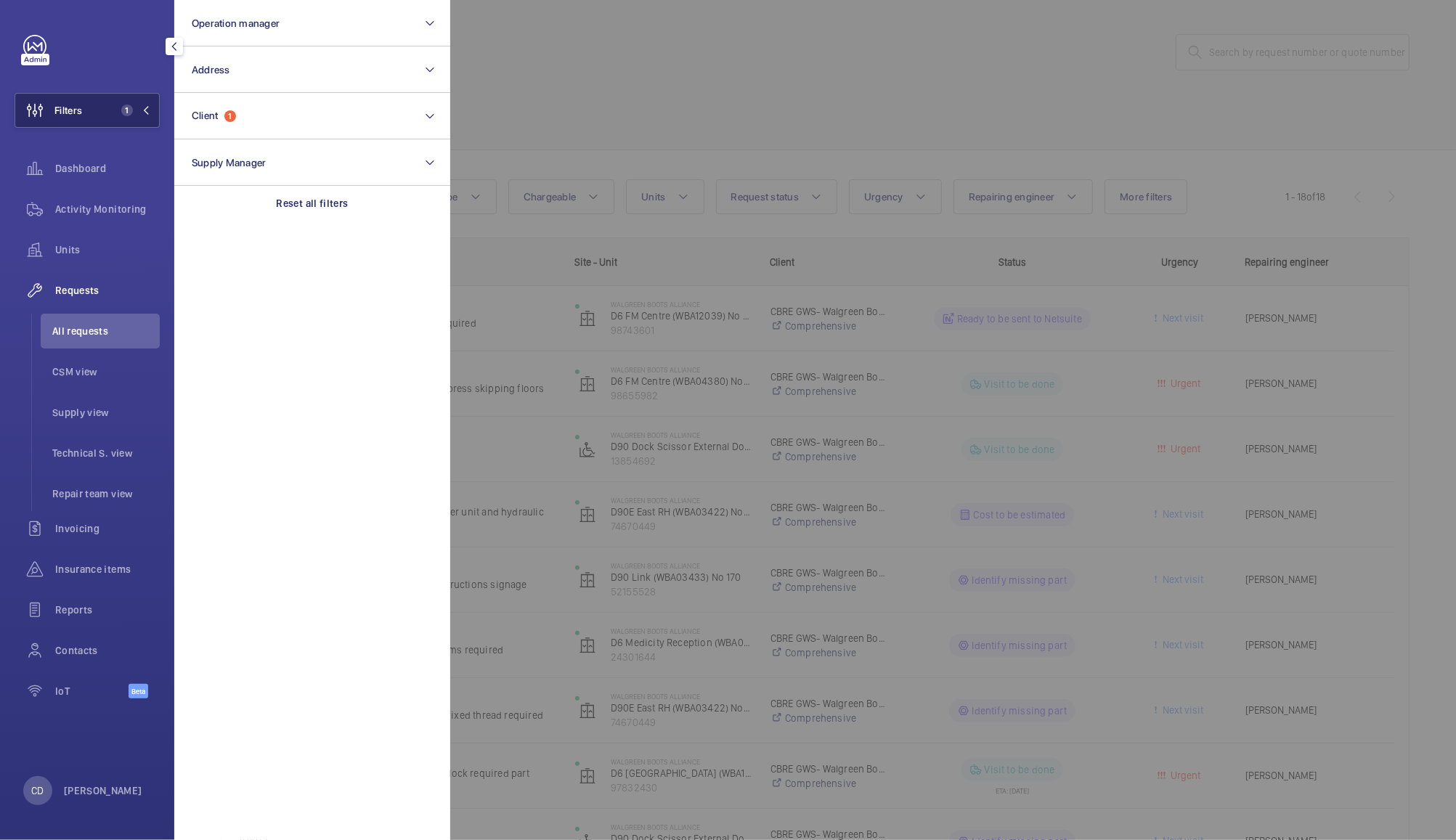
click at [79, 114] on span "Filters" at bounding box center [68, 110] width 27 height 15
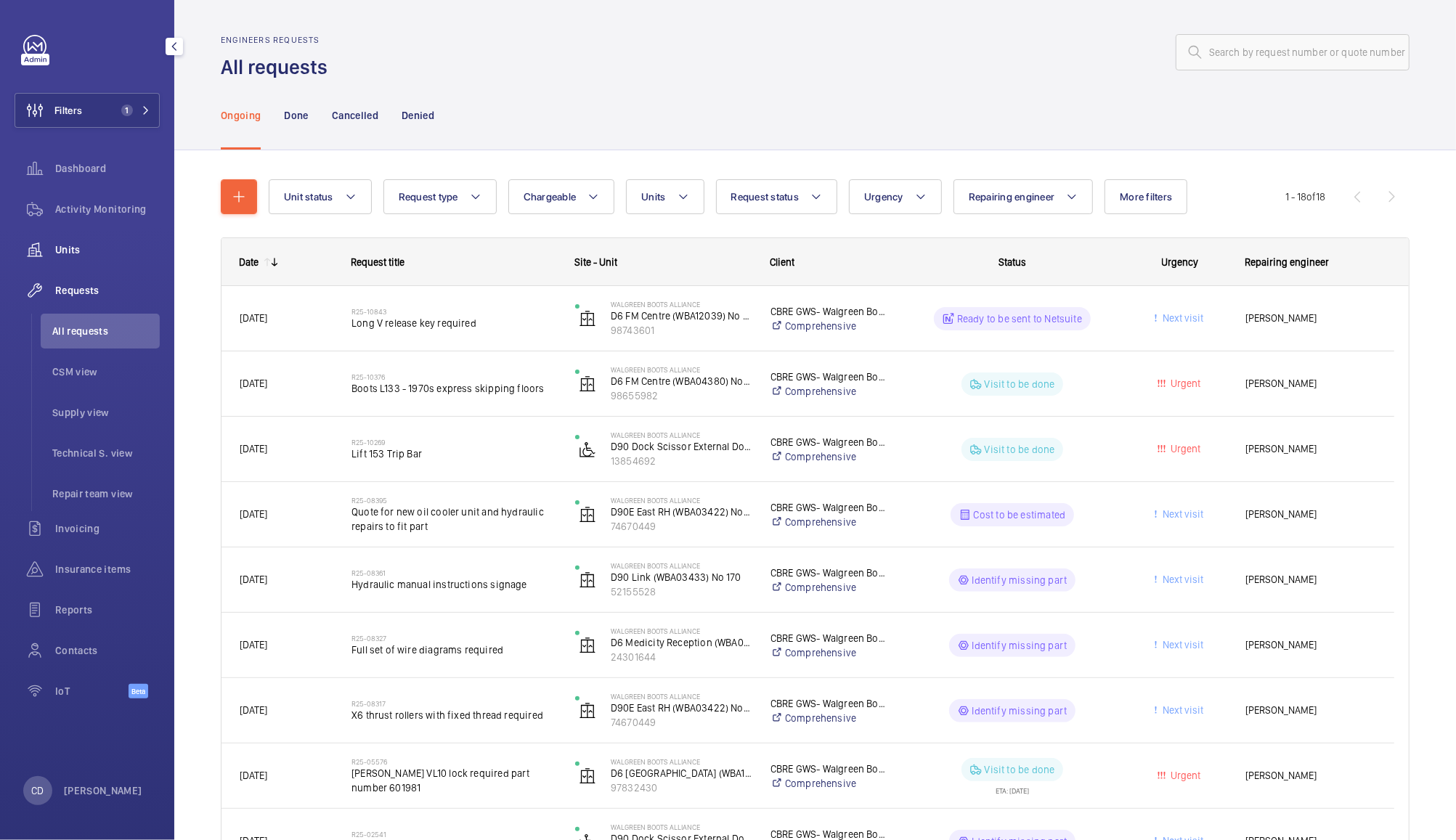
click at [54, 244] on wm-front-icon-button at bounding box center [35, 250] width 41 height 35
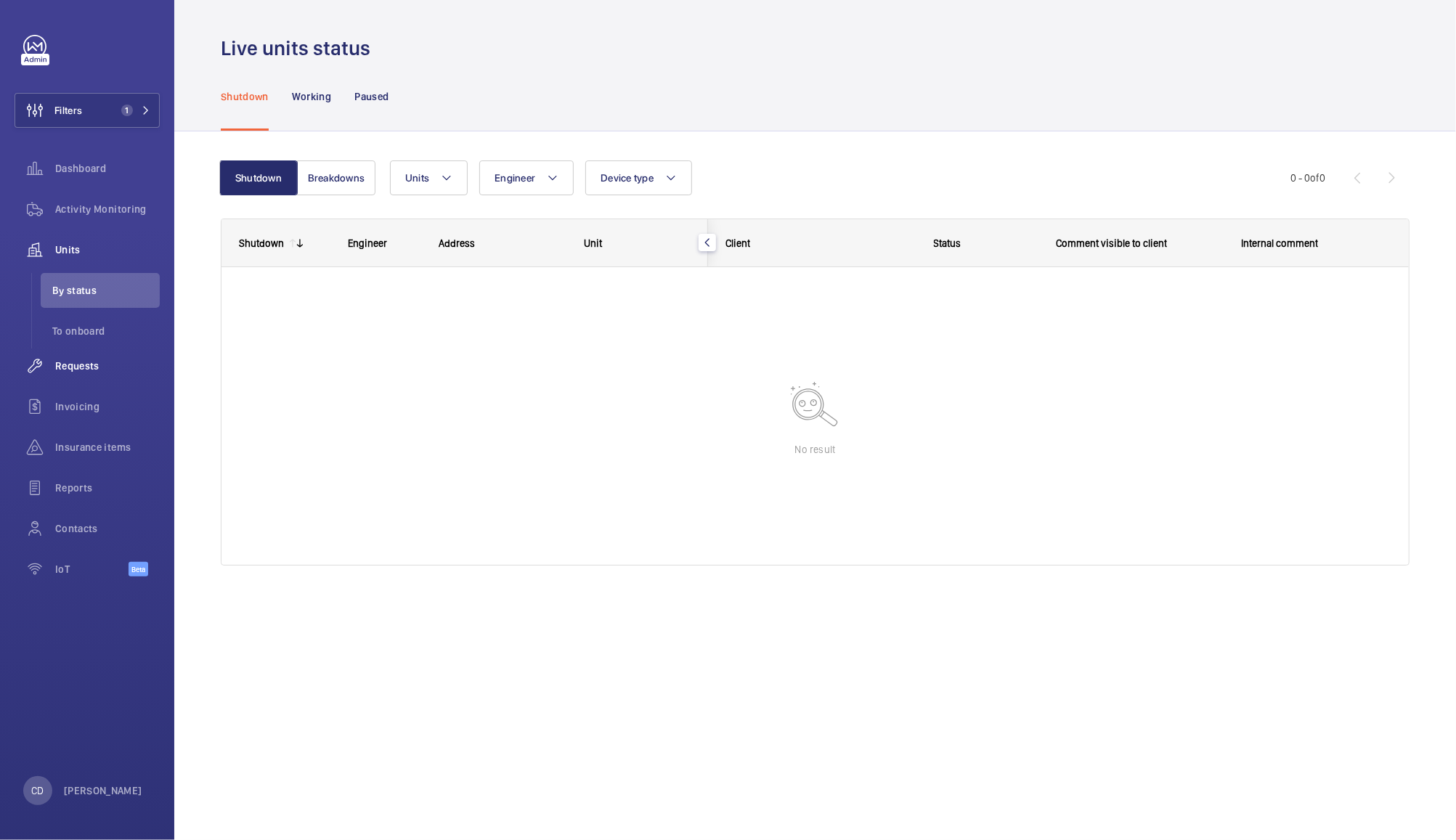
click at [93, 367] on span "Requests" at bounding box center [108, 366] width 105 height 15
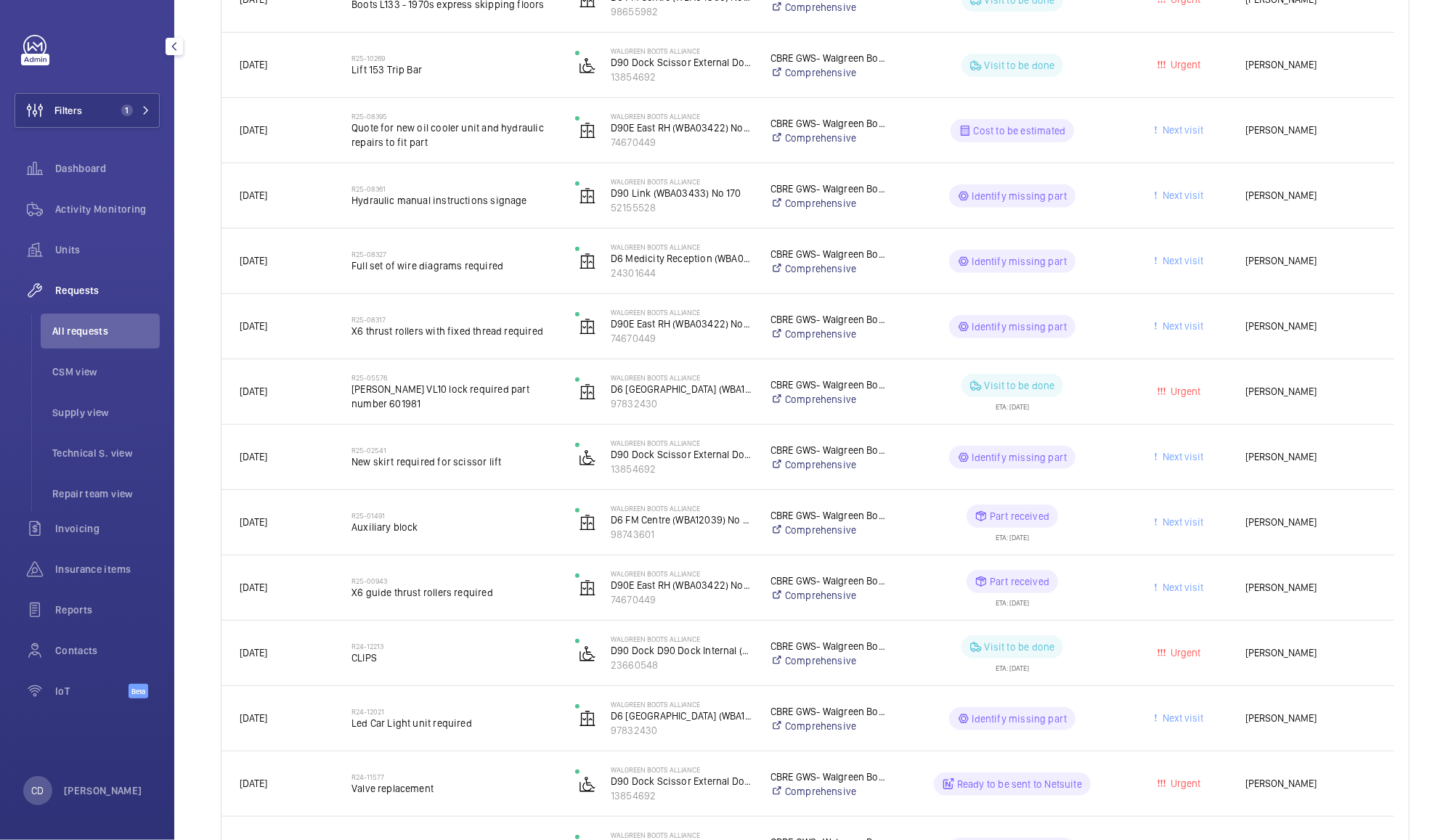
scroll to position [396, 0]
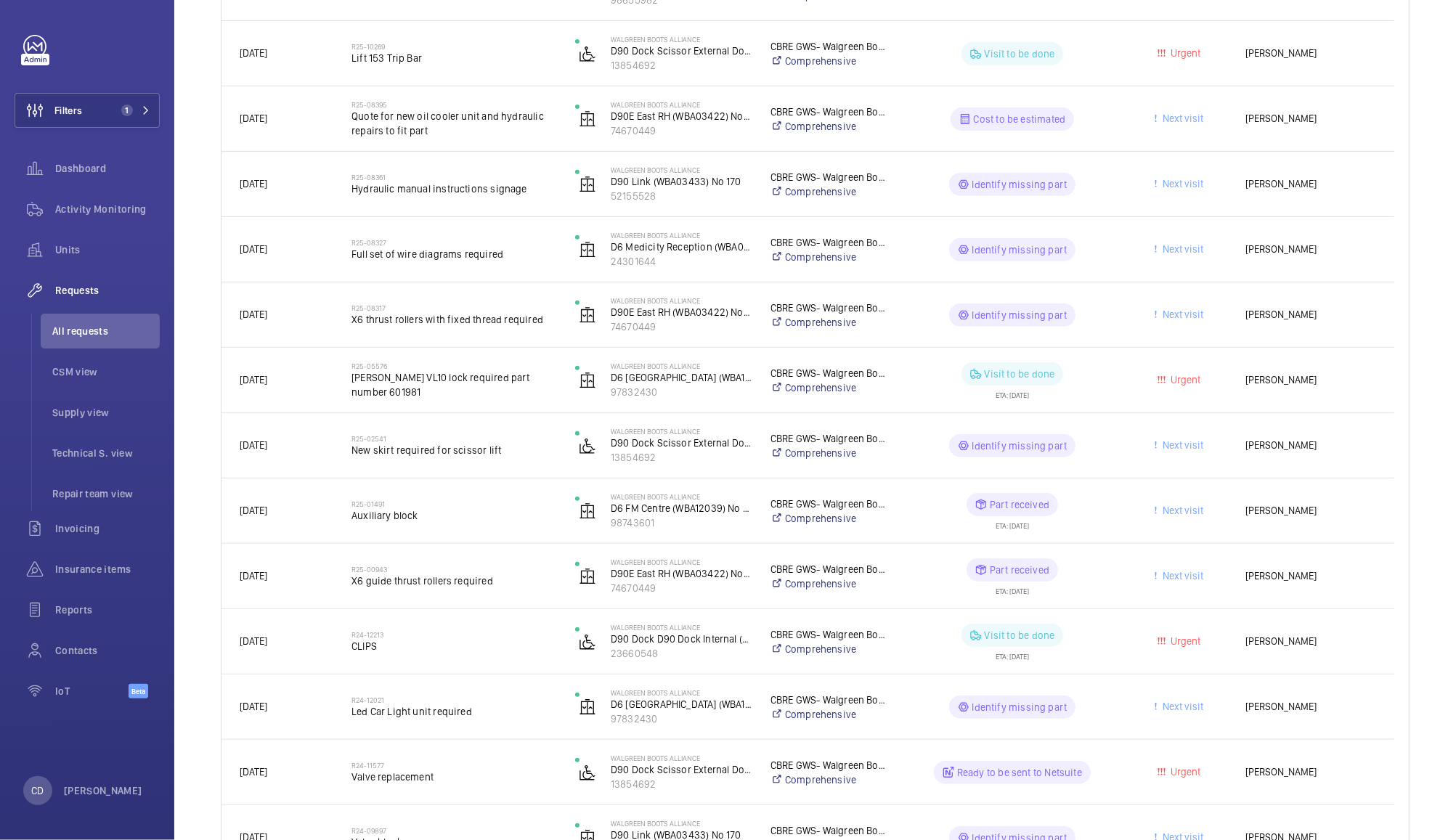
click at [1096, 453] on wm-front-pills-cell "Identify missing part" at bounding box center [1012, 446] width 205 height 23
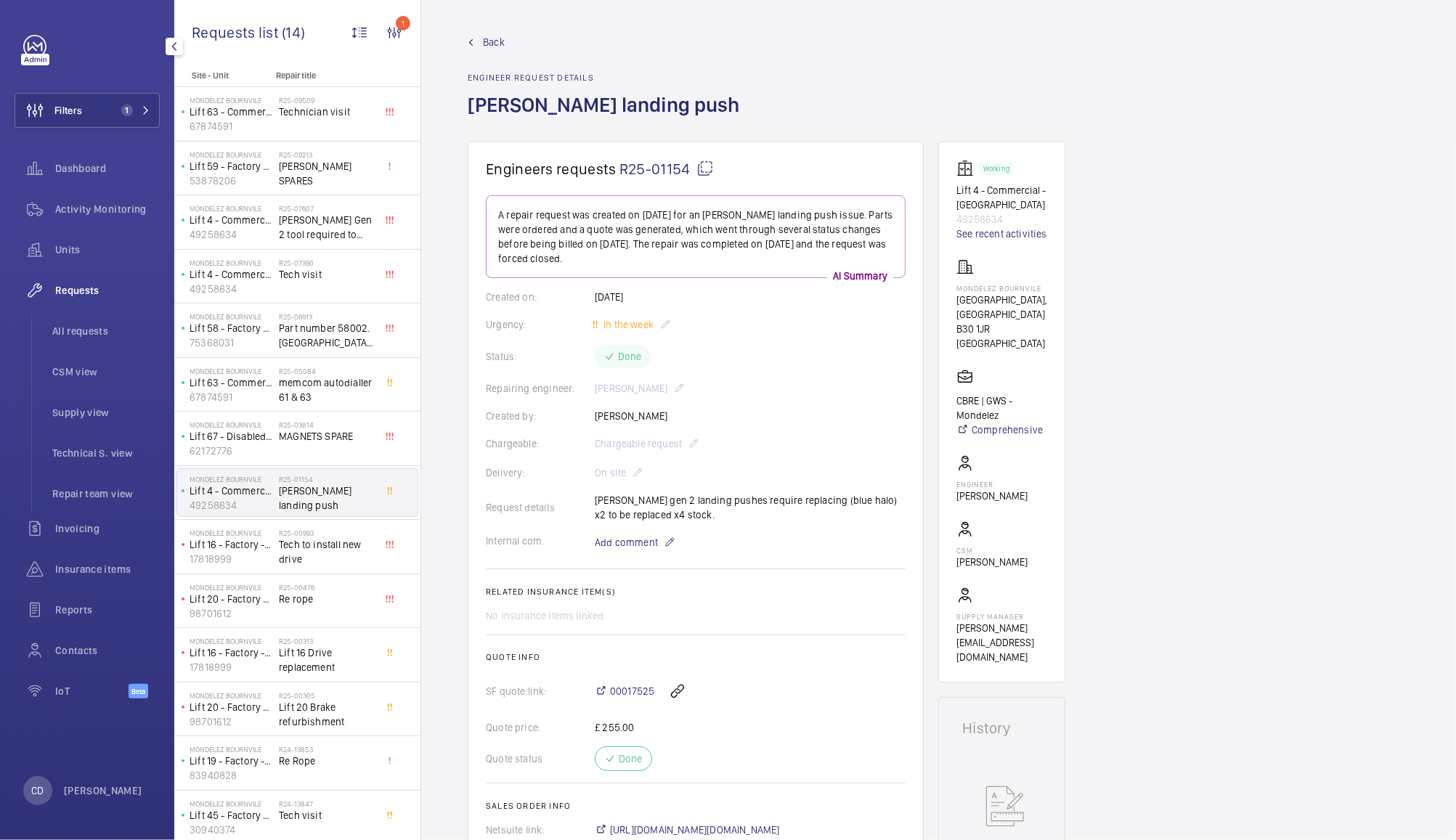
scroll to position [476, 0]
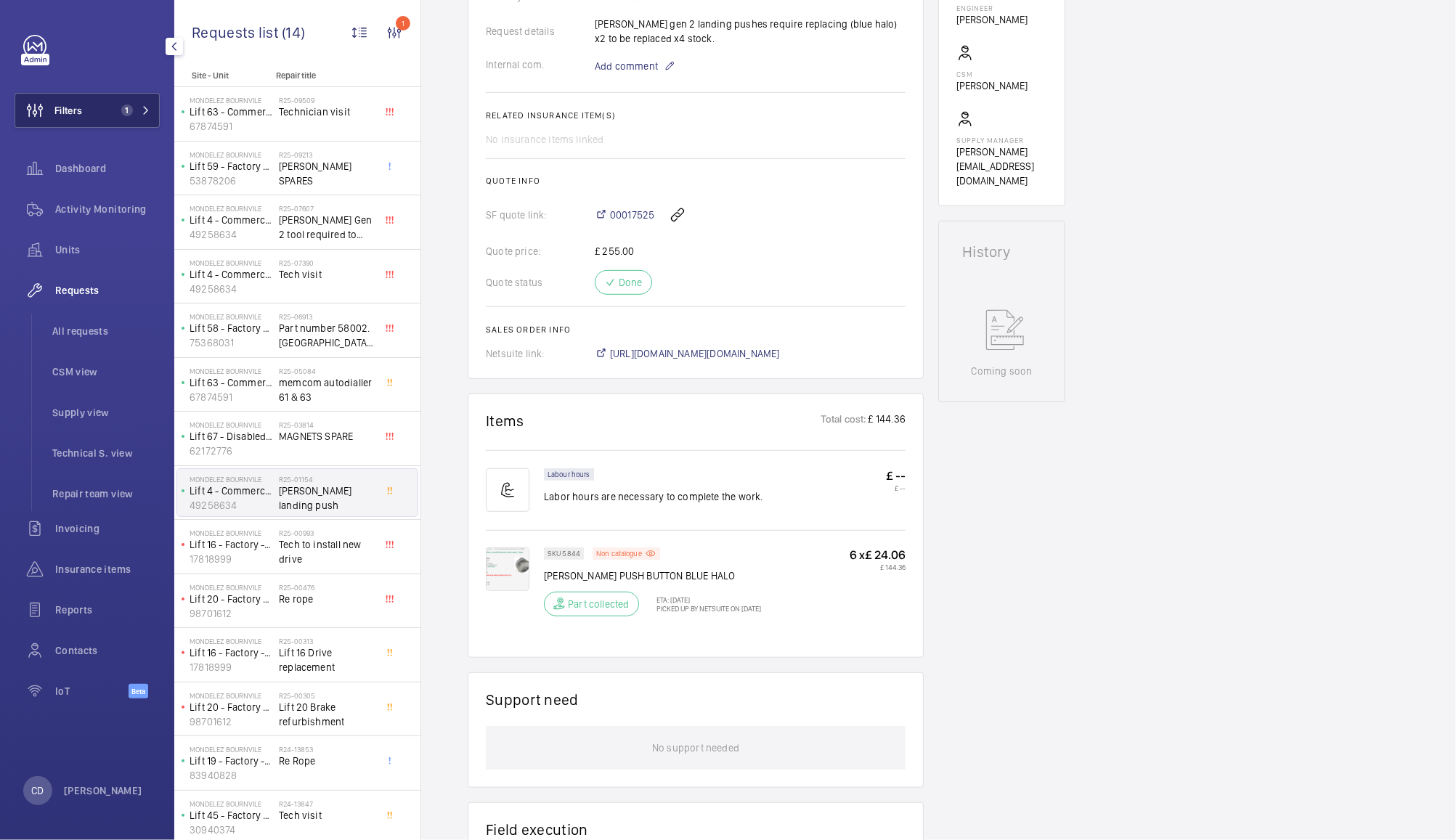
click at [135, 97] on button "Filters 1" at bounding box center [87, 111] width 145 height 35
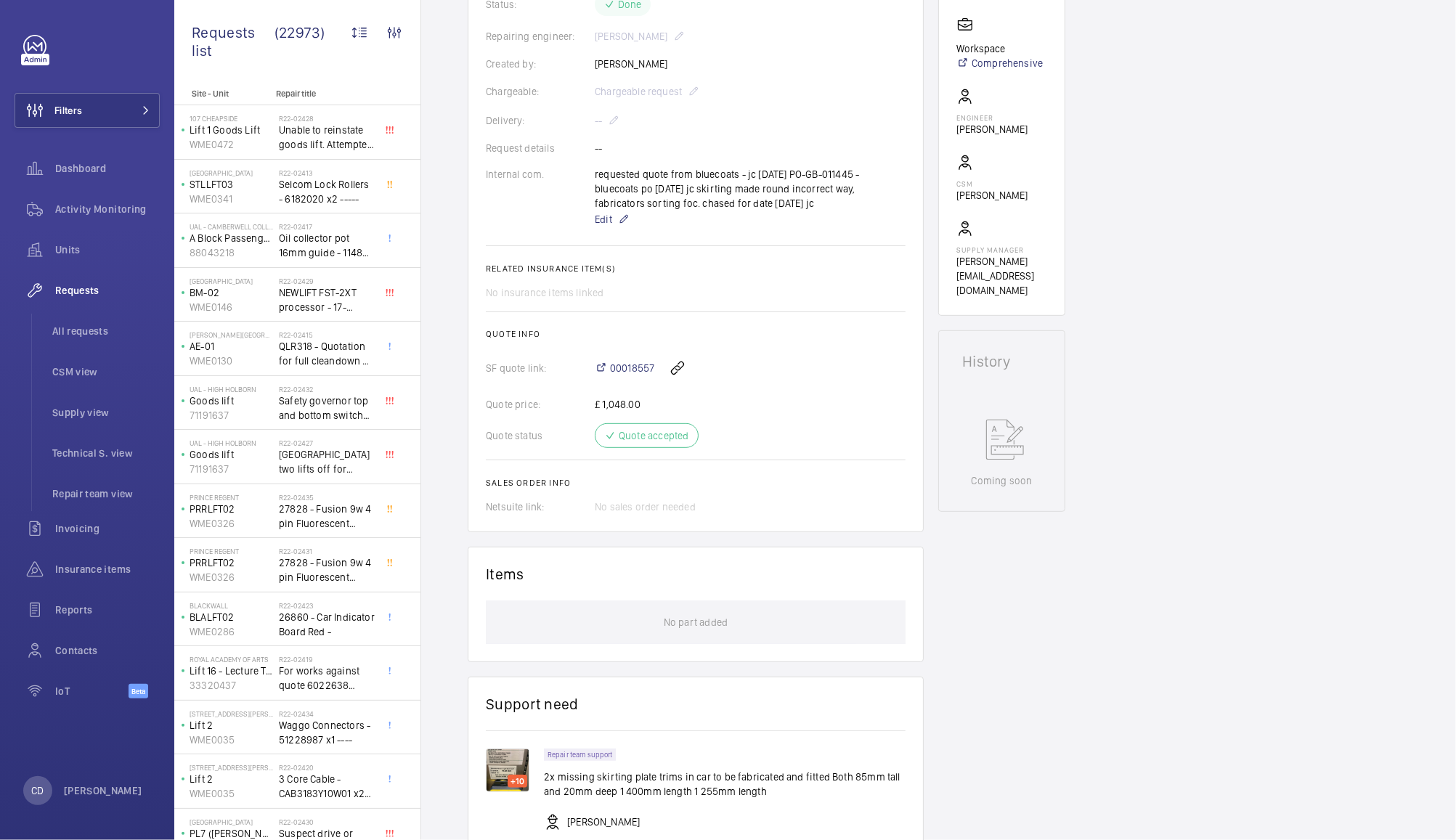
scroll to position [756, 0]
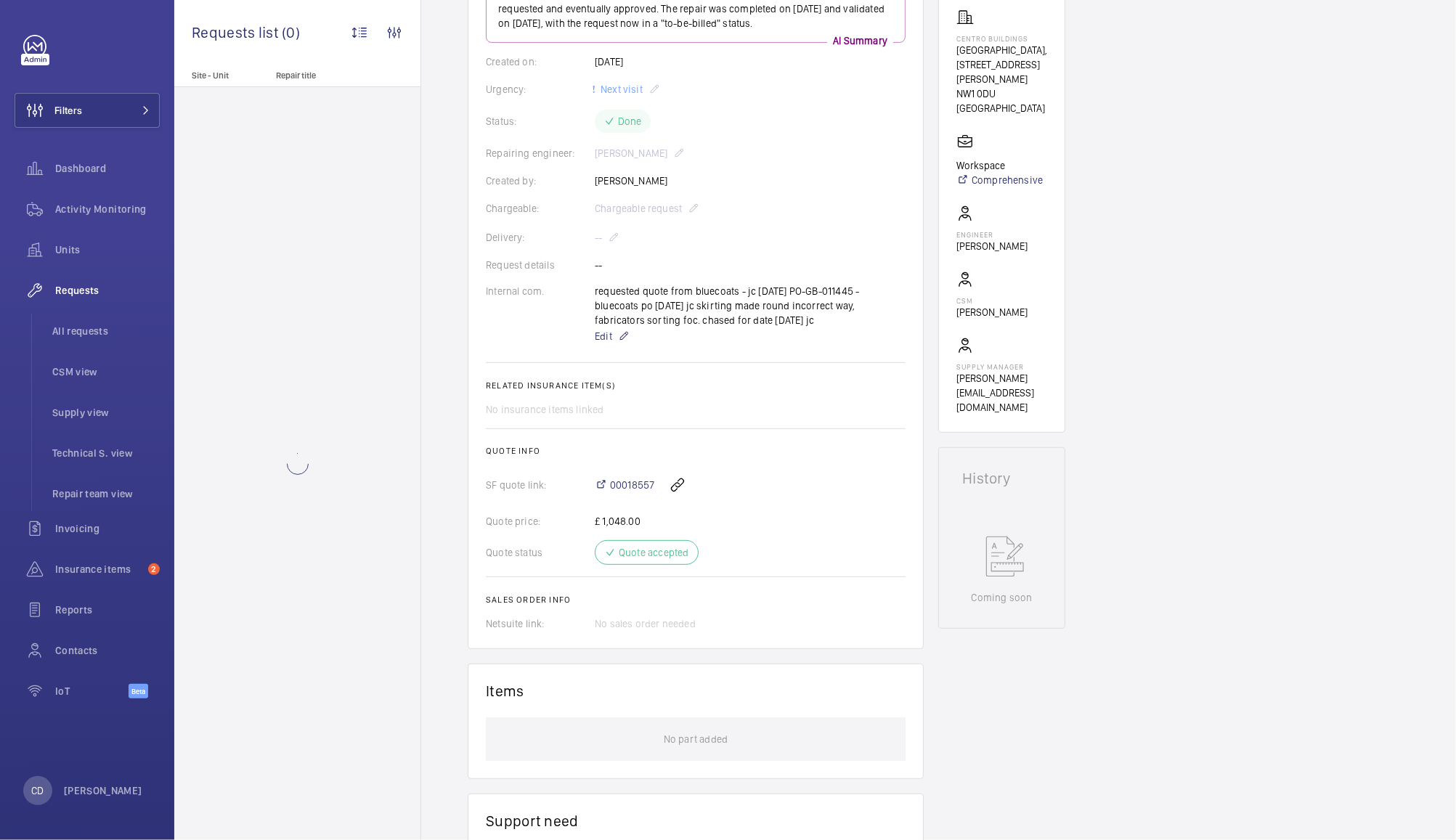
scroll to position [756, 0]
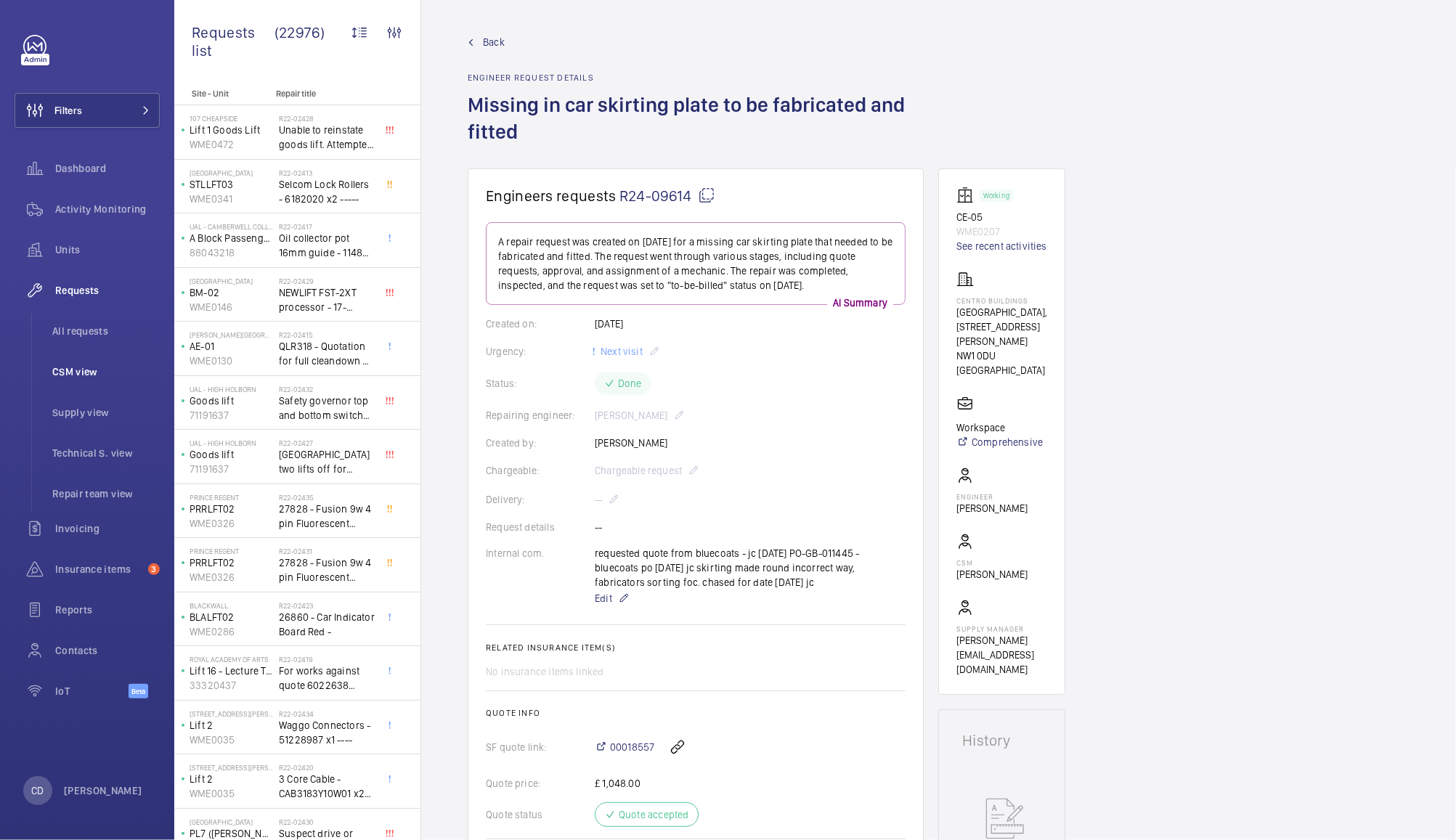
click at [91, 371] on span "CSM view" at bounding box center [106, 371] width 108 height 15
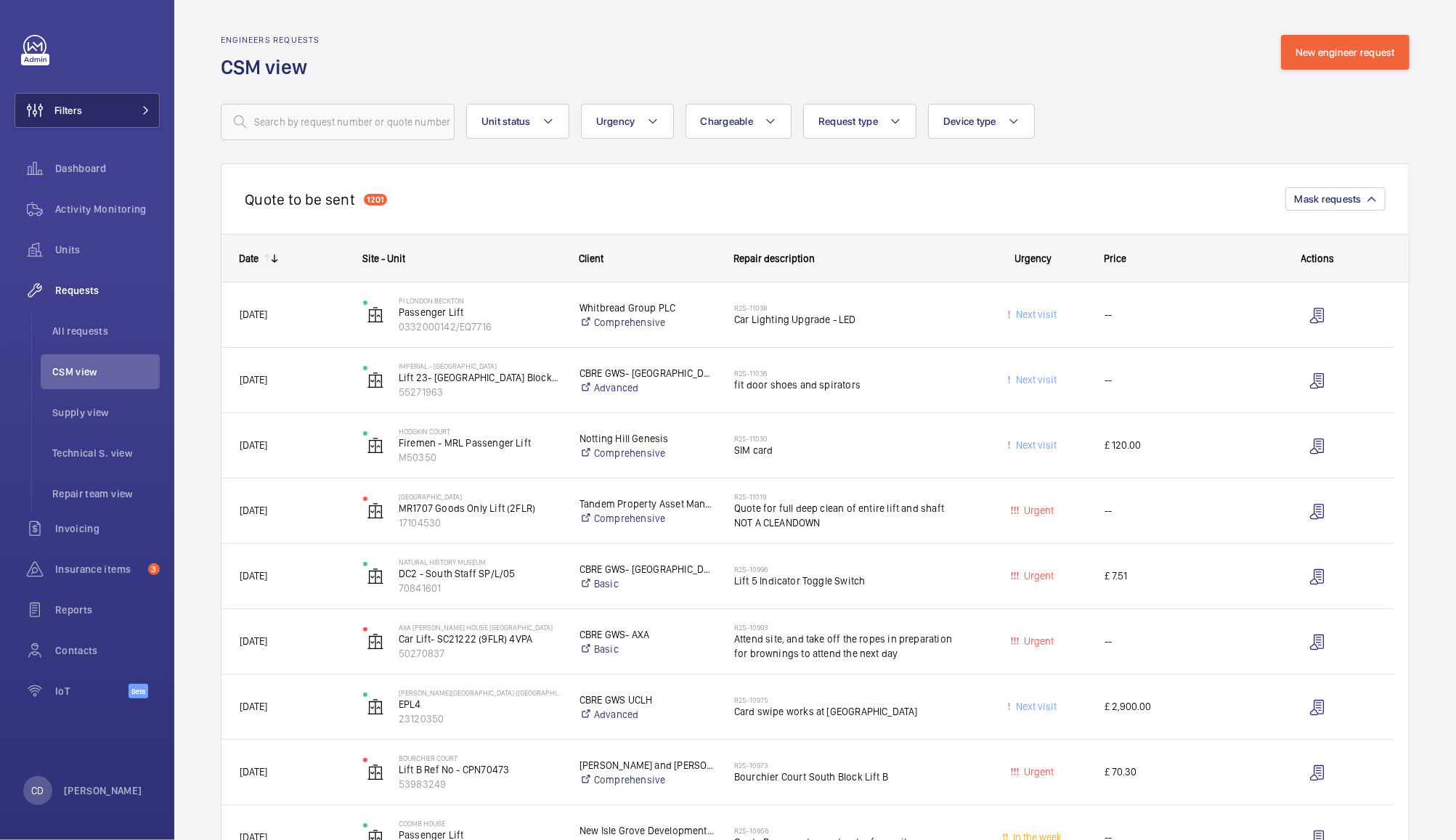
click at [96, 100] on button "Filters" at bounding box center [87, 111] width 145 height 35
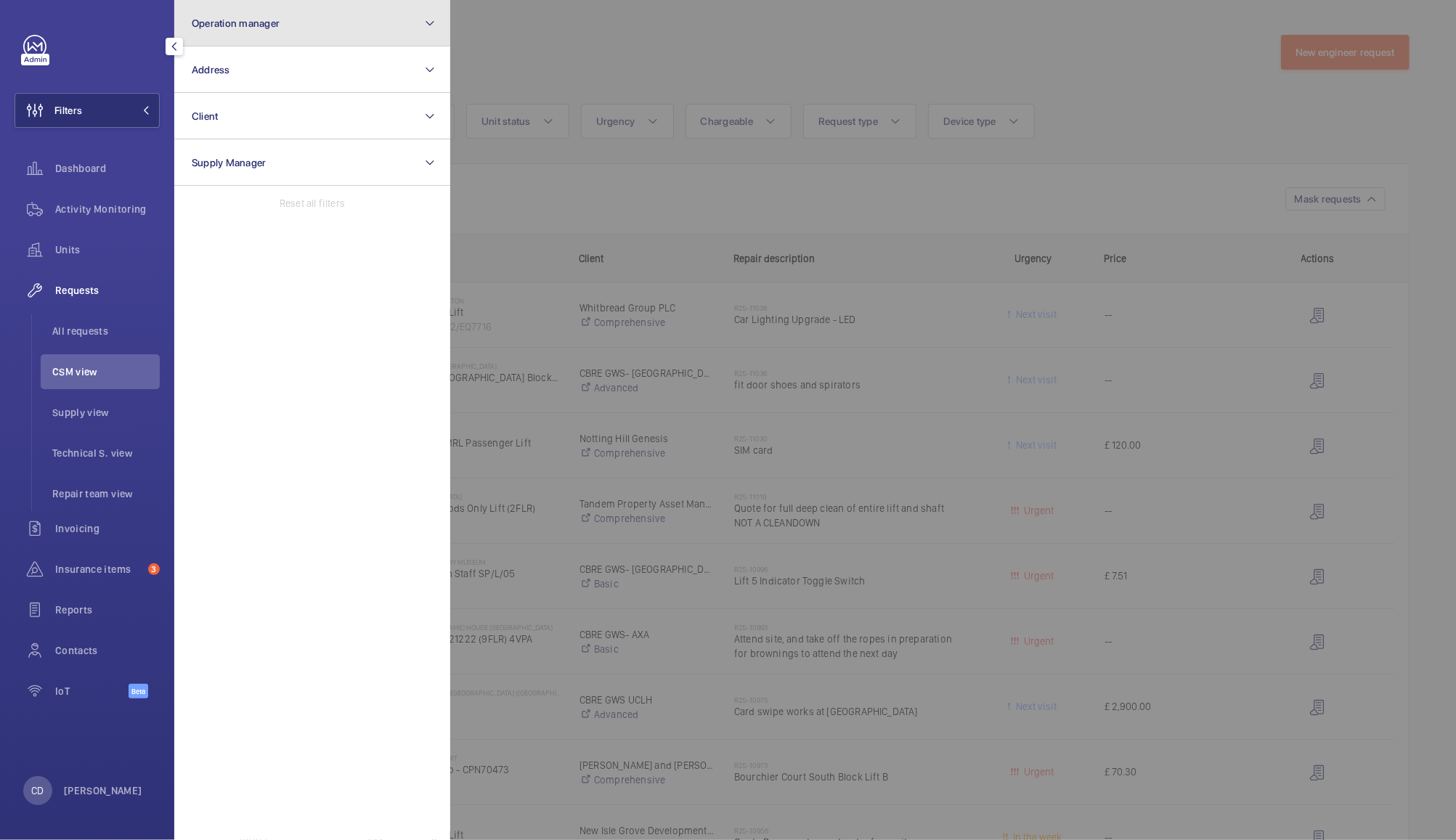
click at [334, 19] on button "Operation manager" at bounding box center [312, 23] width 276 height 47
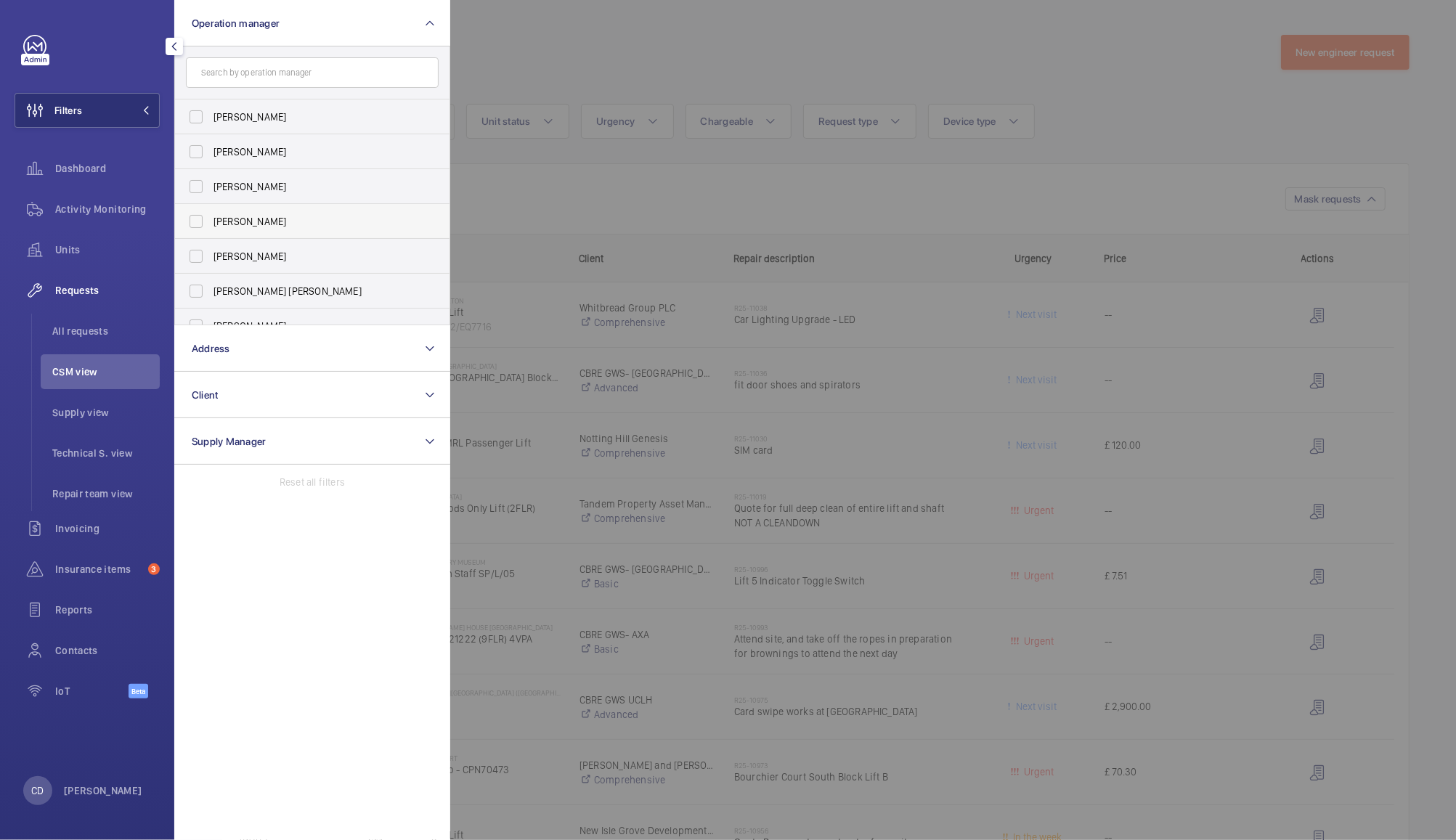
click at [196, 216] on label "[PERSON_NAME]" at bounding box center [301, 222] width 253 height 35
click at [196, 216] on input "[PERSON_NAME]" at bounding box center [196, 222] width 29 height 29
checkbox input "true"
click at [585, 48] on div at bounding box center [1178, 420] width 1456 height 840
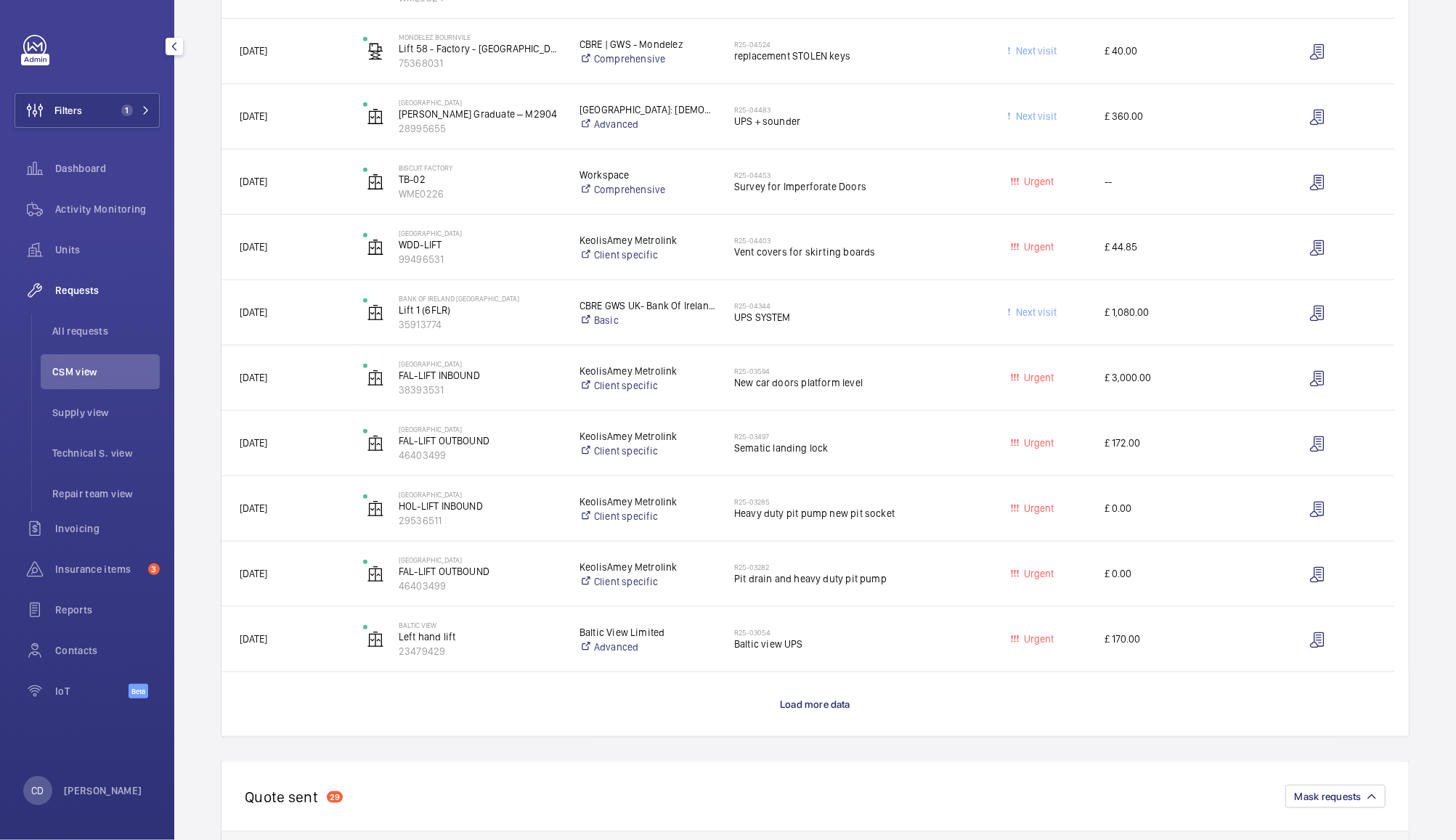
scroll to position [918, 0]
click at [912, 582] on span "Pit drain and heavy duty pit pump" at bounding box center [848, 578] width 228 height 15
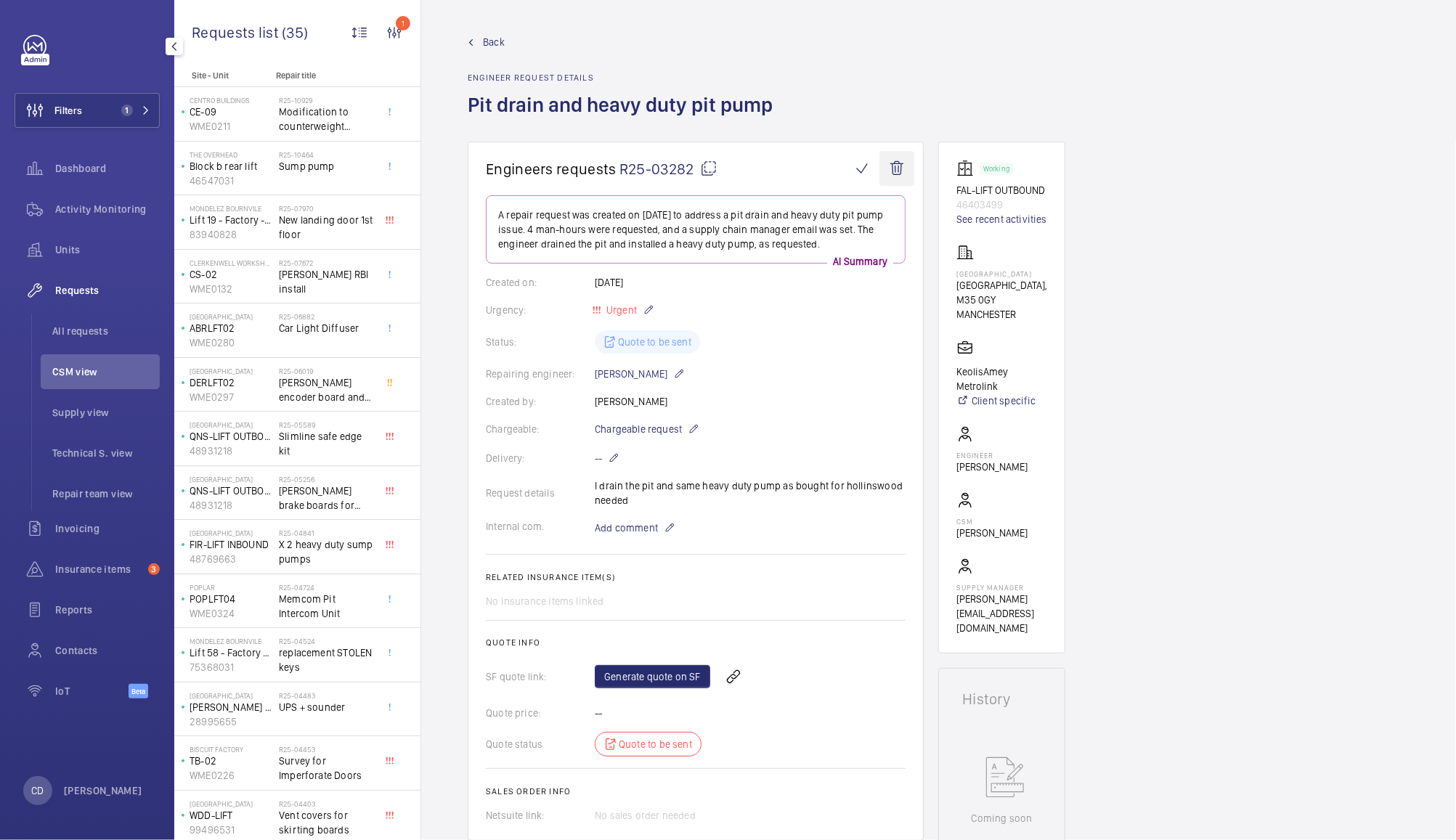
click at [900, 166] on wm-front-icon-button at bounding box center [897, 168] width 35 height 35
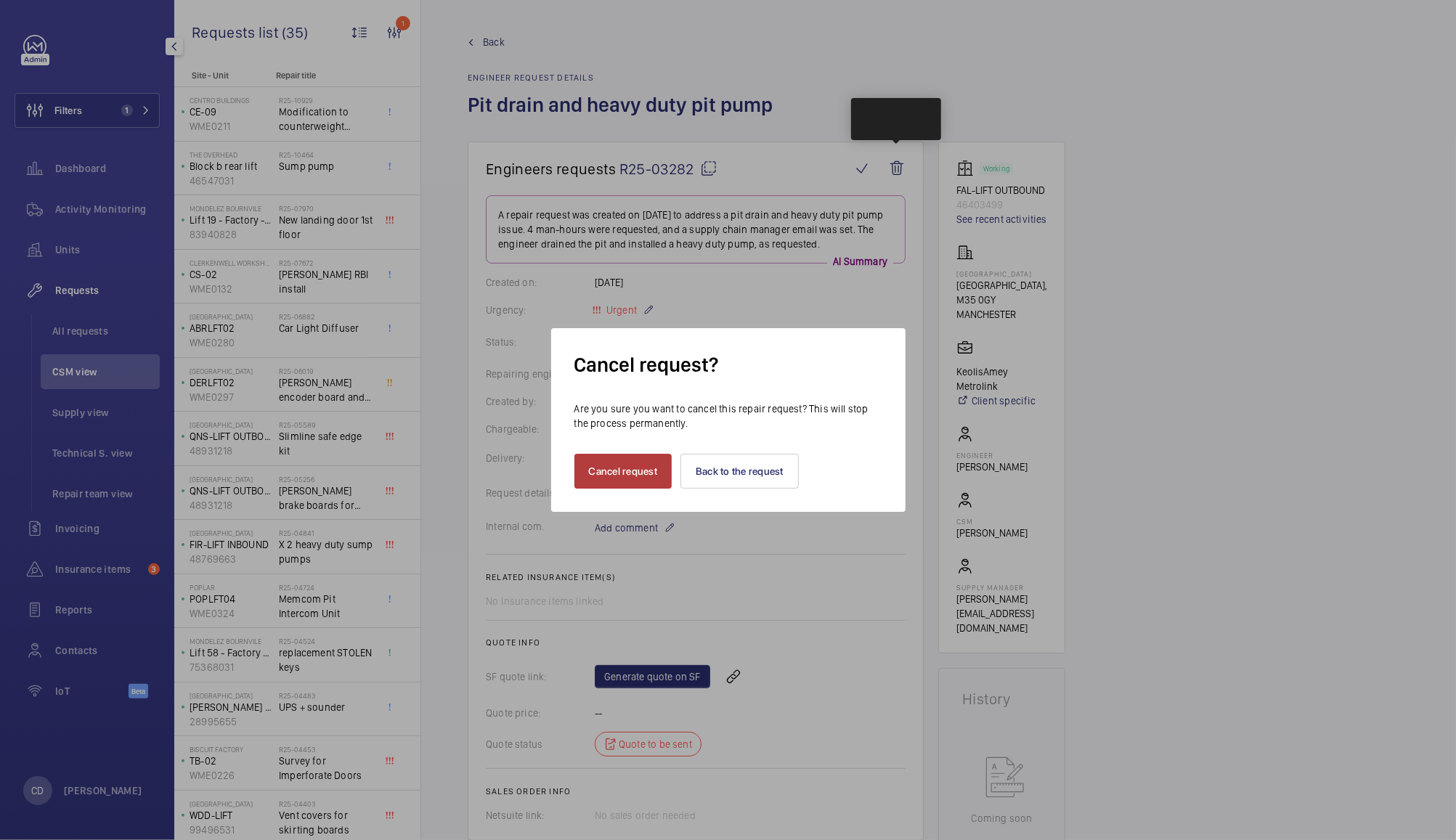
click at [634, 471] on button "Cancel request" at bounding box center [623, 472] width 98 height 35
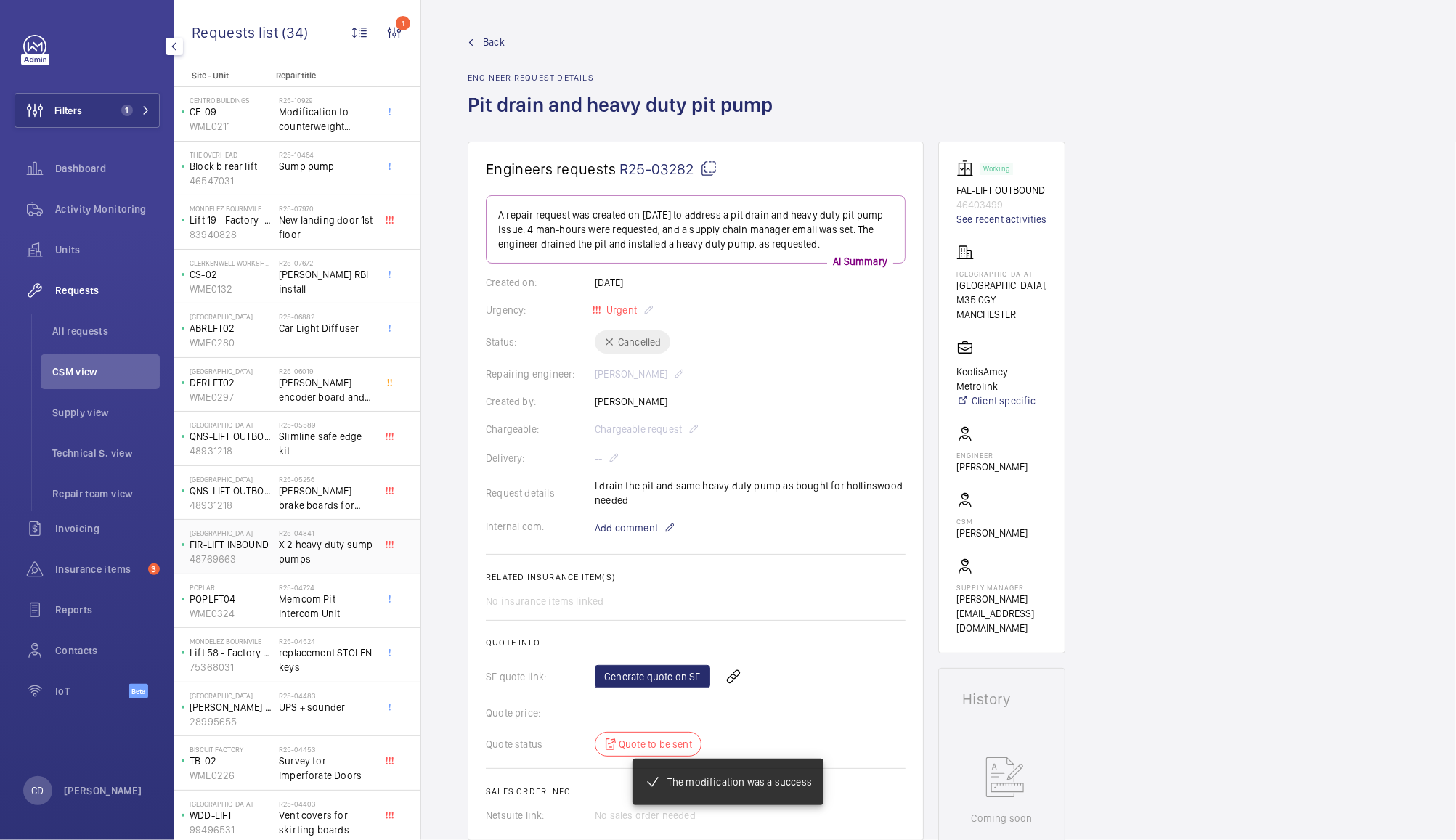
click at [319, 545] on span "X 2 heavy duty sump pumps" at bounding box center [327, 552] width 96 height 29
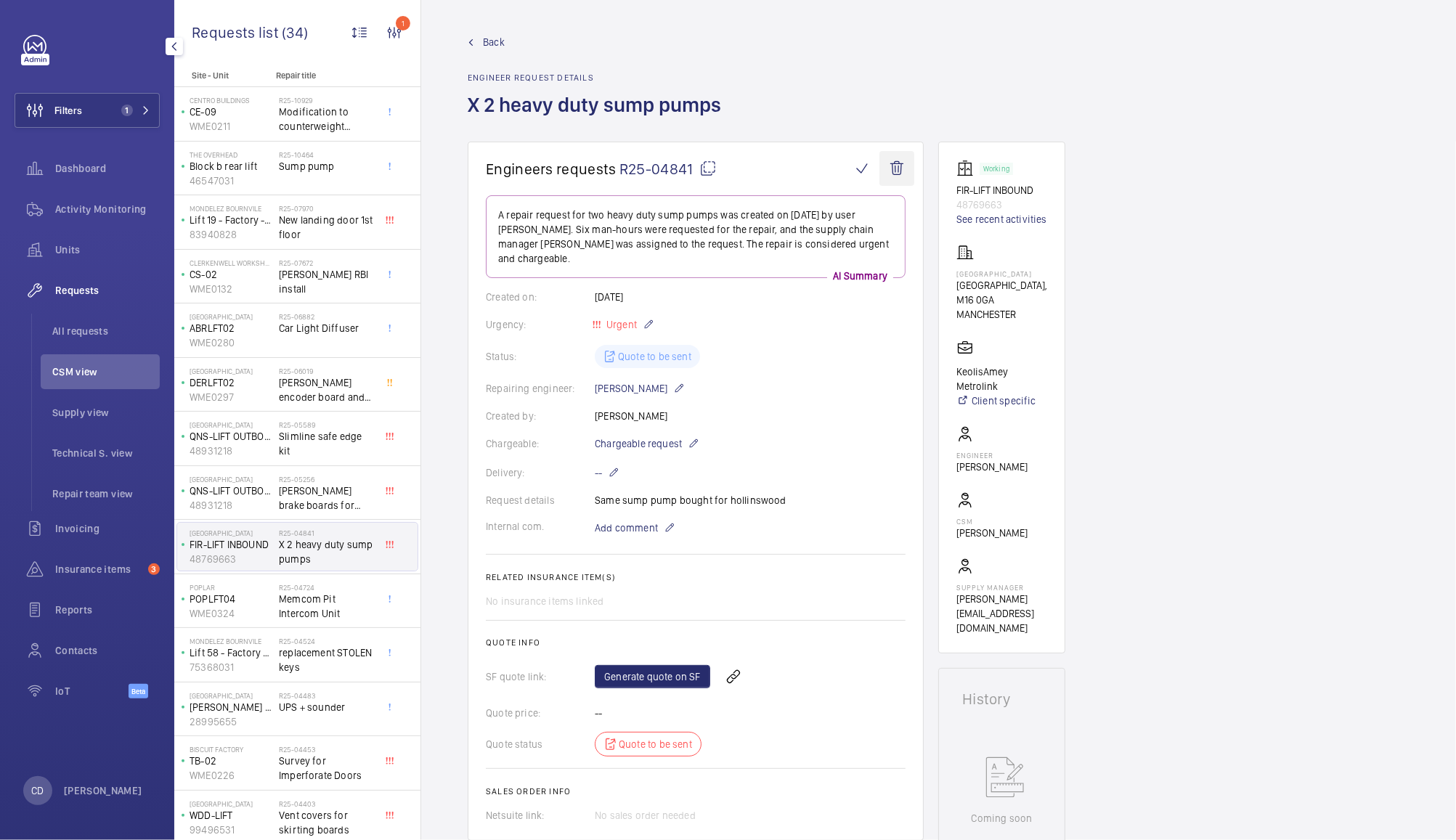
click at [900, 162] on wm-front-icon-button at bounding box center [897, 168] width 35 height 35
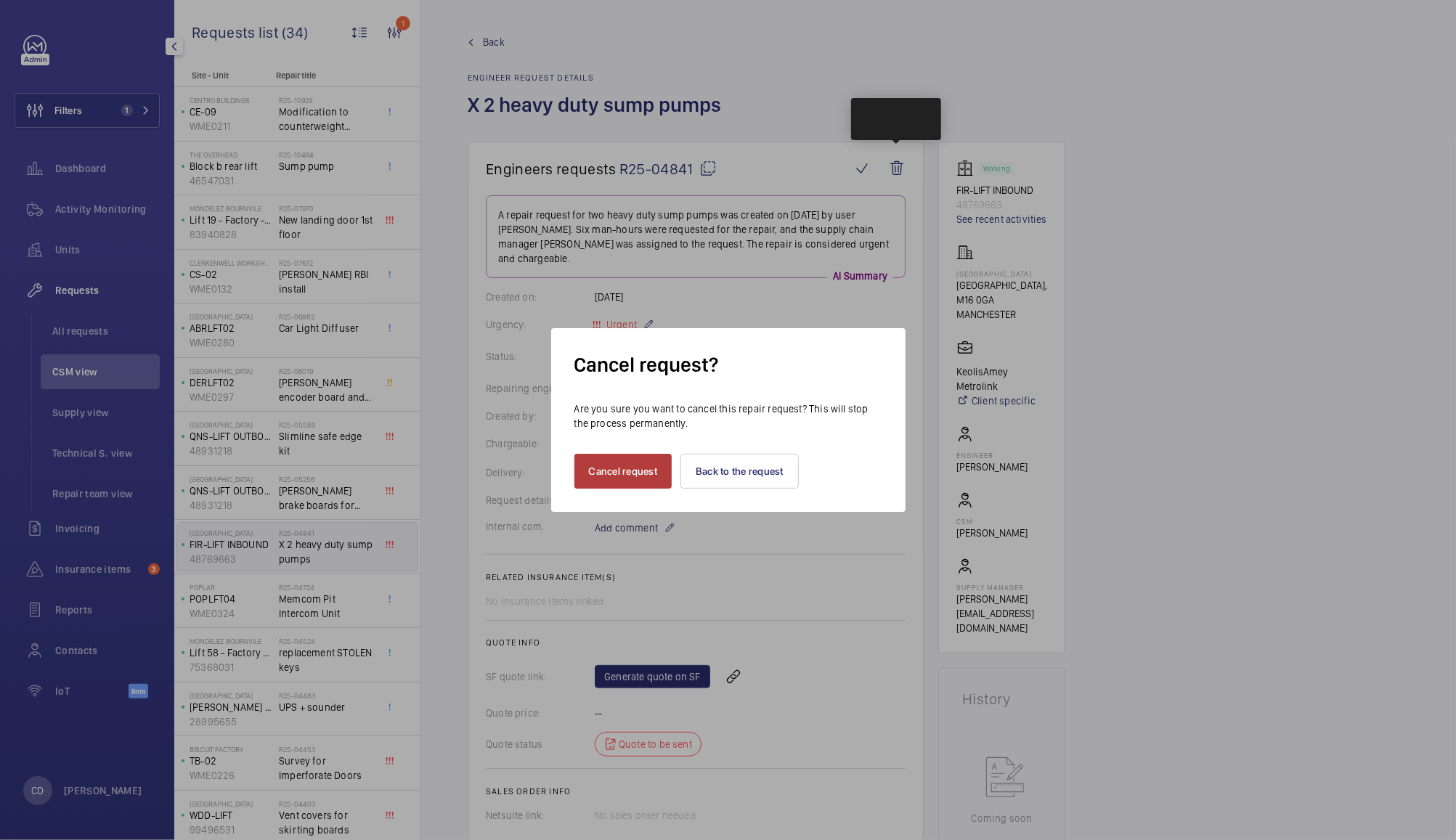
click at [624, 472] on button "Cancel request" at bounding box center [623, 472] width 98 height 35
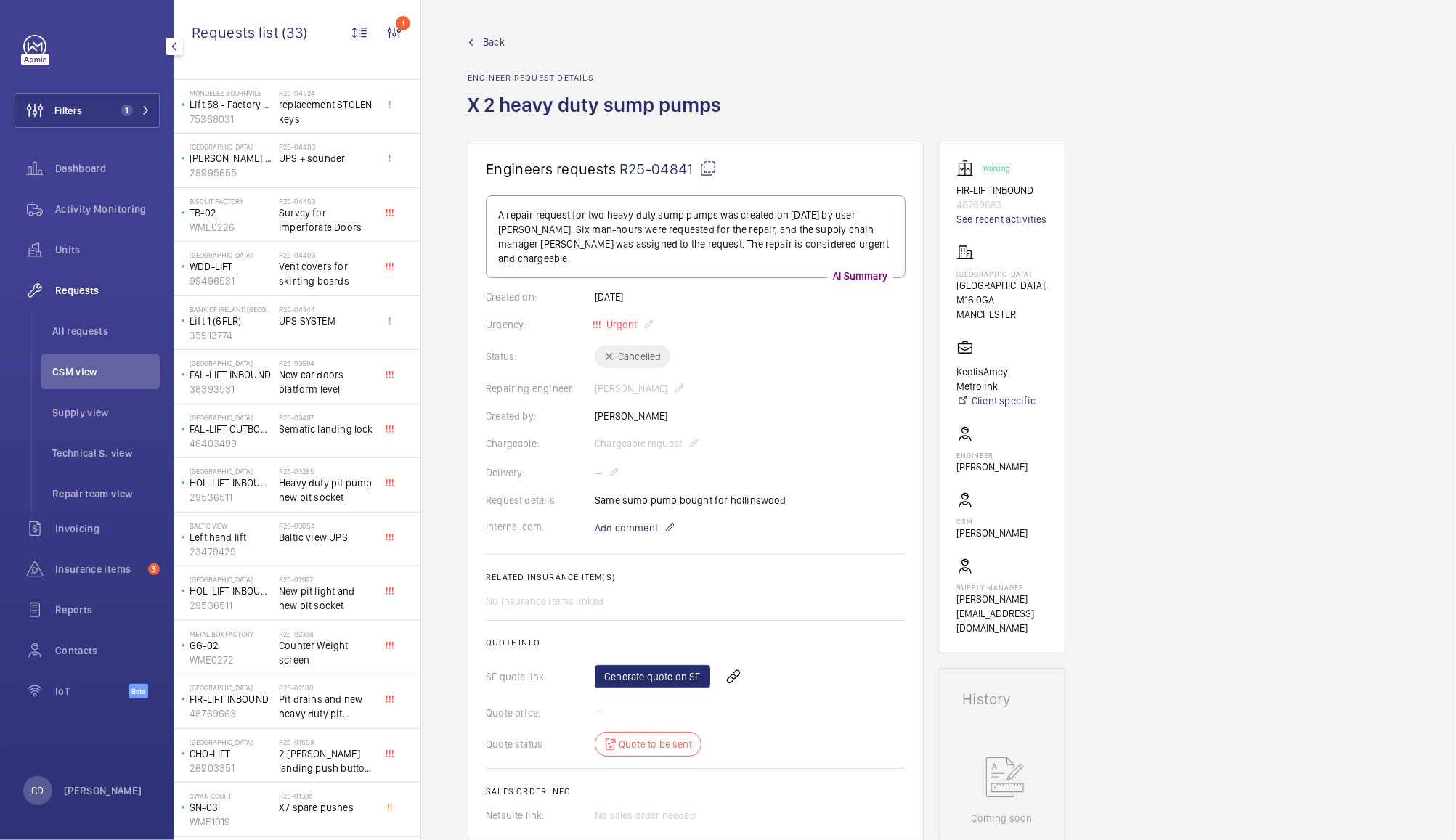
scroll to position [517, 0]
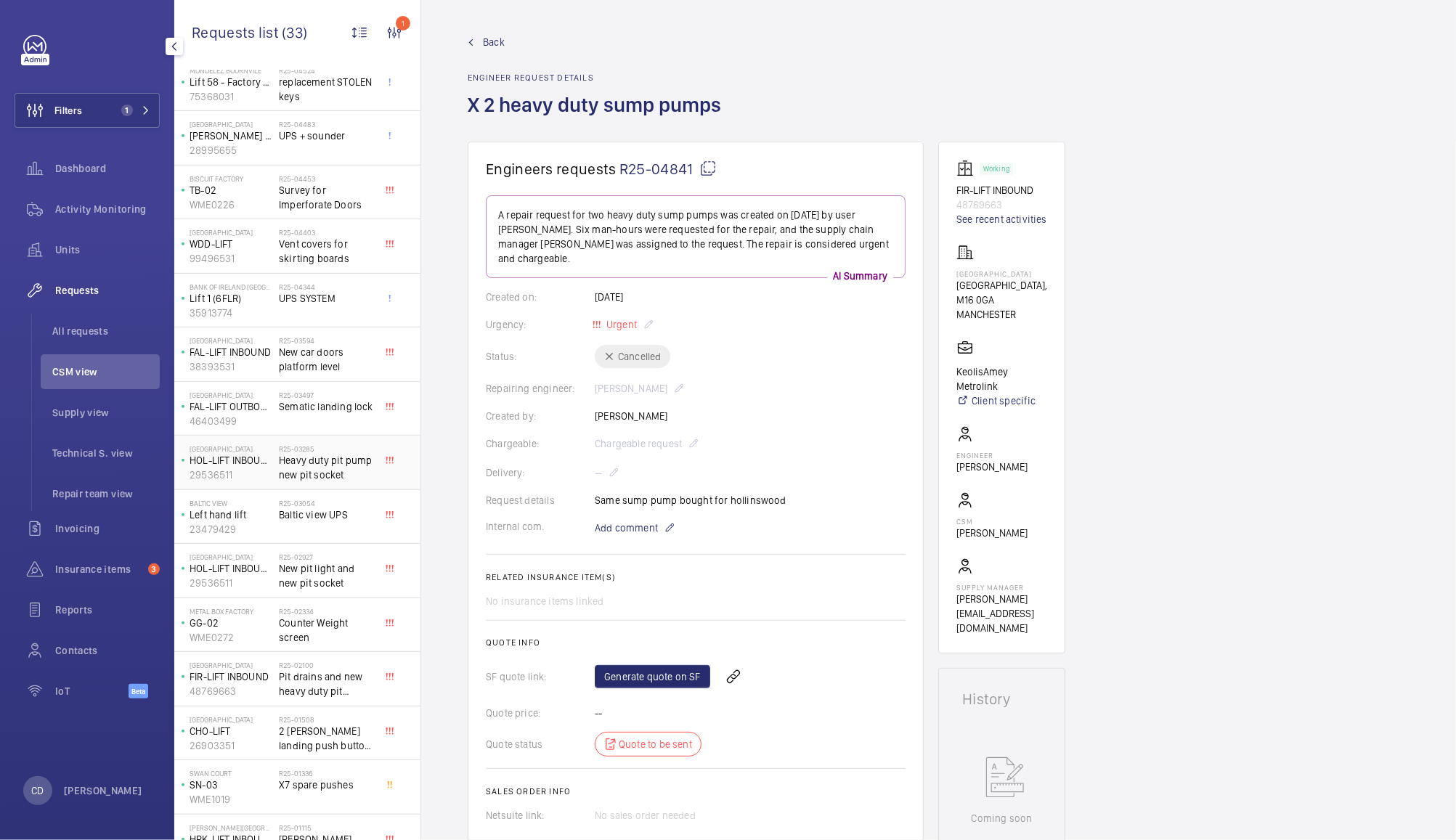
click at [326, 461] on span "Heavy duty pit pump new pit socket" at bounding box center [327, 468] width 96 height 29
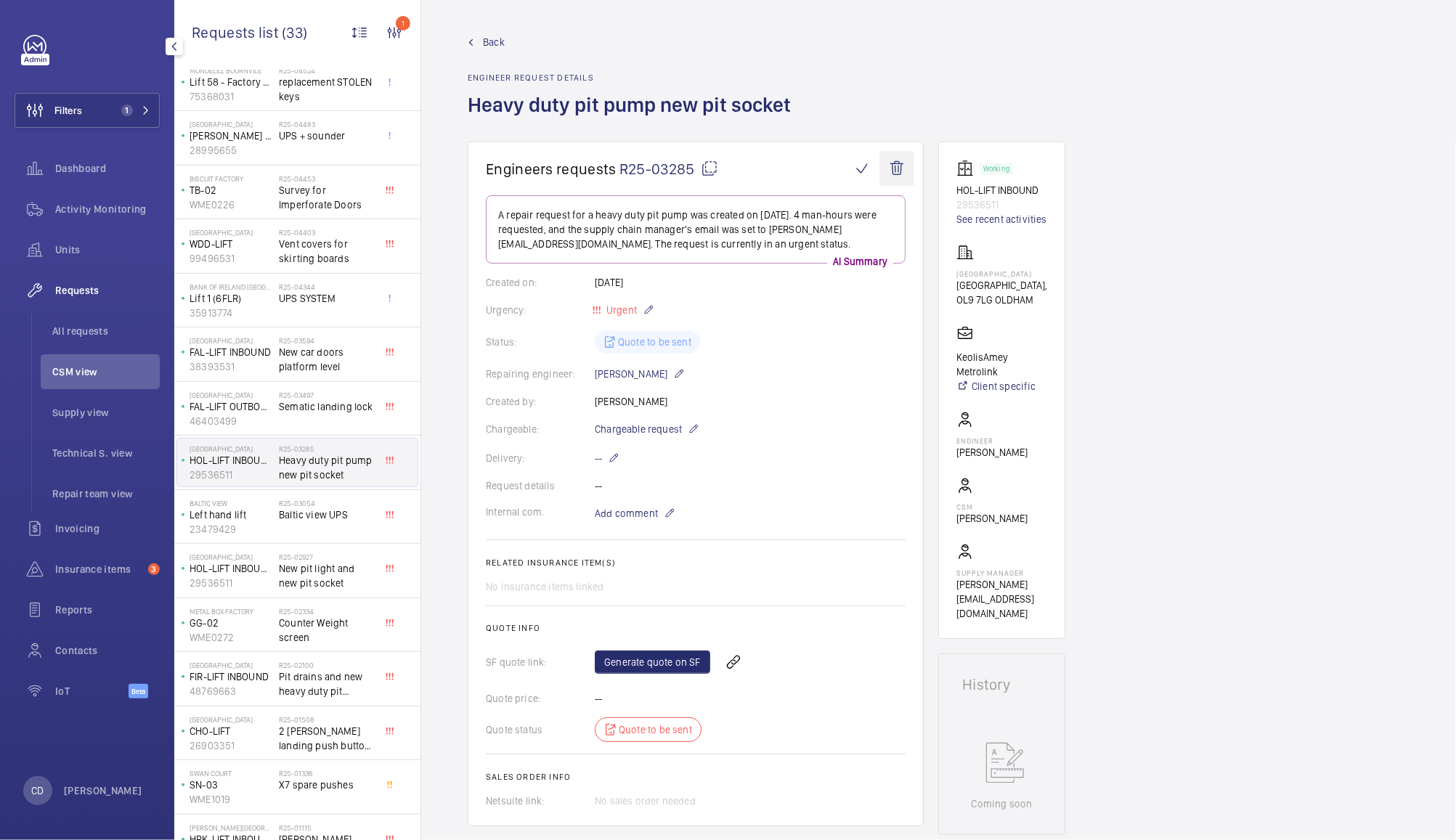
click at [905, 180] on wm-front-icon-button at bounding box center [897, 168] width 35 height 35
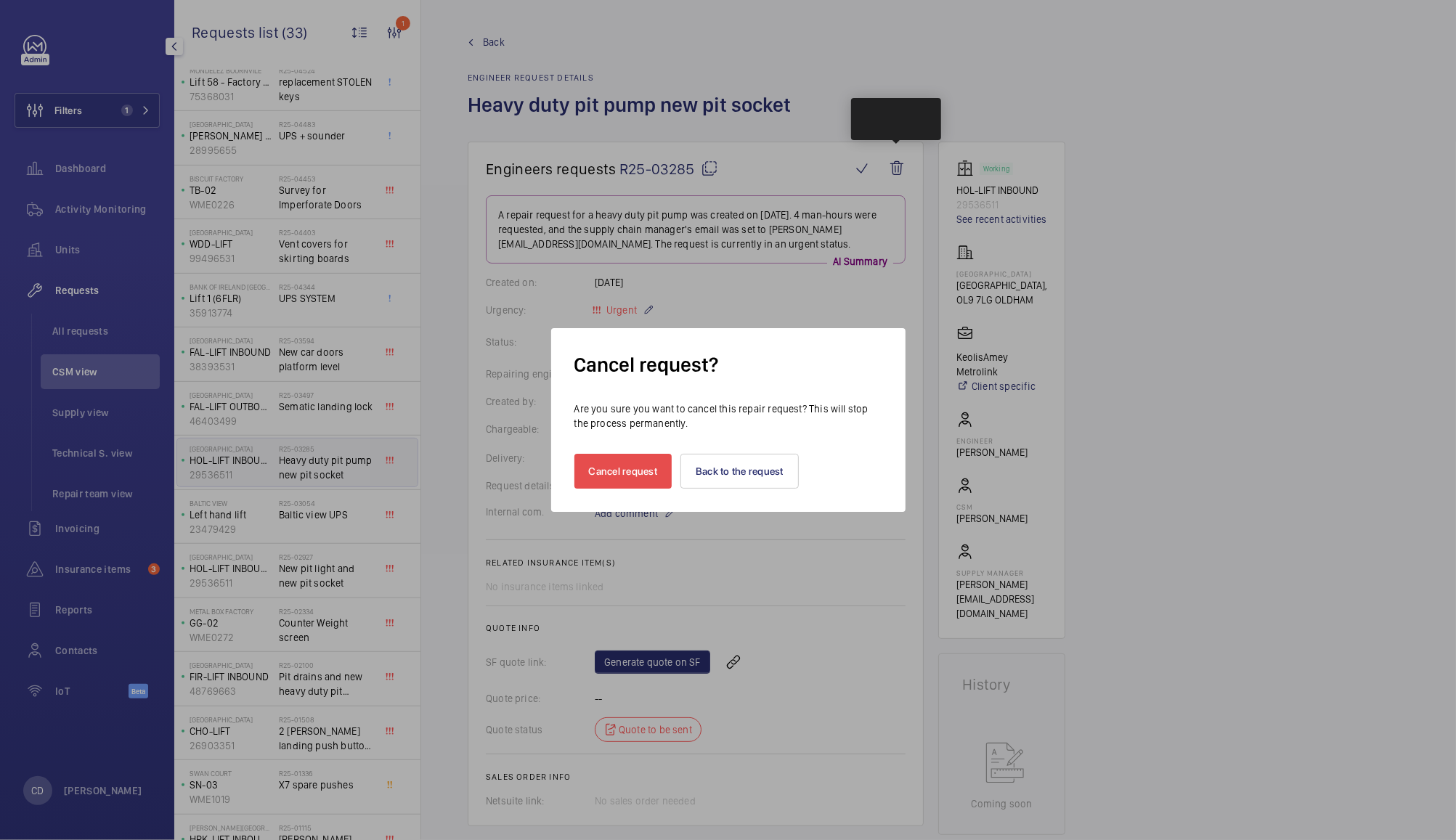
click at [653, 472] on button "Cancel request" at bounding box center [623, 472] width 98 height 35
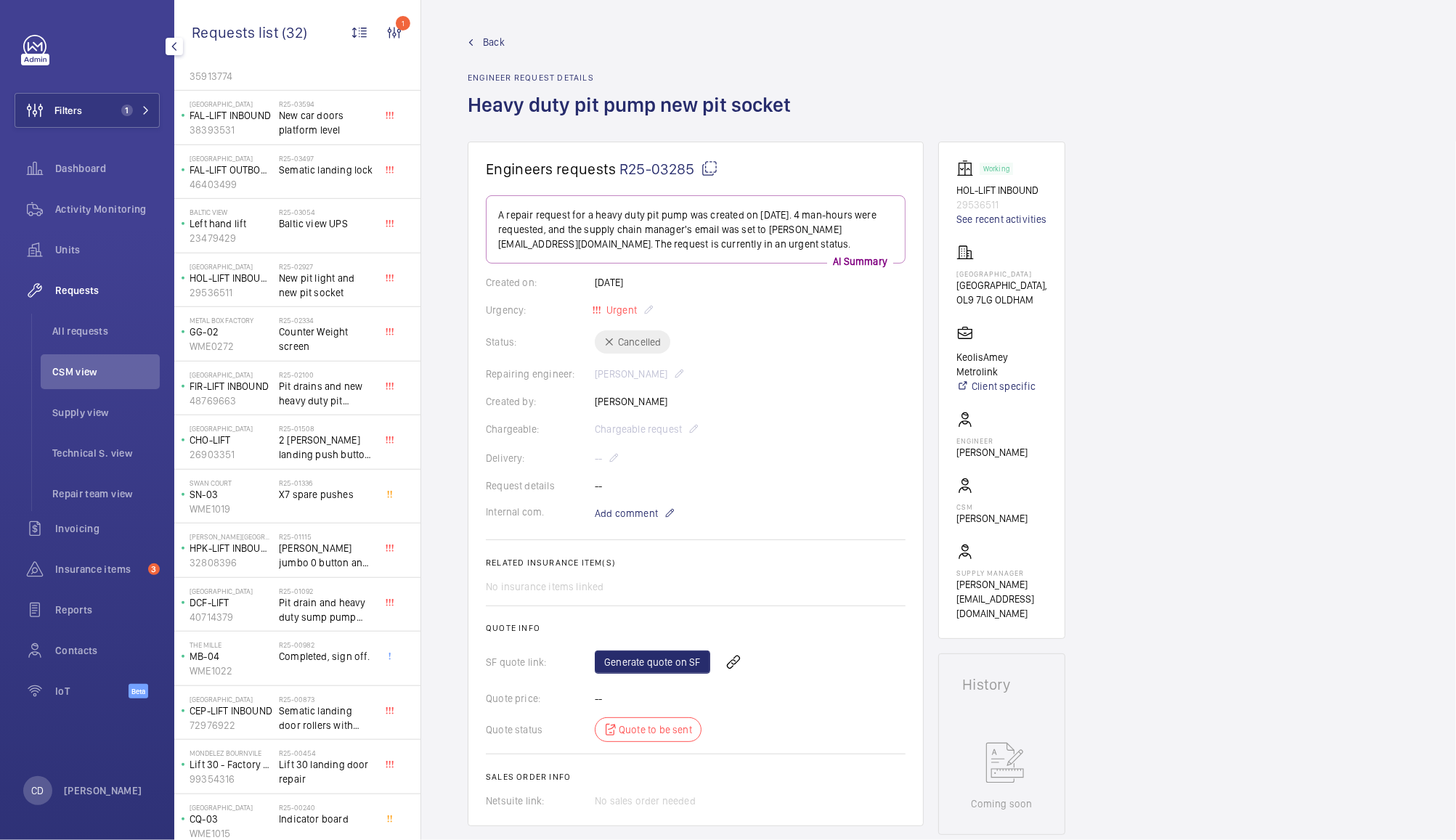
scroll to position [754, 0]
click at [331, 605] on span "Pit drain and heavy duty sump pump installed" at bounding box center [327, 610] width 96 height 29
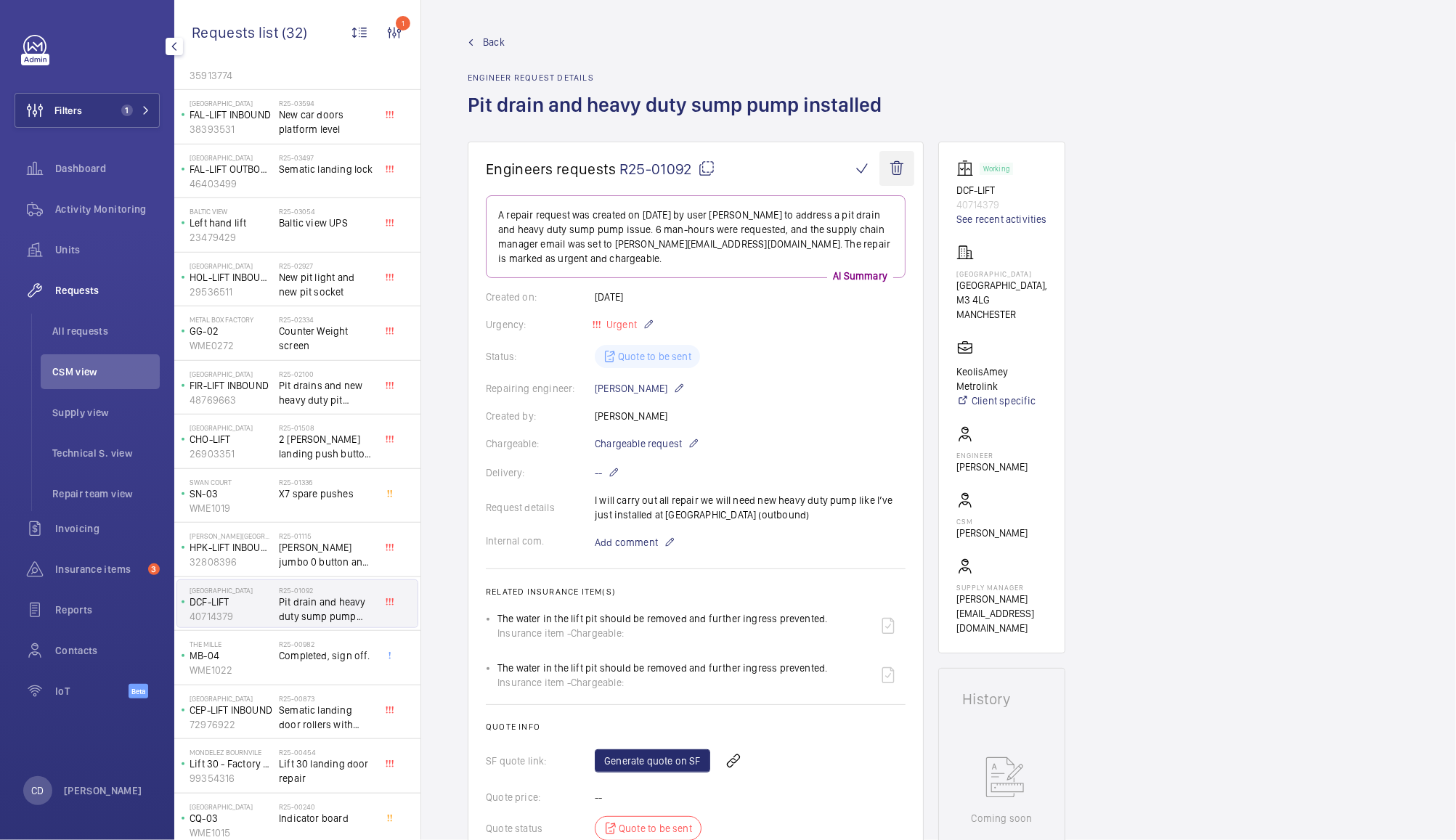
click at [907, 166] on wm-front-icon-button at bounding box center [897, 168] width 35 height 35
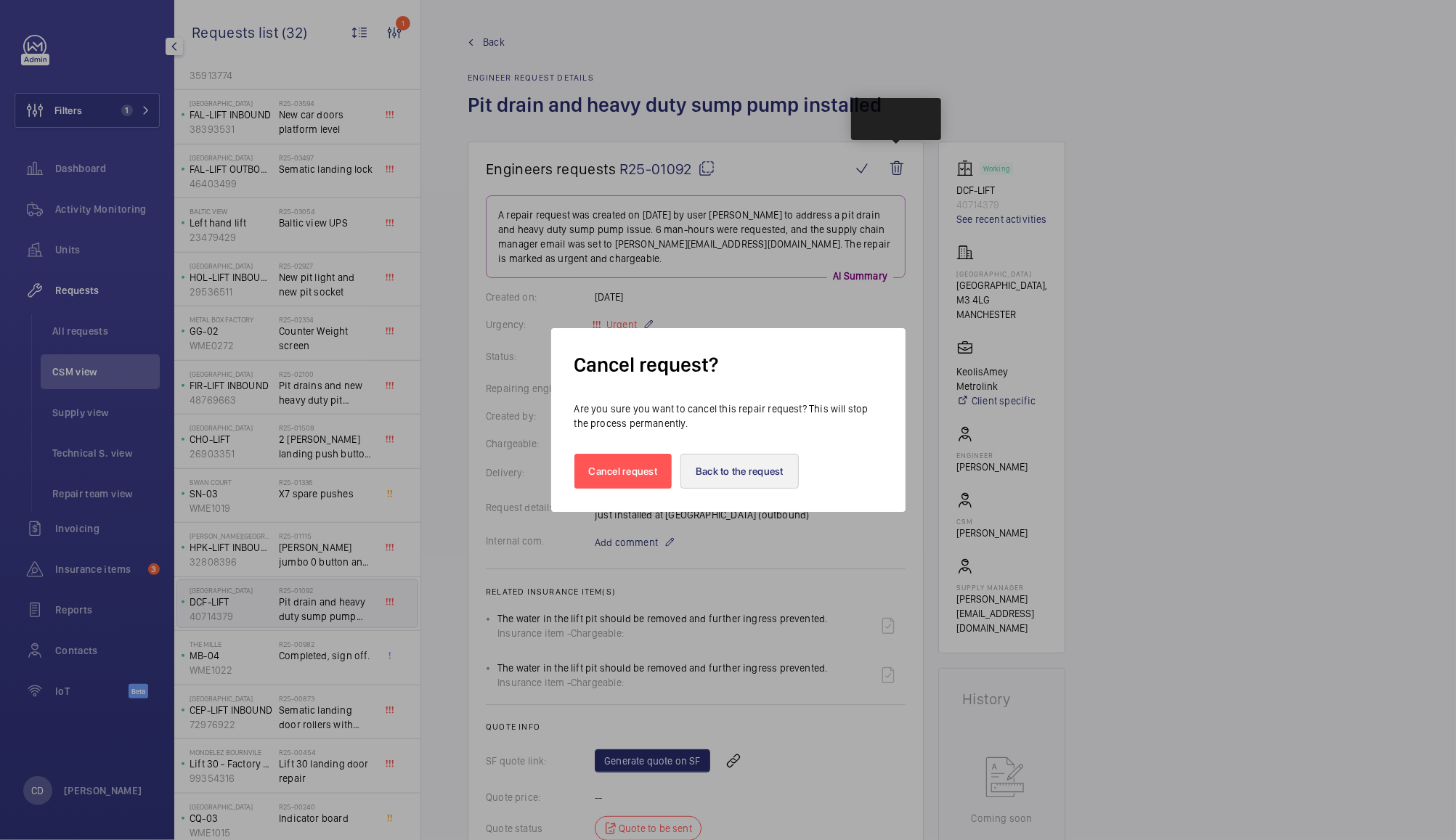
click at [746, 473] on button "Back to the request" at bounding box center [740, 472] width 119 height 35
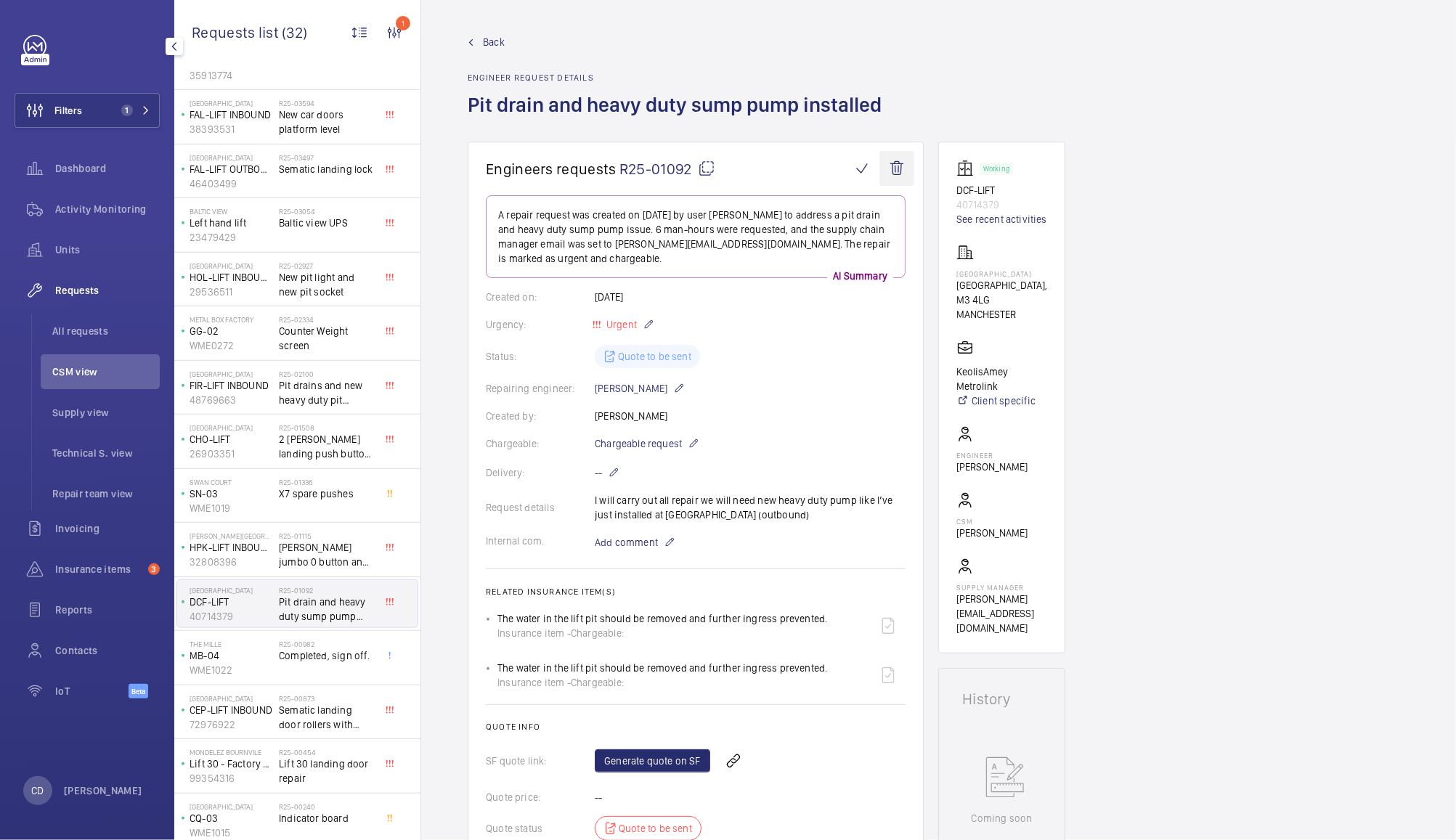
click at [893, 172] on wm-front-icon-button at bounding box center [897, 168] width 35 height 35
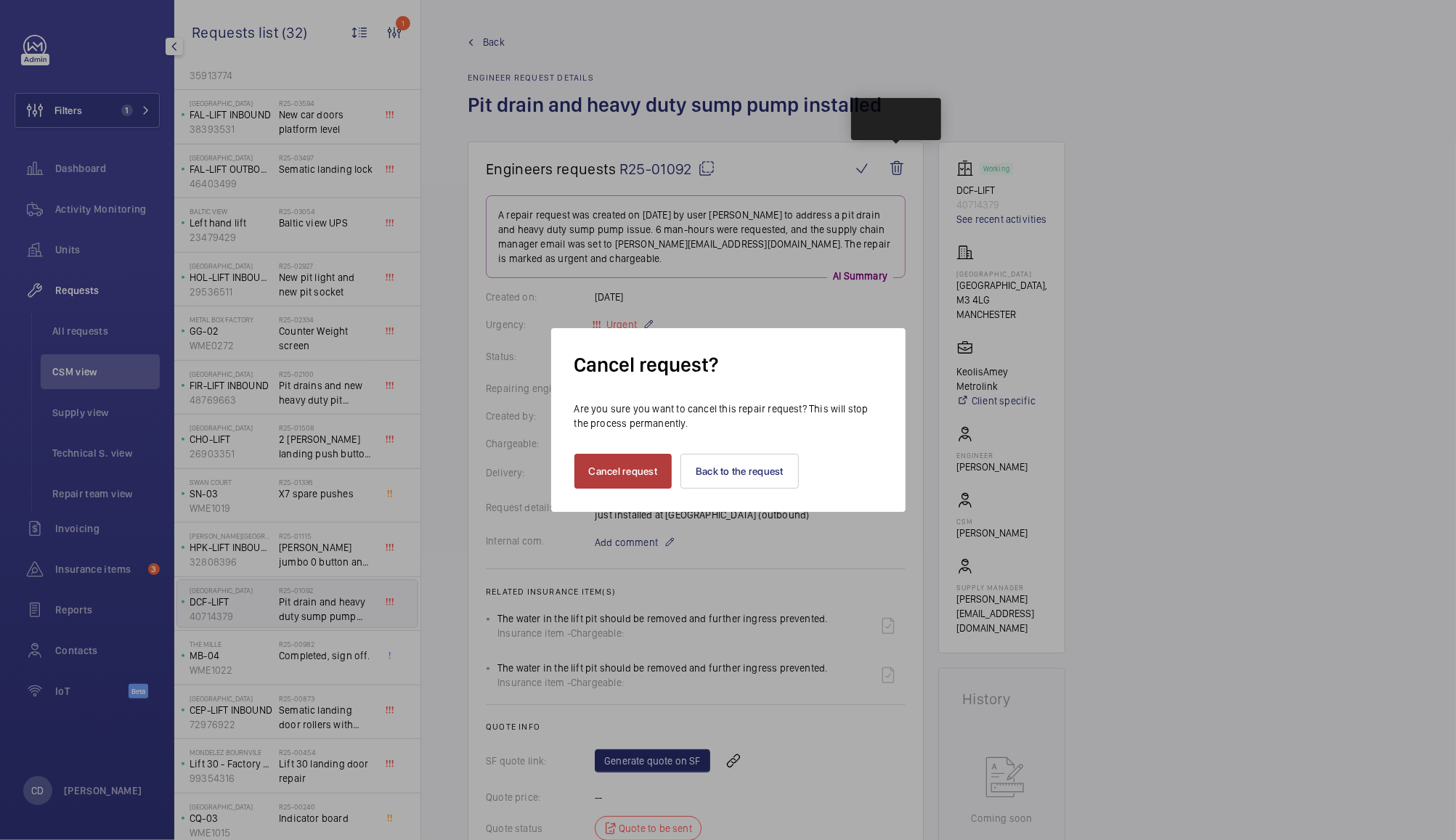
click at [622, 470] on button "Cancel request" at bounding box center [623, 472] width 98 height 35
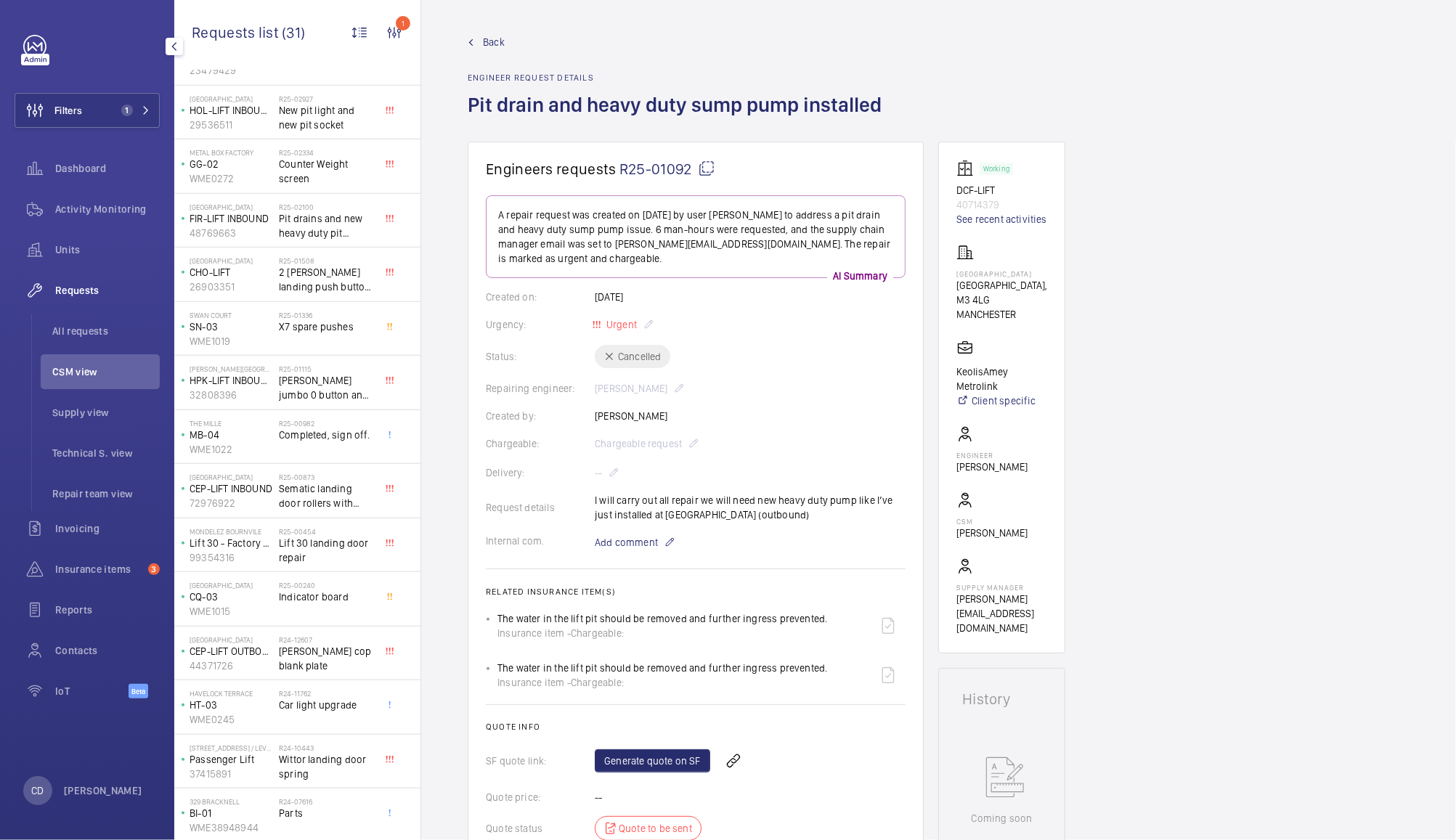
scroll to position [935, 0]
click at [336, 587] on span "Indicator board" at bounding box center [327, 594] width 96 height 15
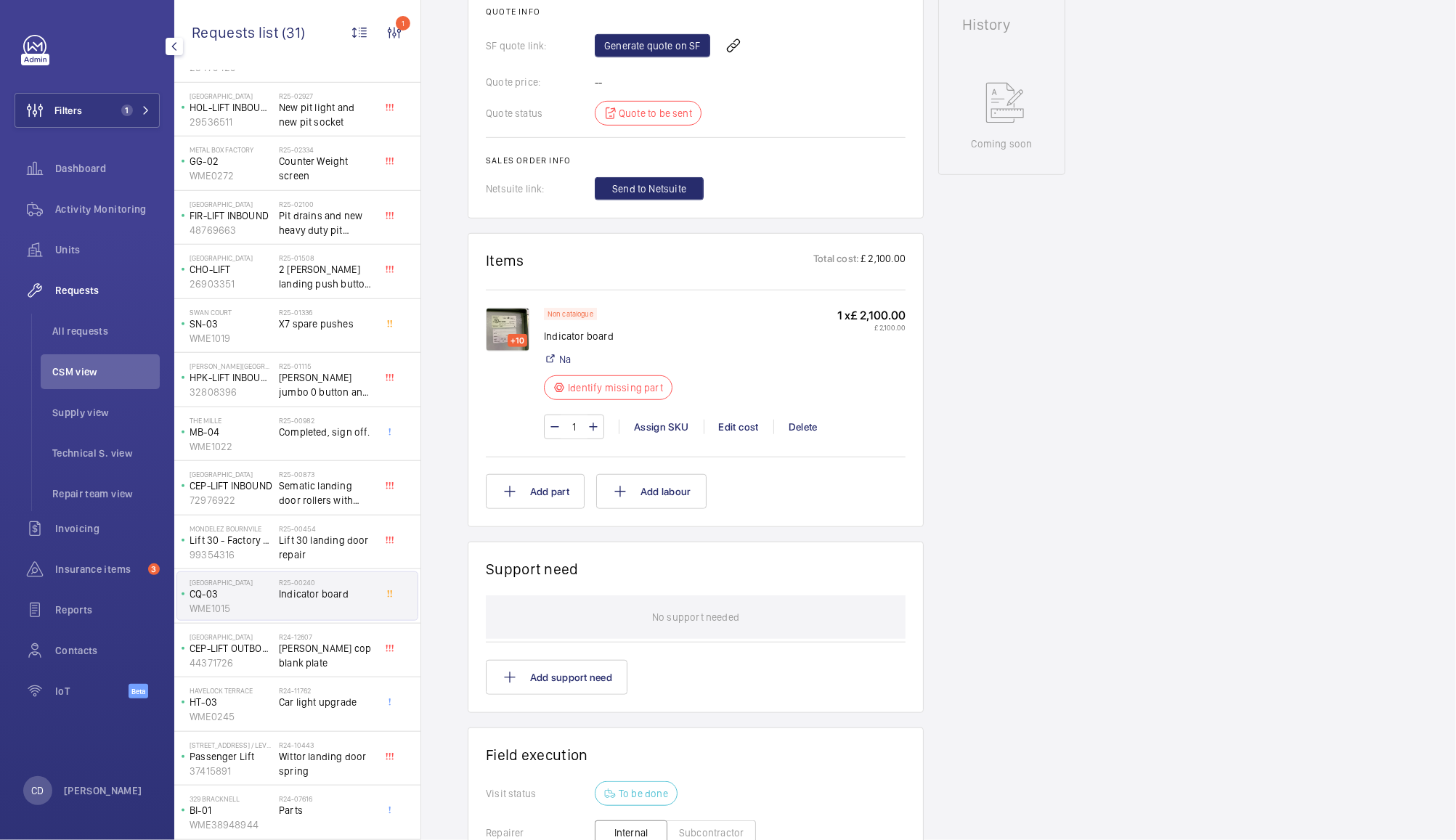
scroll to position [648, 0]
click at [325, 811] on div "R24-07616 Parts" at bounding box center [327, 815] width 96 height 42
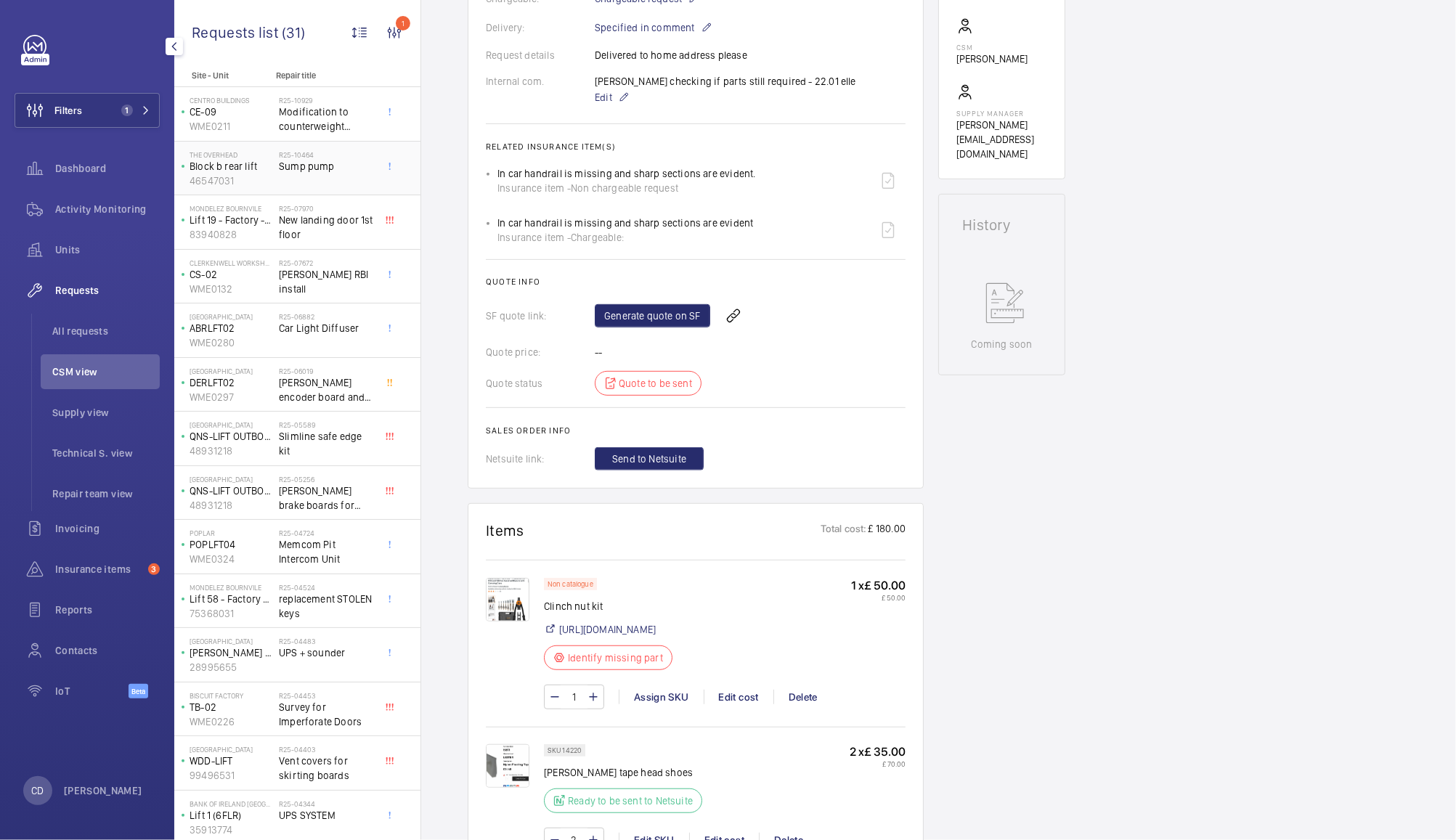
click at [332, 164] on span "Sump pump" at bounding box center [327, 166] width 96 height 15
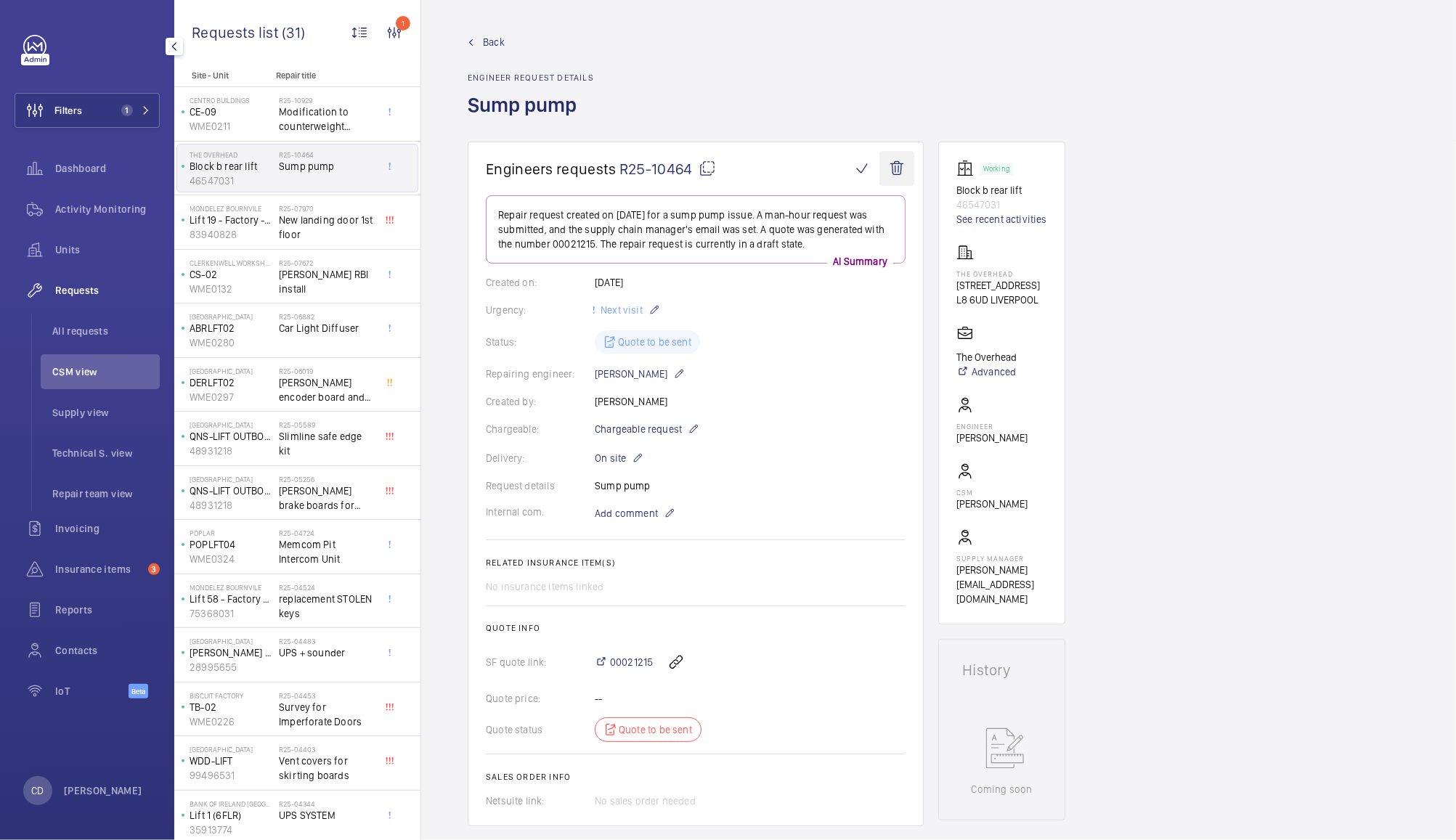
click at [896, 168] on wm-front-icon-button at bounding box center [897, 168] width 35 height 35
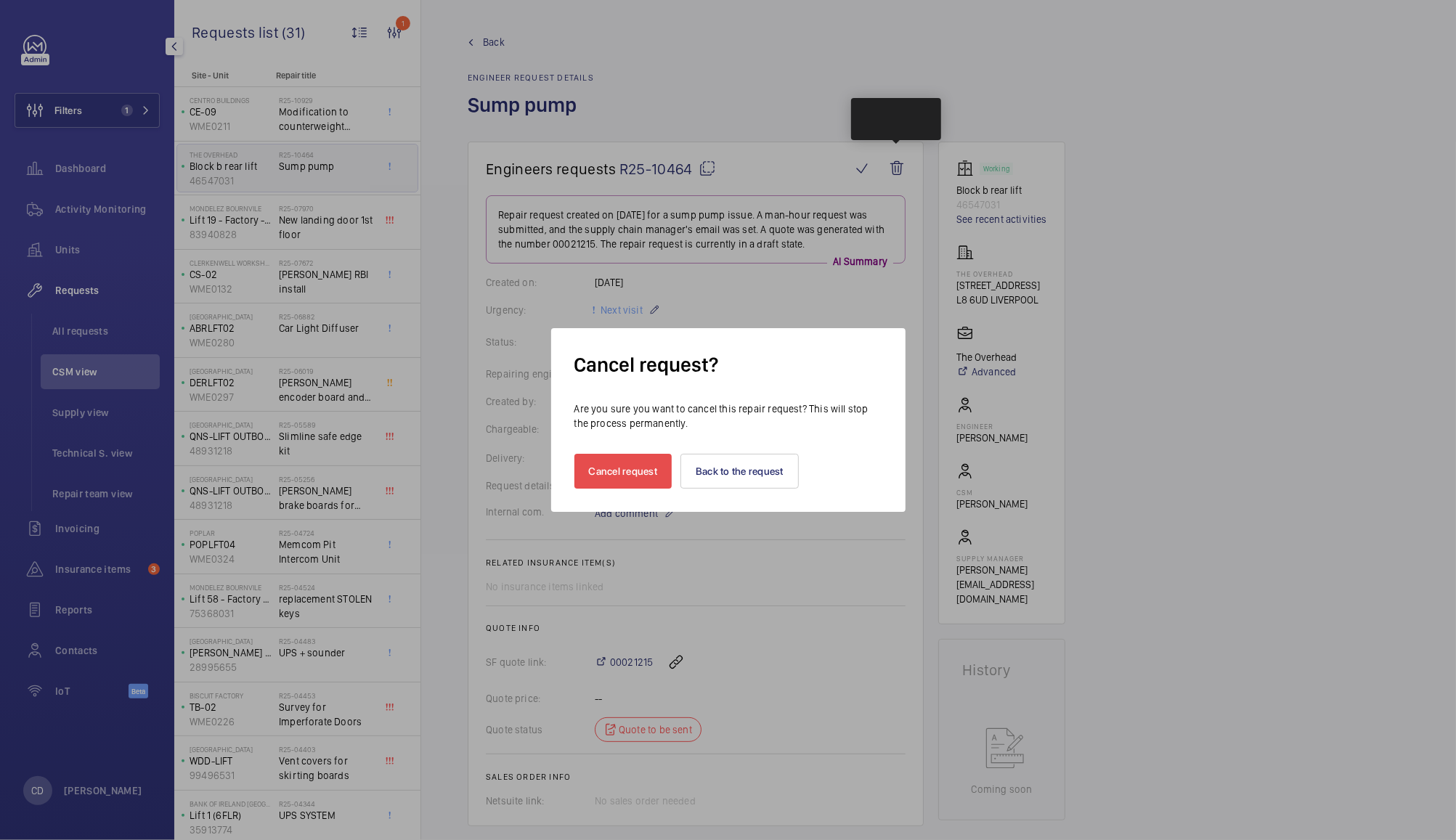
click at [627, 470] on button "Cancel request" at bounding box center [623, 472] width 98 height 35
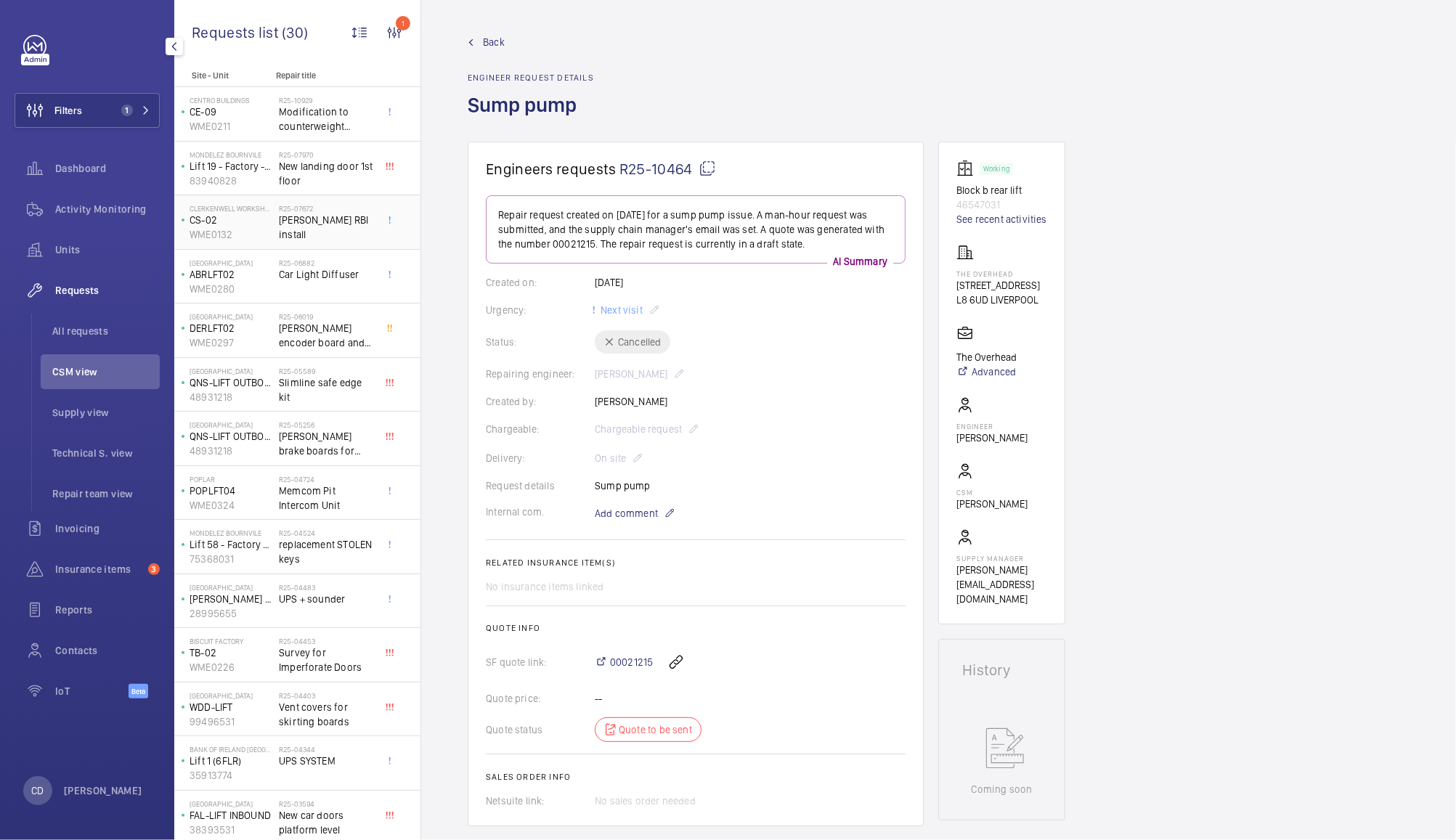
click at [339, 227] on span "[PERSON_NAME] RBI install" at bounding box center [327, 228] width 96 height 29
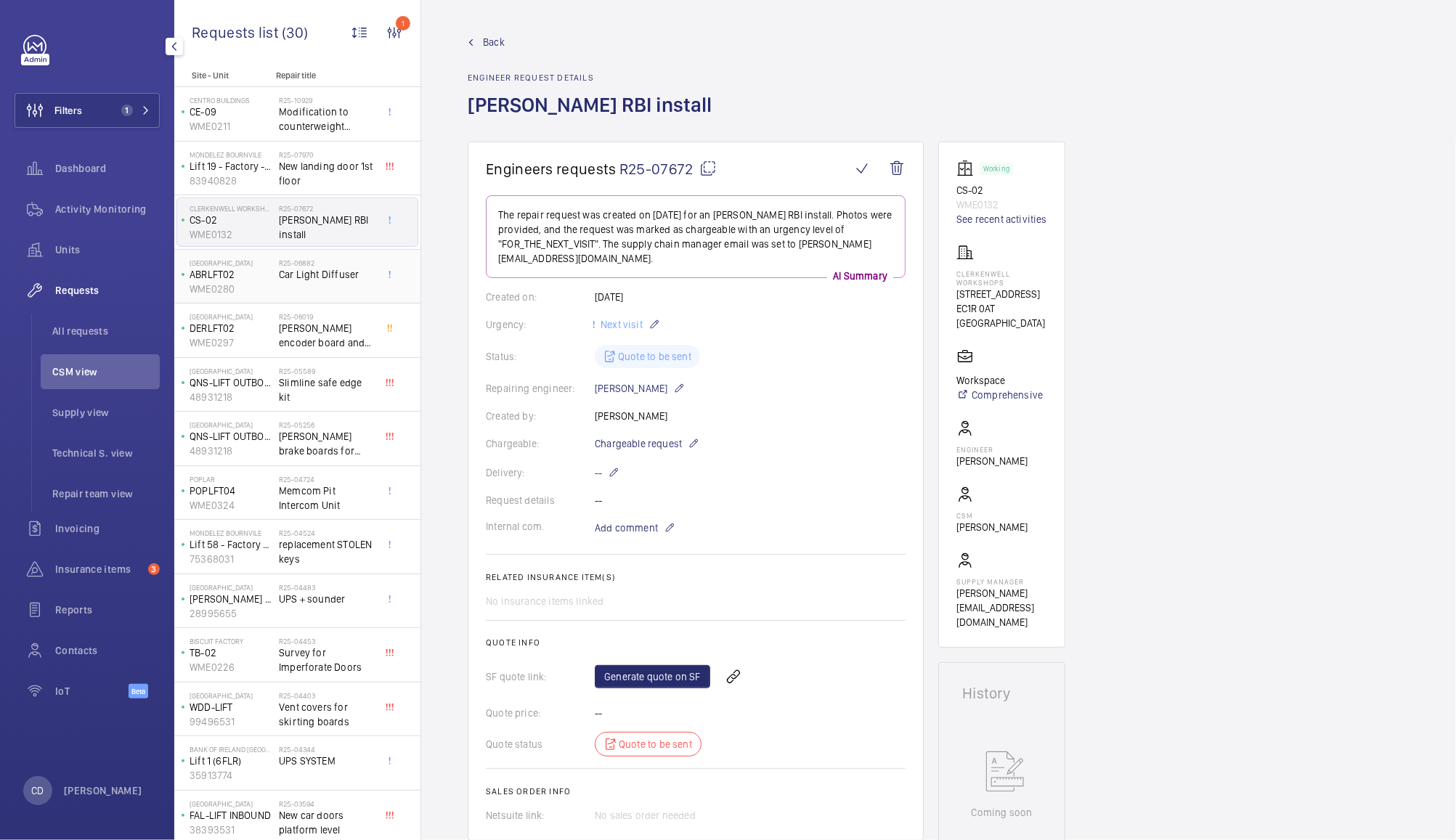
click at [295, 286] on div "R25-06882 Car Light Diffuser" at bounding box center [327, 279] width 96 height 42
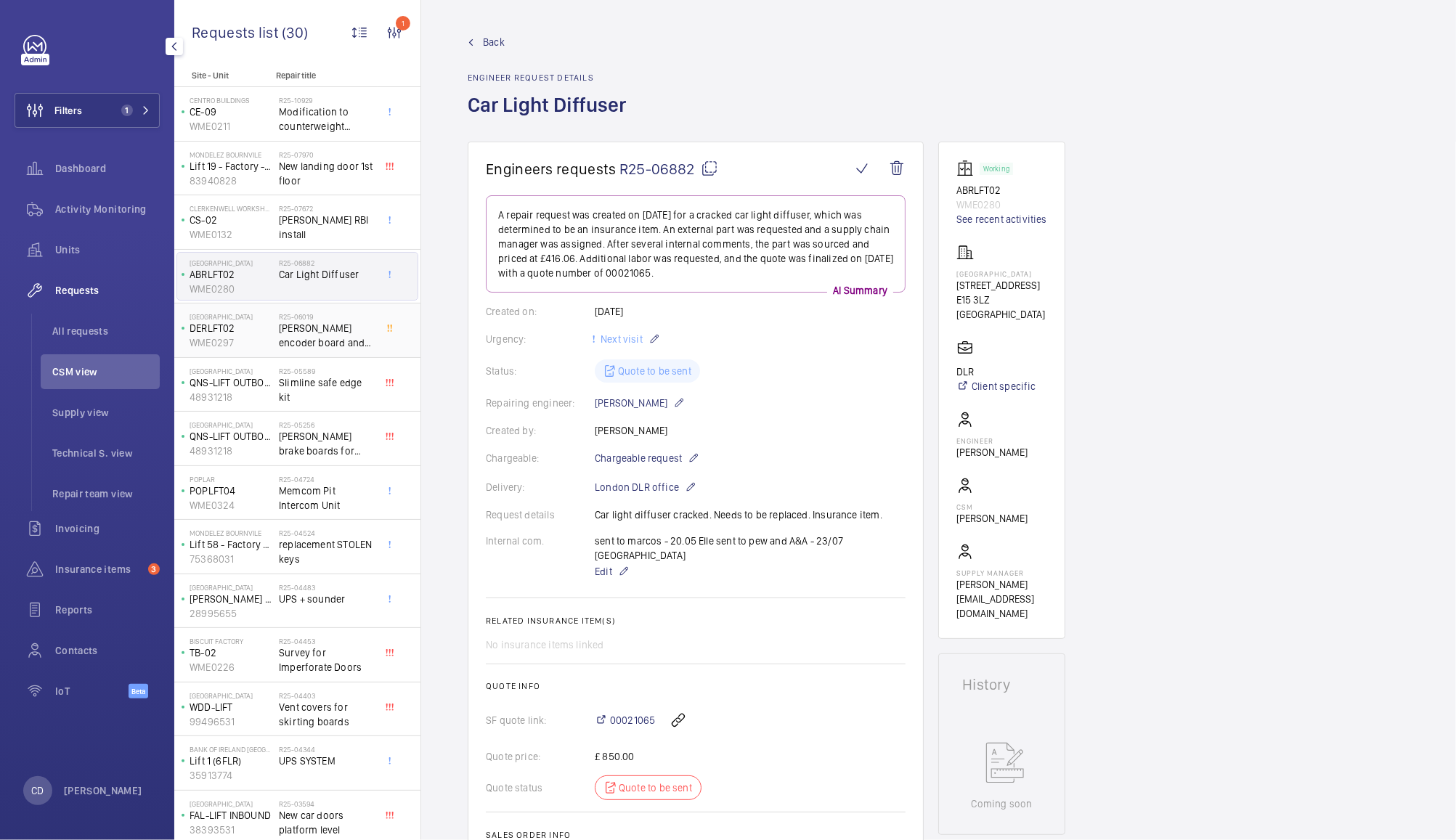
click at [308, 343] on span "[PERSON_NAME] encoder board and speech board and software CH024" at bounding box center [327, 335] width 96 height 29
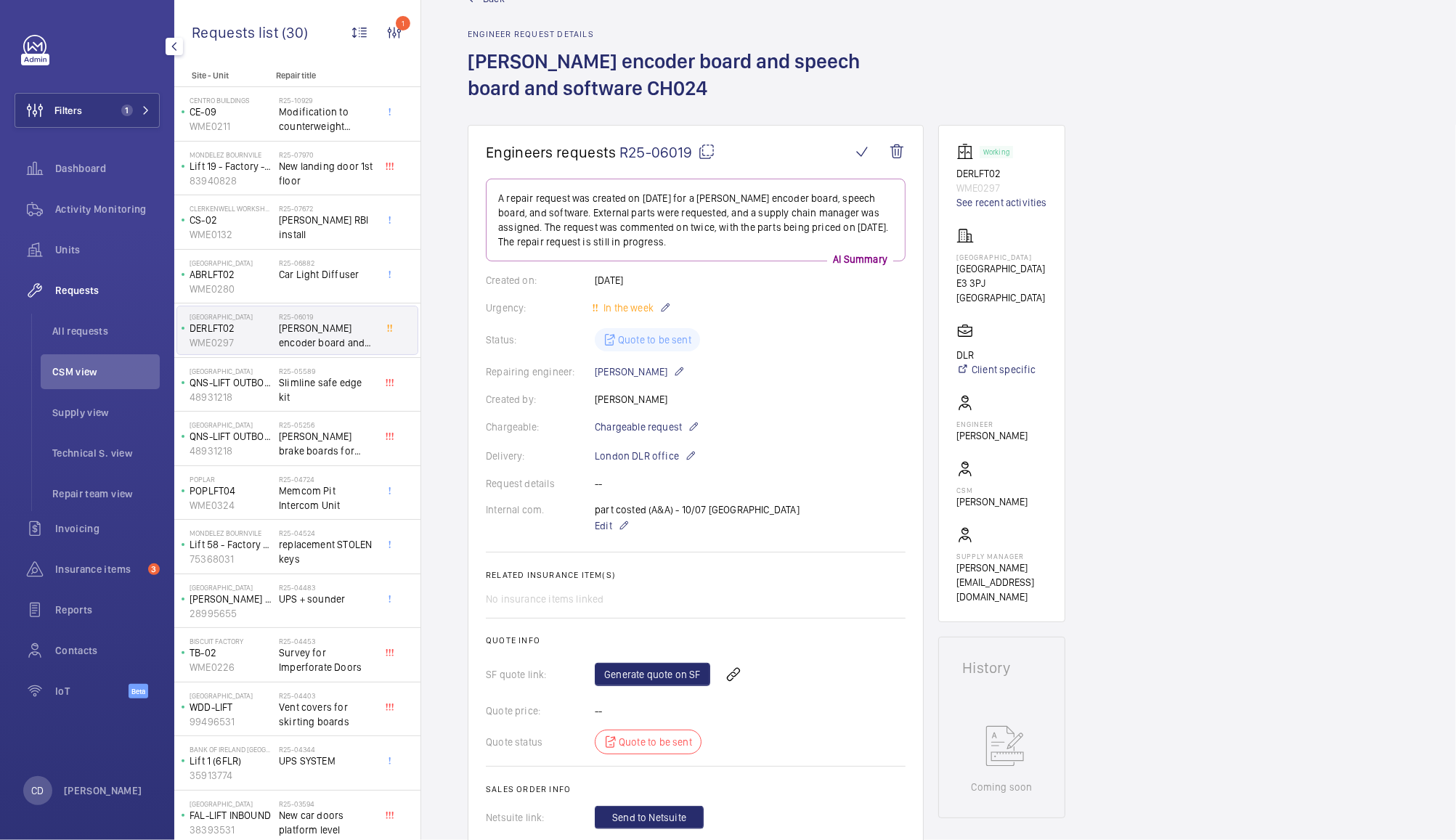
scroll to position [37, 0]
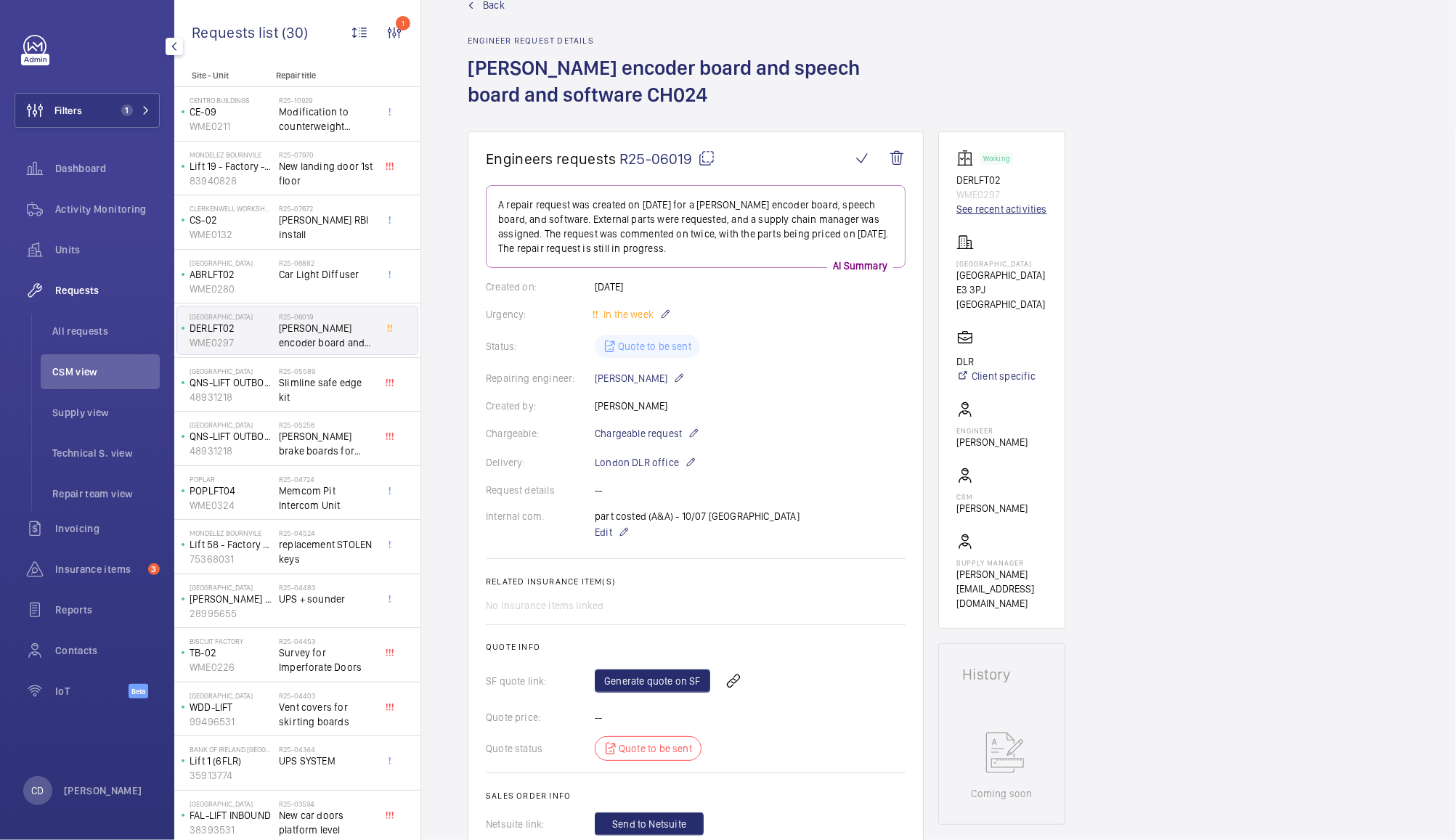
click at [1013, 209] on link "See recent activities" at bounding box center [1001, 209] width 90 height 15
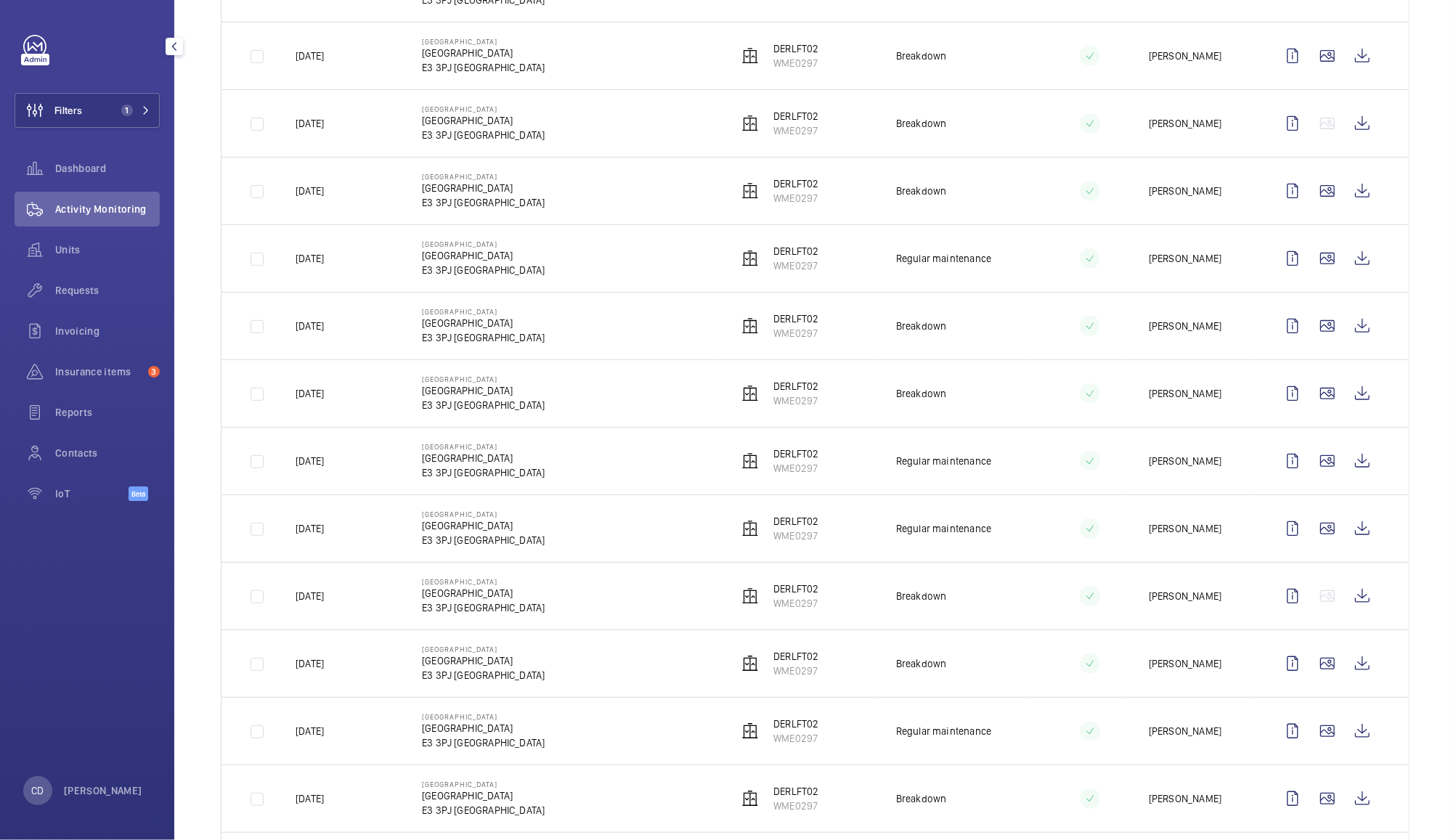
scroll to position [331, 0]
click at [1345, 665] on wm-front-icon-button at bounding box center [1363, 662] width 35 height 35
click at [1353, 595] on wm-front-icon-button at bounding box center [1363, 594] width 35 height 35
click at [1345, 387] on wm-front-icon-button at bounding box center [1363, 392] width 35 height 35
click at [1349, 325] on wm-front-icon-button at bounding box center [1363, 324] width 35 height 35
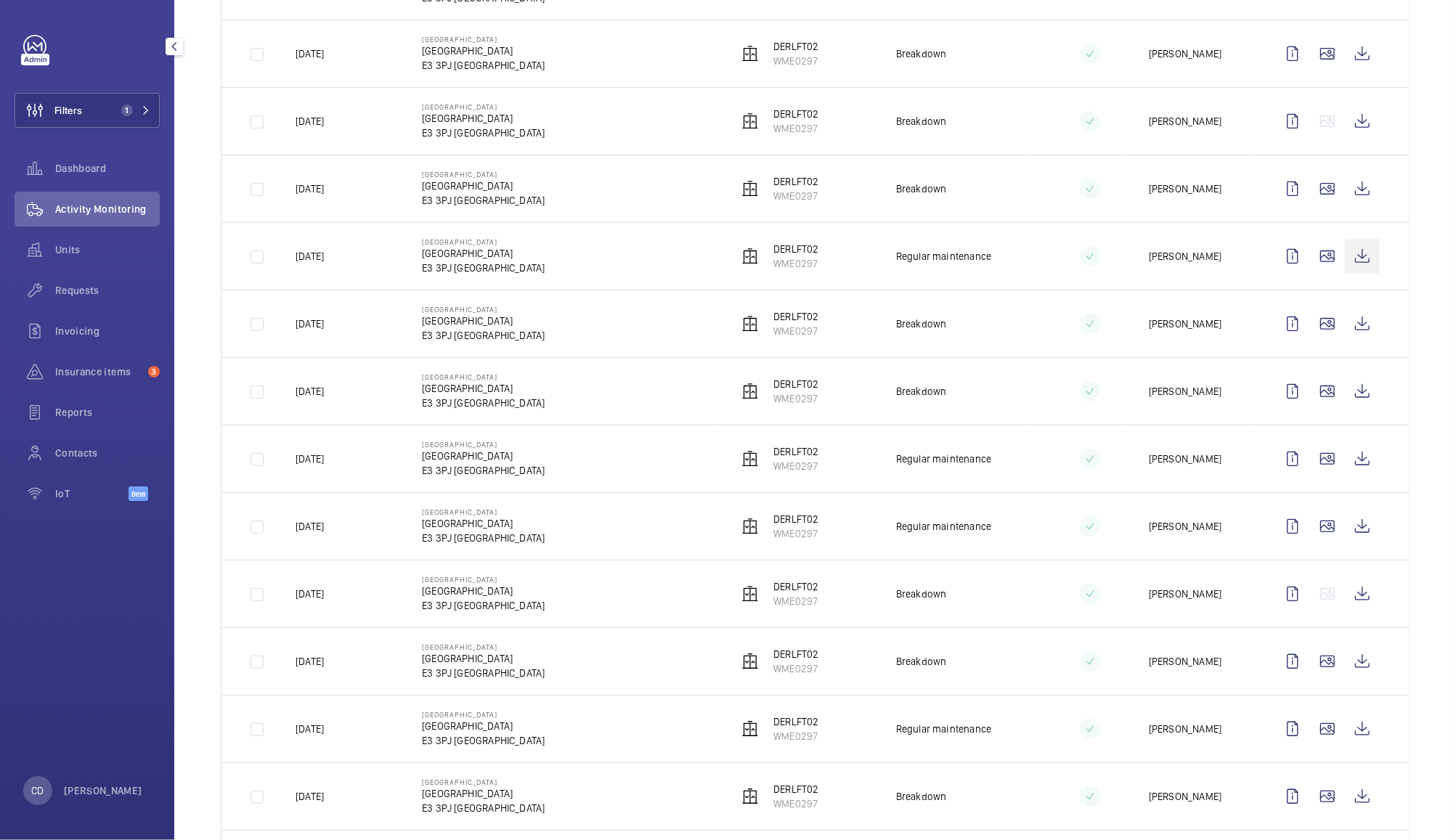
click at [1345, 253] on wm-front-icon-button at bounding box center [1363, 257] width 35 height 35
